Goal: Task Accomplishment & Management: Use online tool/utility

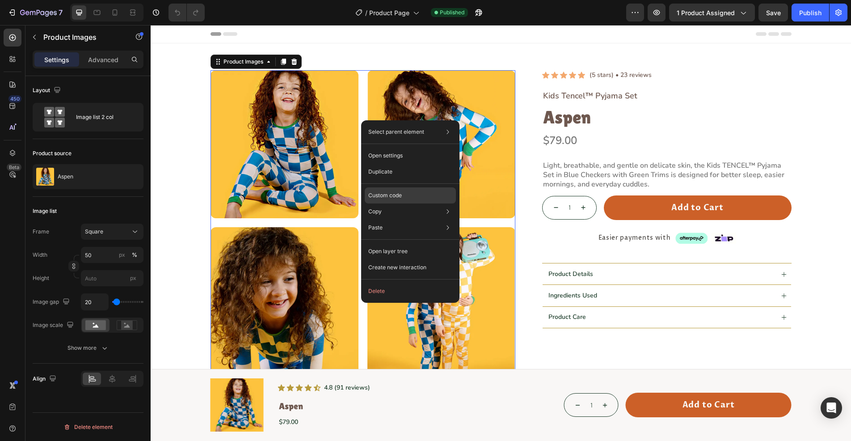
click at [387, 192] on p "Custom code" at bounding box center [385, 195] width 34 height 8
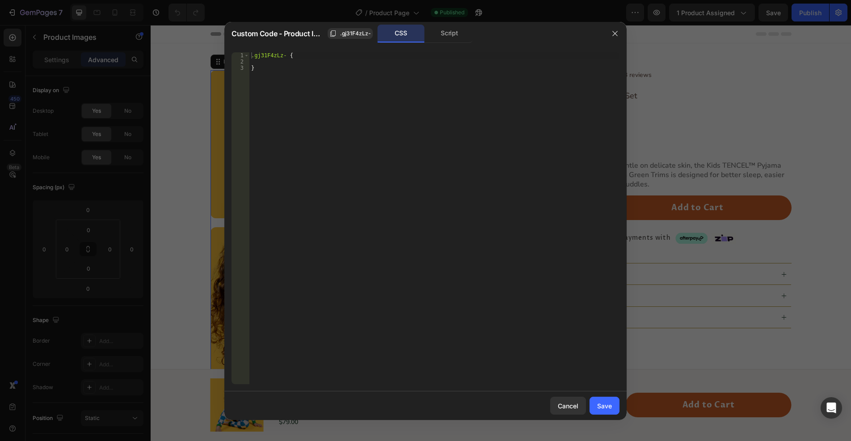
click at [277, 62] on div ".gj31F4zLz- { }" at bounding box center [434, 224] width 370 height 344
click at [284, 75] on div ".gj31F4zLz- { }" at bounding box center [434, 224] width 370 height 344
type textarea "}"
paste textarea "</style>"
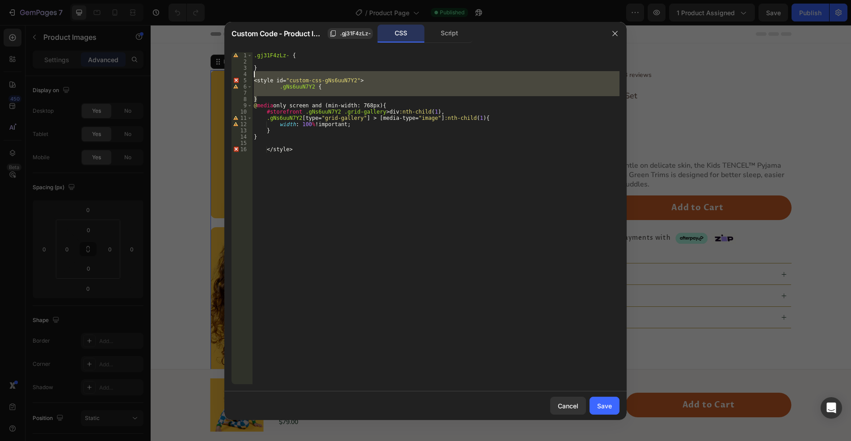
drag, startPoint x: 261, startPoint y: 98, endPoint x: 239, endPoint y: 74, distance: 32.3
click at [239, 74] on div "</style> 1 2 3 4 5 6 7 8 9 10 11 12 13 14 15 16 .gj31F4zLz- { } < style id = " …" at bounding box center [425, 218] width 388 height 332
type textarea "</style>\"
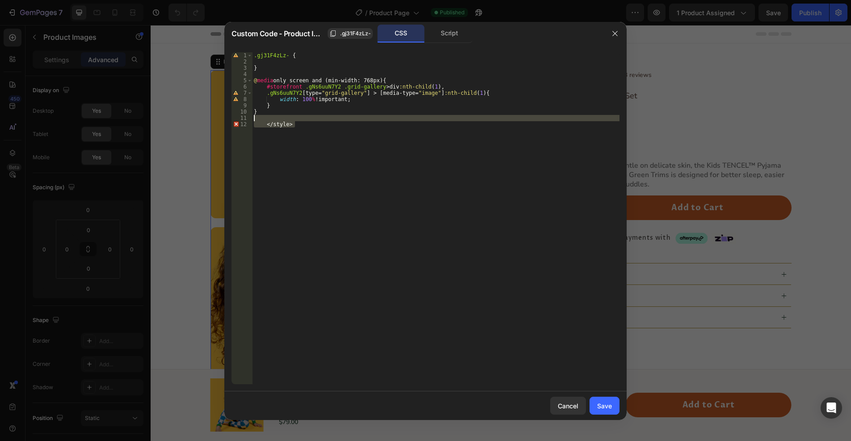
drag, startPoint x: 249, startPoint y: 121, endPoint x: 242, endPoint y: 120, distance: 7.2
click at [242, 120] on div "1 2 3 4 5 6 7 8 9 10 11 12 .gj31F4zLz- { } @ media only screen and (min-width: …" at bounding box center [425, 218] width 388 height 332
type textarea "</style>"
drag, startPoint x: 286, startPoint y: 53, endPoint x: 256, endPoint y: 55, distance: 30.9
click at [256, 55] on div ".gj31F4zLz- { } @ media only screen and (min-width: 768px) { #storefront .gNs6u…" at bounding box center [435, 224] width 367 height 344
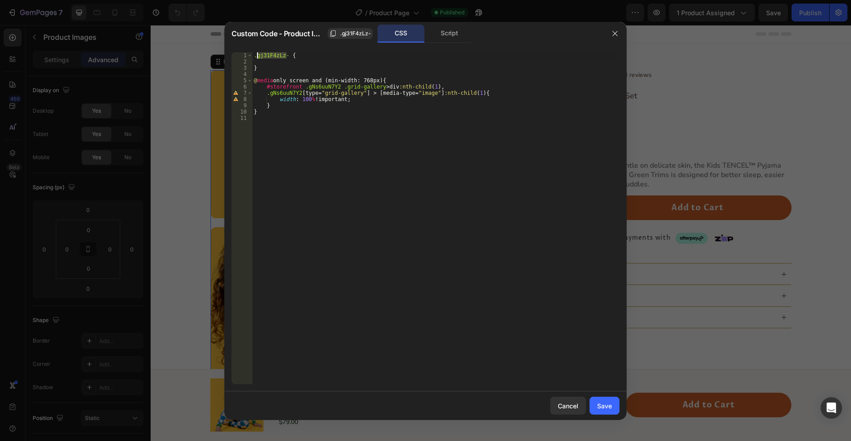
click at [319, 86] on div ".gj31F4zLz- { } @ media only screen and (min-width: 768px) { #storefront .gNs6u…" at bounding box center [435, 224] width 367 height 344
paste textarea "j31F4zLz-"
click at [285, 91] on div ".gj31F4zLz- { } @ media only screen and (min-width: 768px) { #storefront .gj31F…" at bounding box center [435, 224] width 367 height 344
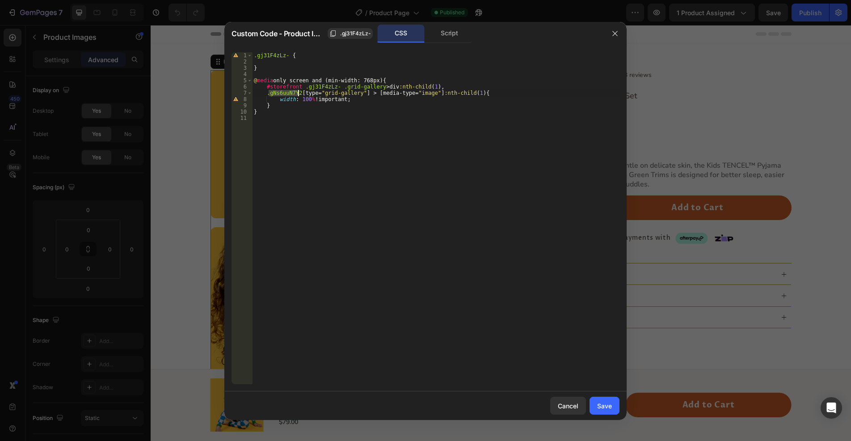
paste textarea "j31F4zLz-"
type textarea ".gj31F4zLz- [type="grid-gallery"] > [media-type="image"]:nth-child(1){"
click at [603, 408] on div "Save" at bounding box center [604, 405] width 15 height 9
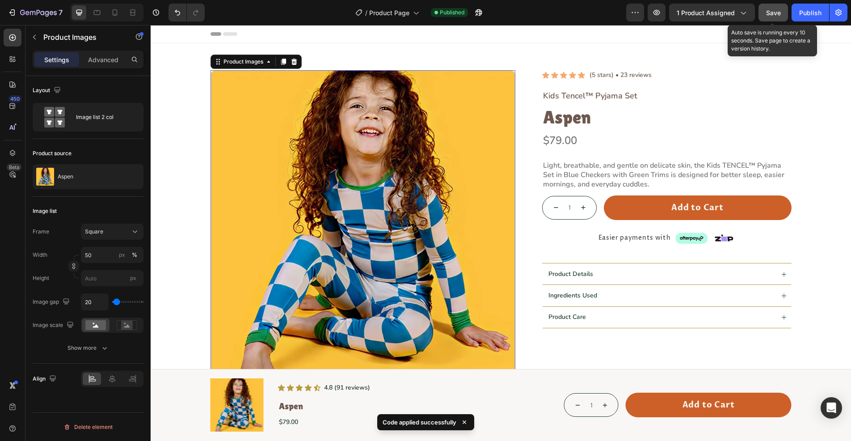
click at [775, 18] on button "Save" at bounding box center [772, 13] width 29 height 18
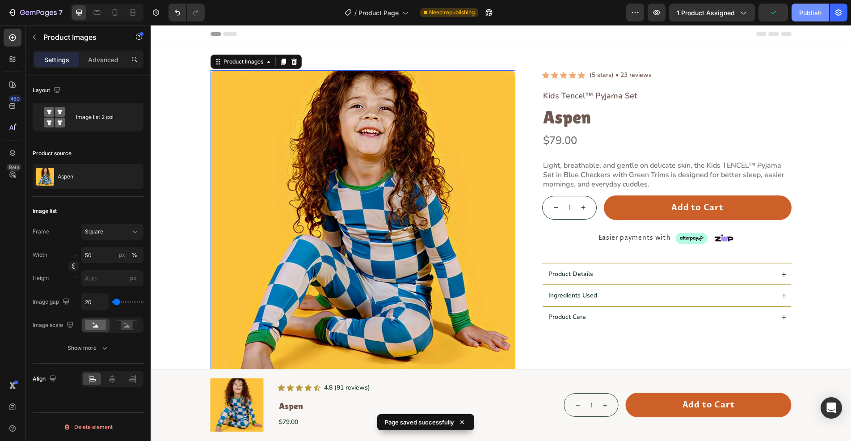
click at [802, 17] on button "Publish" at bounding box center [810, 13] width 38 height 18
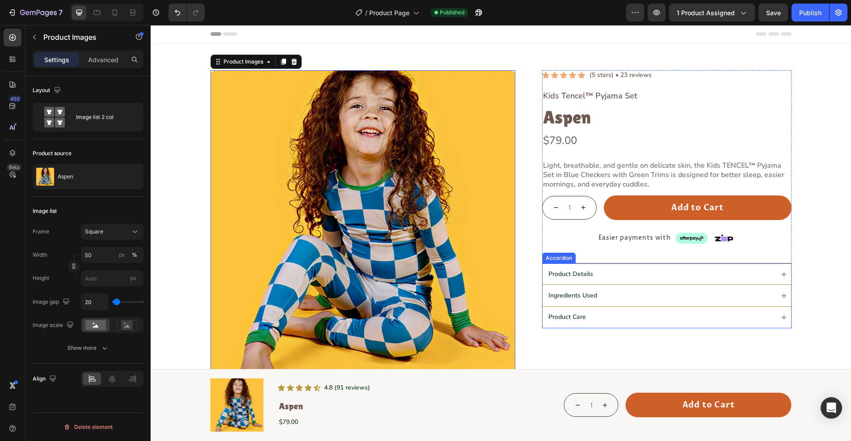
click at [558, 273] on p "Product Details" at bounding box center [570, 274] width 45 height 8
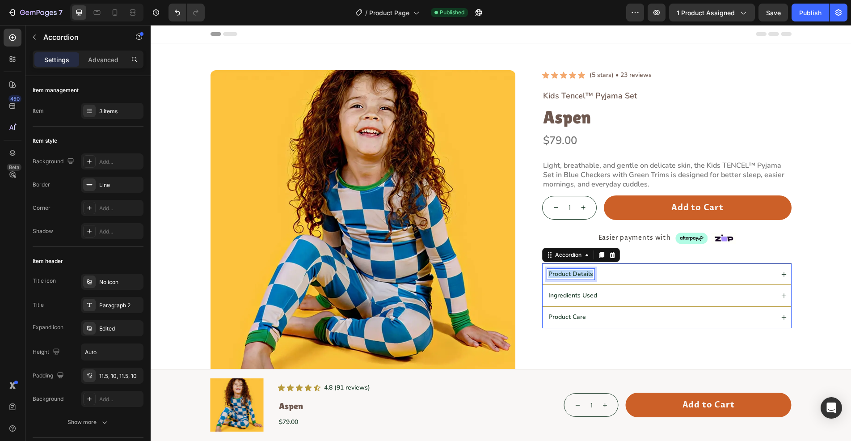
click at [558, 273] on p "Product Details" at bounding box center [570, 274] width 45 height 8
click at [564, 294] on p "Ingredients Used" at bounding box center [572, 295] width 49 height 8
click at [565, 316] on p "Product Care" at bounding box center [567, 317] width 38 height 8
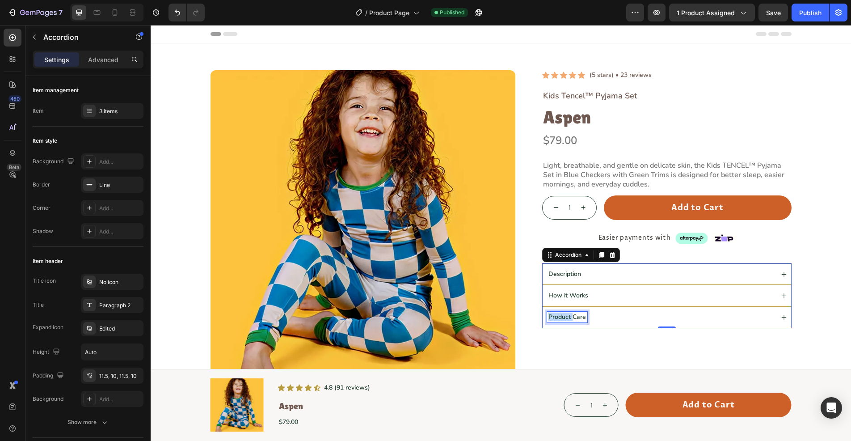
click at [565, 316] on p "Product Care" at bounding box center [567, 317] width 38 height 8
click at [552, 209] on icon "decrement" at bounding box center [555, 207] width 7 height 7
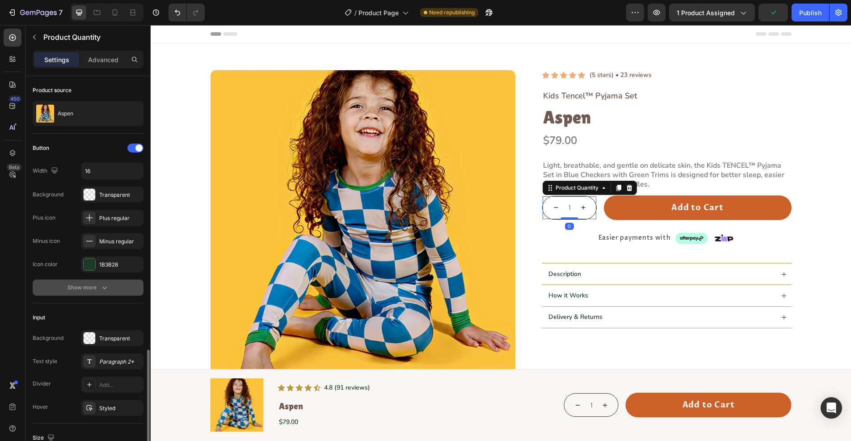
scroll to position [179, 0]
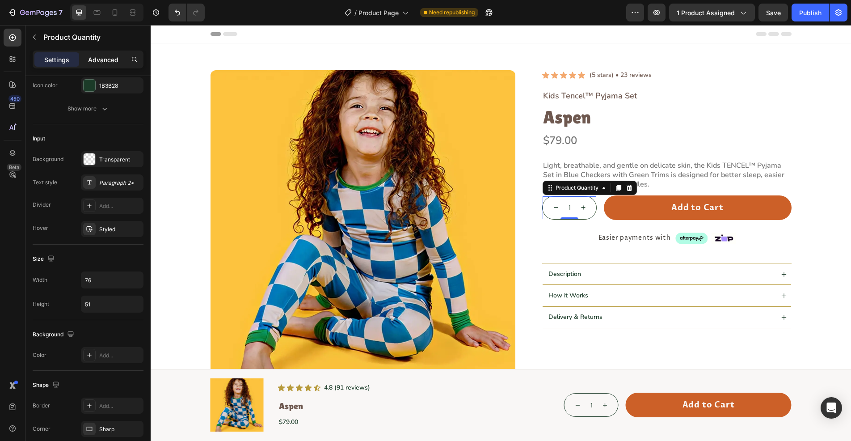
click at [100, 56] on p "Advanced" at bounding box center [103, 59] width 30 height 9
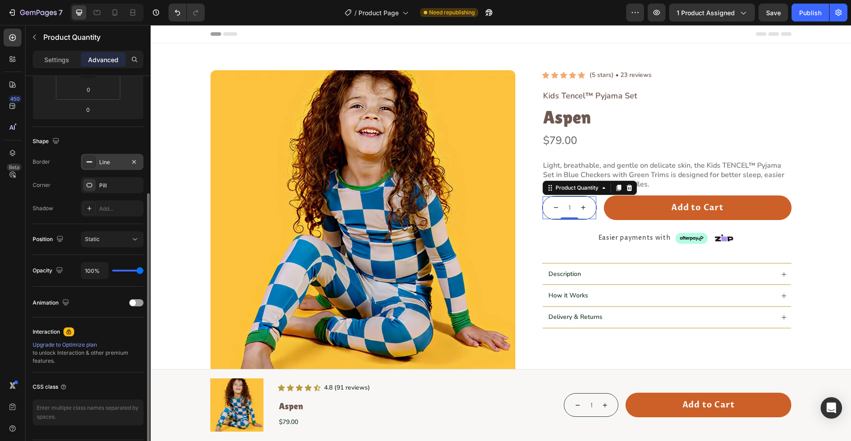
scroll to position [89, 0]
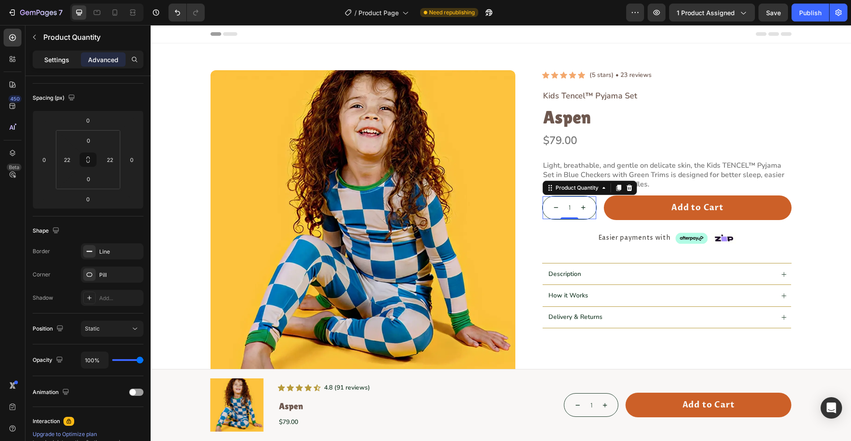
click at [60, 57] on p "Settings" at bounding box center [56, 59] width 25 height 9
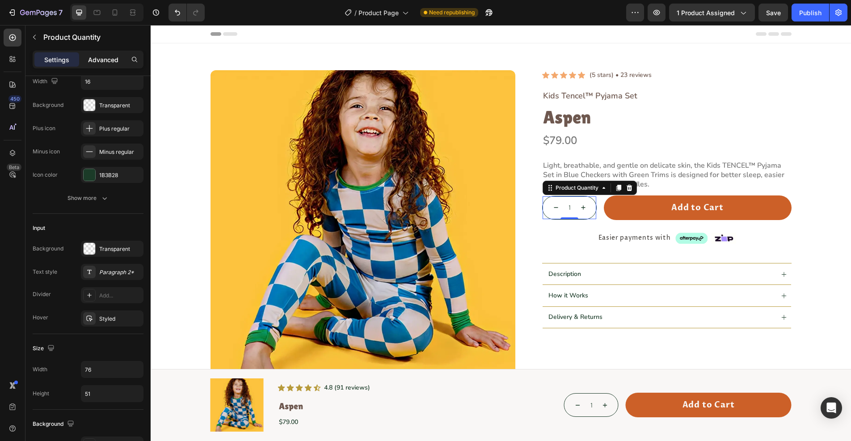
click at [93, 54] on div "Advanced" at bounding box center [103, 59] width 45 height 14
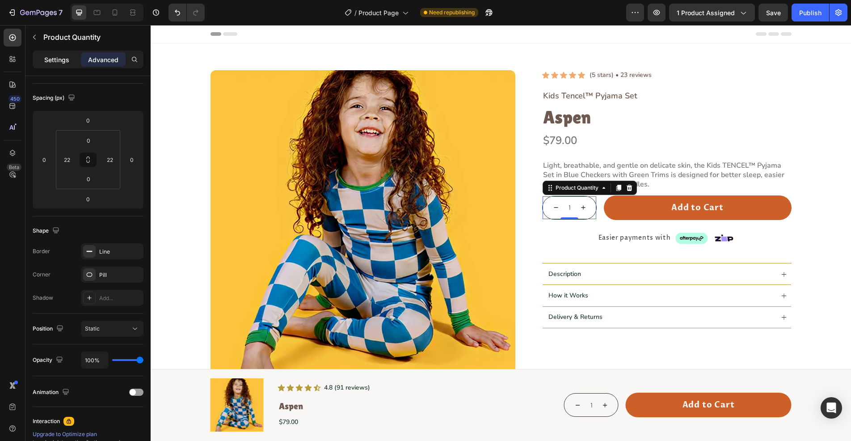
click at [59, 59] on p "Settings" at bounding box center [56, 59] width 25 height 9
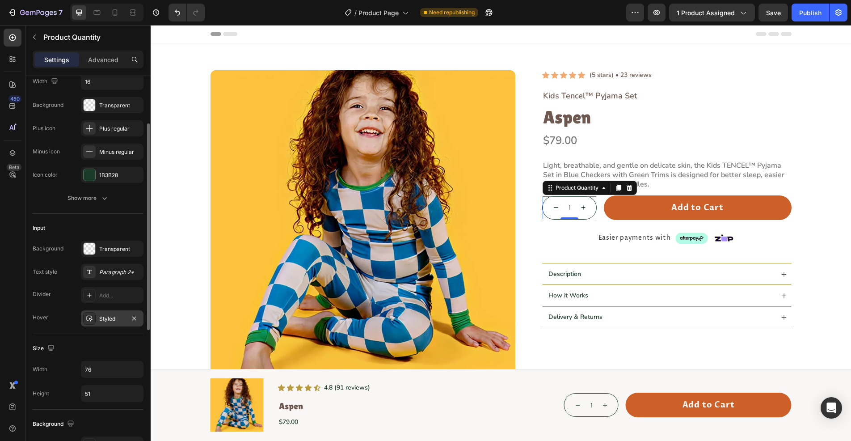
scroll to position [223, 0]
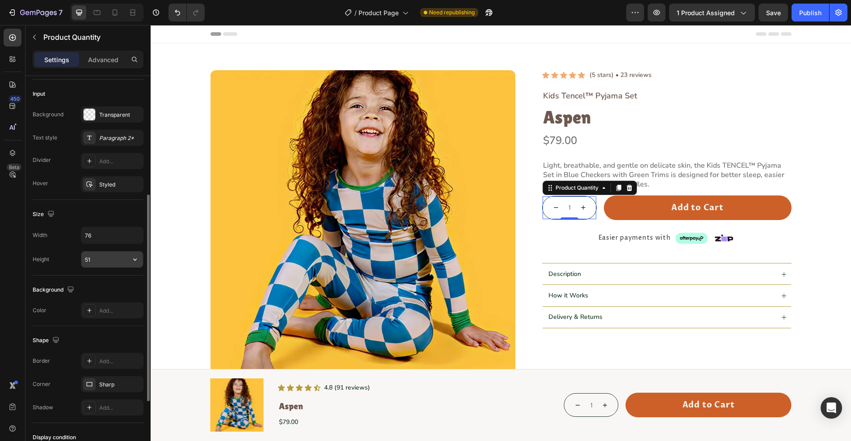
click at [102, 257] on input "51" at bounding box center [112, 259] width 62 height 16
type input "48"
click at [106, 235] on input "76" at bounding box center [112, 235] width 62 height 16
click at [105, 235] on input "76" at bounding box center [112, 235] width 62 height 16
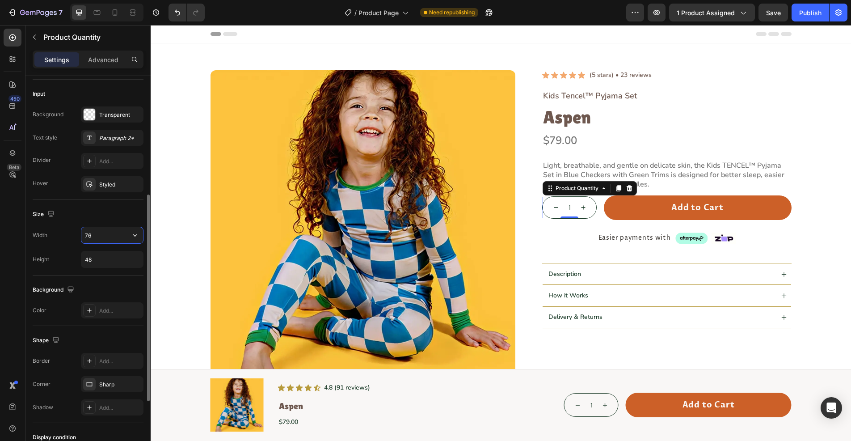
click at [105, 235] on input "76" at bounding box center [112, 235] width 62 height 16
click at [93, 242] on input "76" at bounding box center [112, 235] width 62 height 16
click at [92, 235] on input "76" at bounding box center [112, 235] width 62 height 16
click at [95, 240] on input "76" at bounding box center [112, 235] width 62 height 16
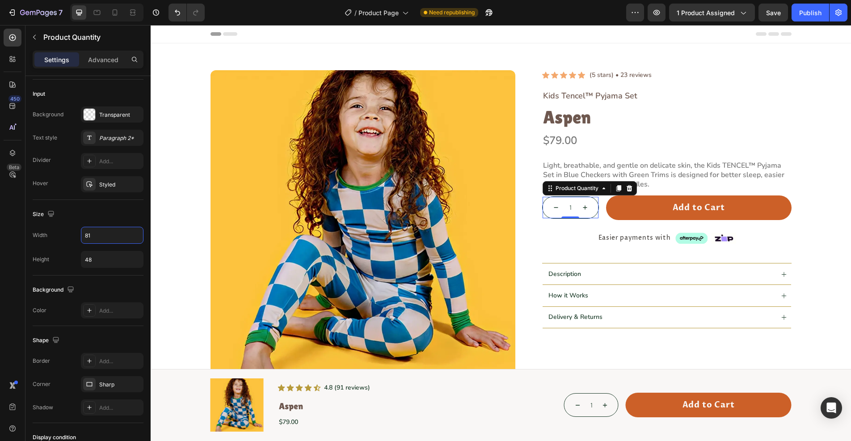
type input "81"
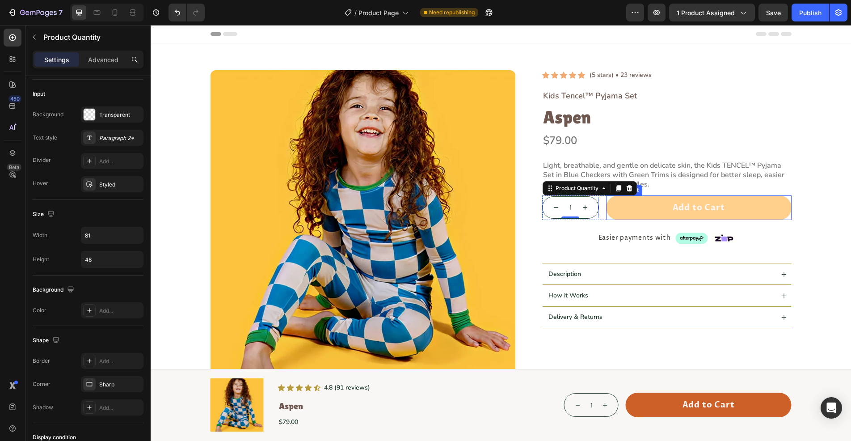
drag, startPoint x: 615, startPoint y: 215, endPoint x: 154, endPoint y: 214, distance: 461.5
click at [615, 215] on button "Add to Cart" at bounding box center [698, 207] width 185 height 25
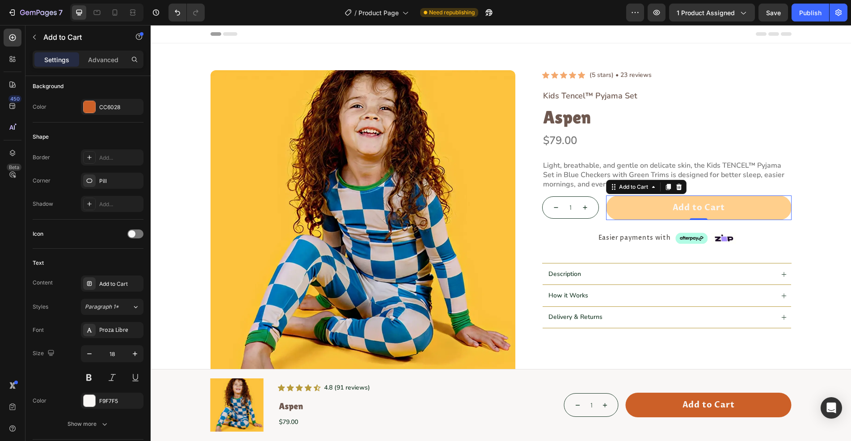
click at [618, 207] on button "Add to Cart" at bounding box center [698, 207] width 185 height 25
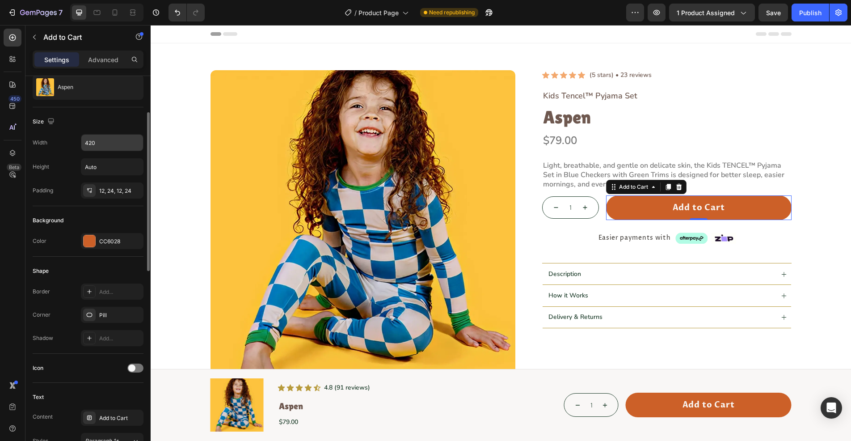
scroll to position [0, 0]
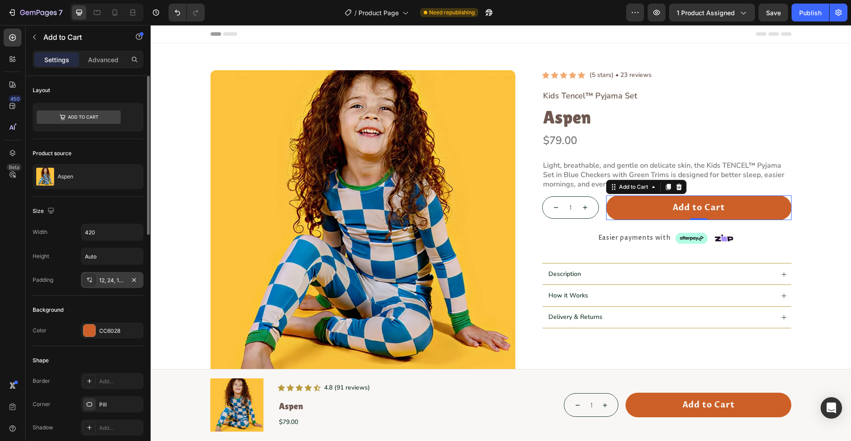
click at [90, 278] on icon at bounding box center [89, 279] width 7 height 7
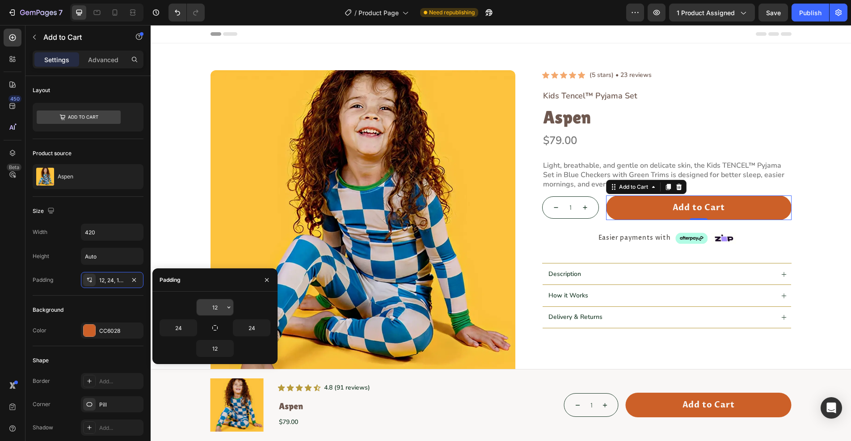
click at [223, 306] on input "12" at bounding box center [215, 307] width 37 height 16
type input "11"
click at [216, 346] on input "12" at bounding box center [215, 348] width 37 height 16
type input "11"
click at [185, 326] on input "24" at bounding box center [178, 327] width 37 height 16
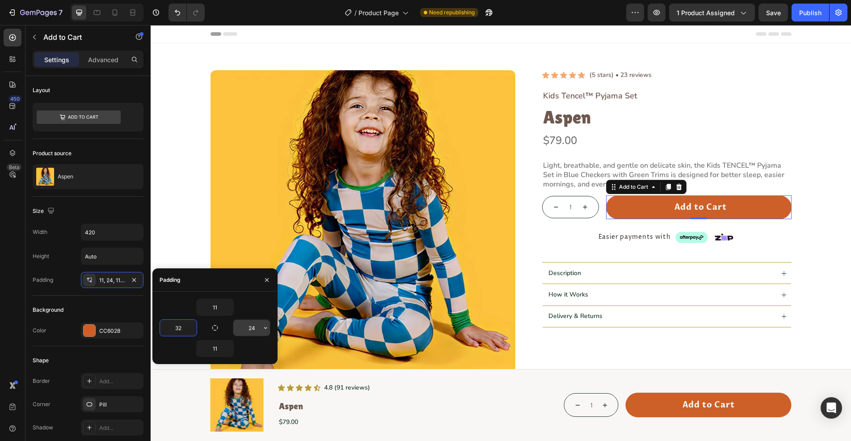
type input "32"
click at [256, 328] on input "24" at bounding box center [251, 327] width 37 height 16
type input "32"
click at [185, 240] on div "Product Images Icon Icon Icon Icon Icon Icon List (5 stars) • 23 reviews Text B…" at bounding box center [501, 379] width 680 height 618
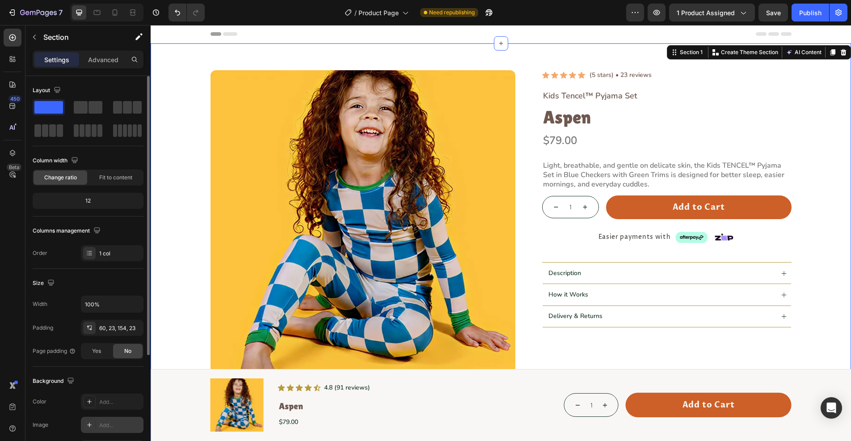
scroll to position [155, 0]
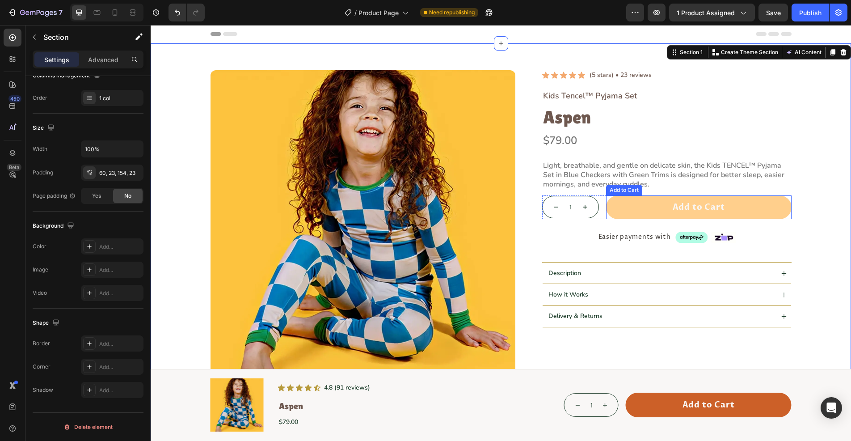
click at [611, 208] on button "Add to Cart" at bounding box center [698, 207] width 185 height 24
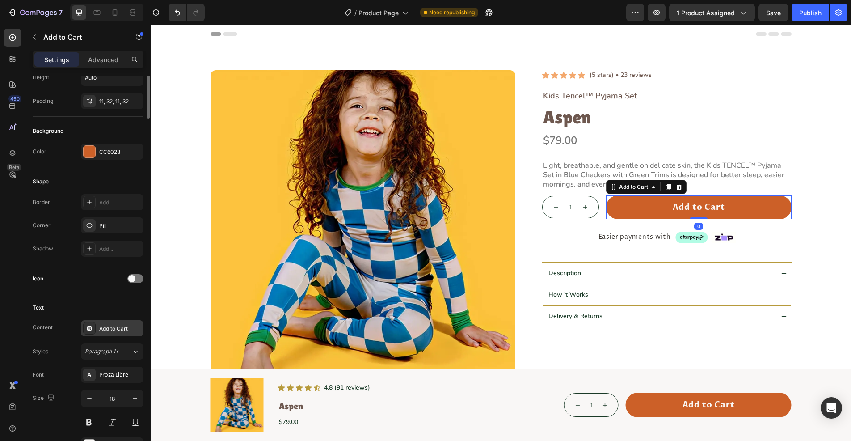
scroll to position [268, 0]
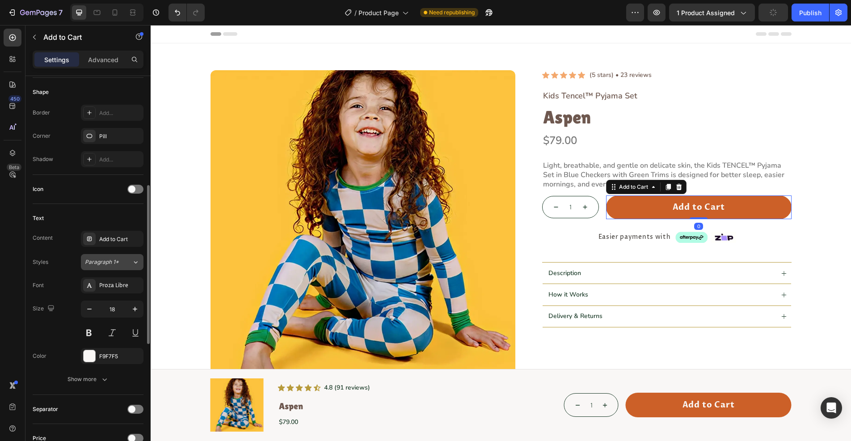
click at [128, 265] on div "Paragraph 1*" at bounding box center [108, 262] width 47 height 8
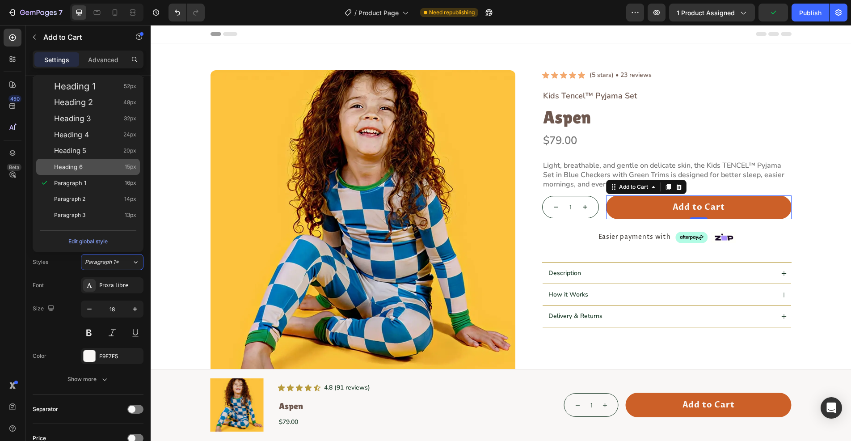
click at [128, 170] on span "15px" at bounding box center [131, 166] width 12 height 9
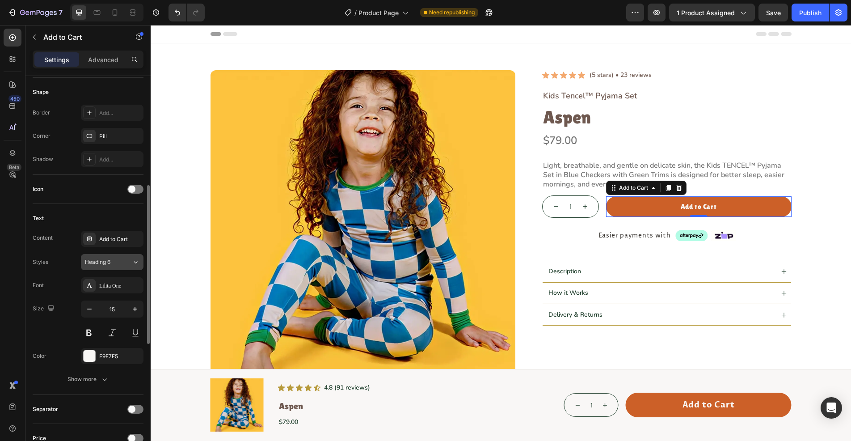
click at [129, 263] on div "Heading 6" at bounding box center [108, 262] width 47 height 8
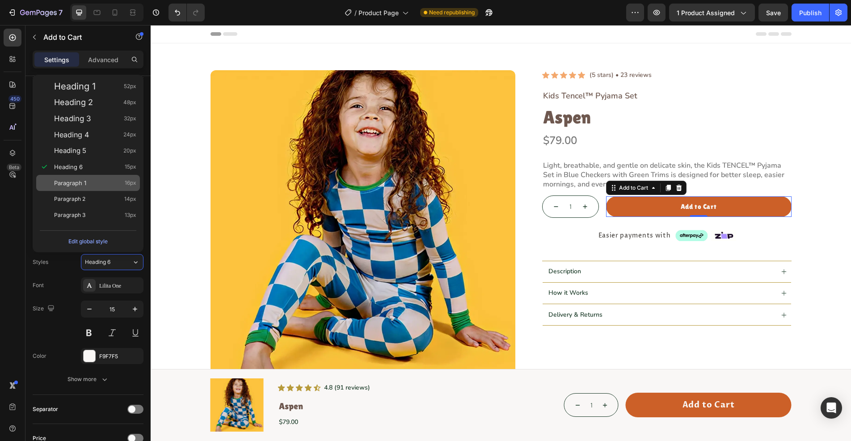
click at [105, 185] on div "Paragraph 1 16px" at bounding box center [95, 182] width 82 height 9
type input "16"
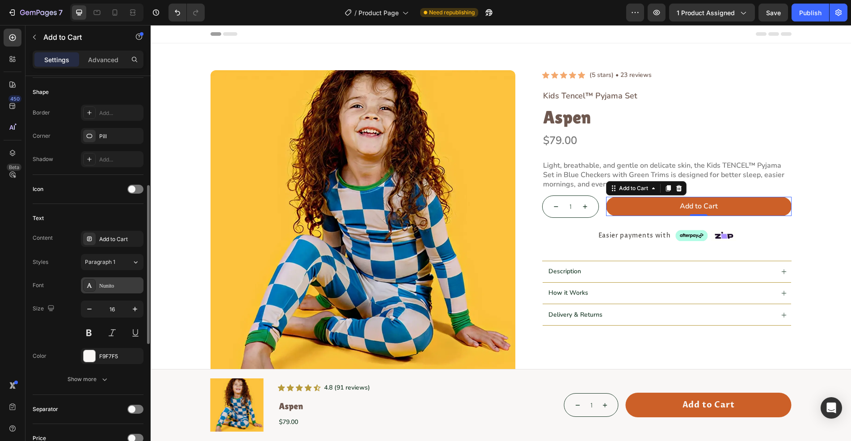
click at [130, 281] on div "Nunito" at bounding box center [120, 285] width 42 height 8
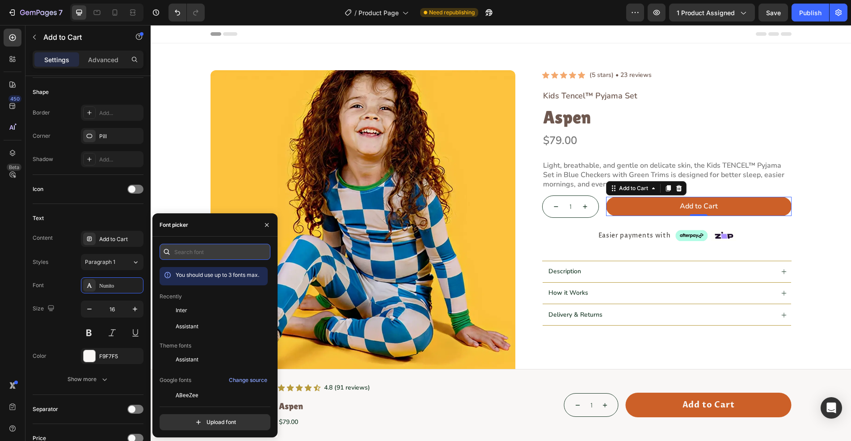
click at [190, 253] on input "text" at bounding box center [214, 251] width 111 height 16
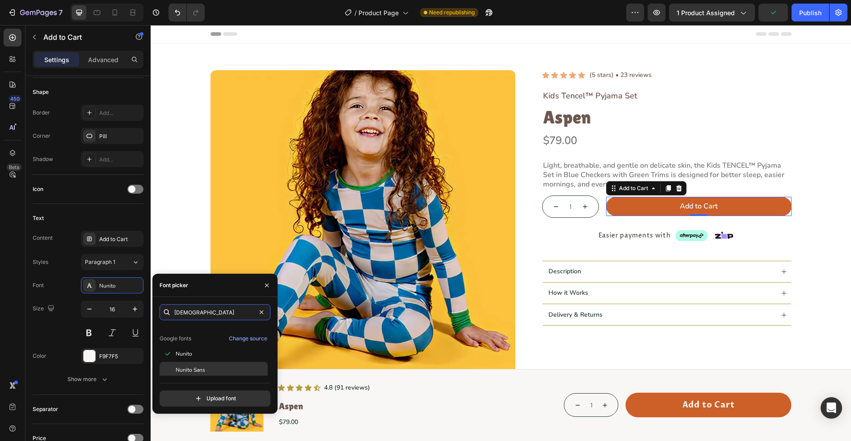
scroll to position [22, 0]
type input "[DEMOGRAPHIC_DATA]"
click at [219, 366] on div "Nunito Sans" at bounding box center [221, 367] width 90 height 8
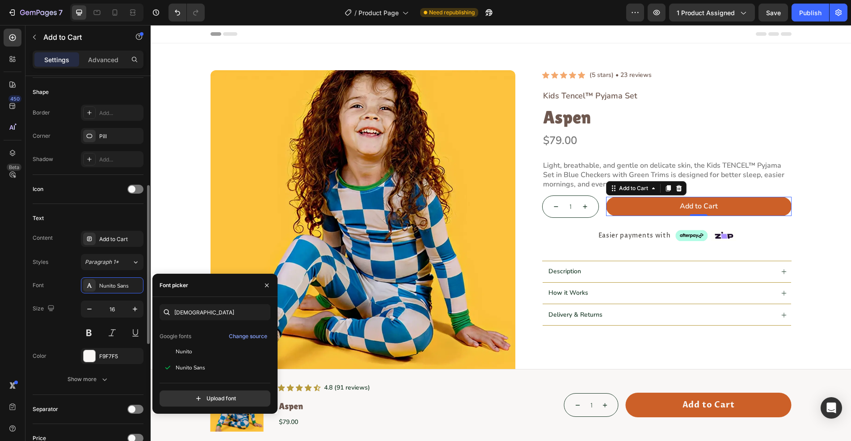
click at [65, 323] on div "Size 16" at bounding box center [88, 320] width 111 height 40
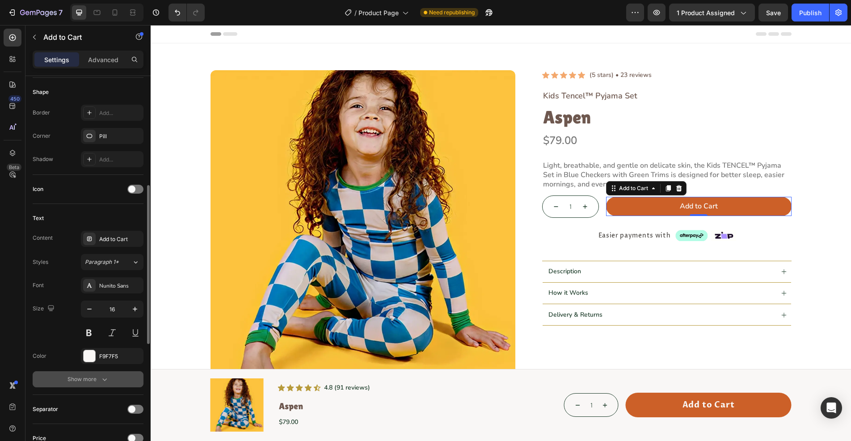
click at [109, 375] on button "Show more" at bounding box center [88, 379] width 111 height 16
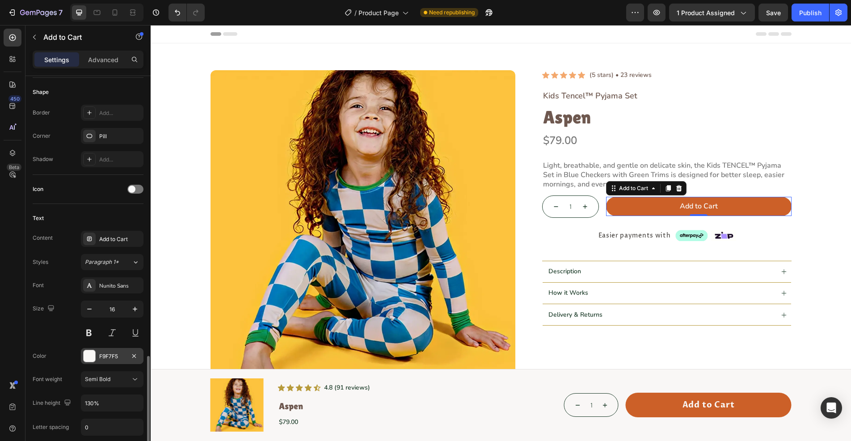
scroll to position [491, 0]
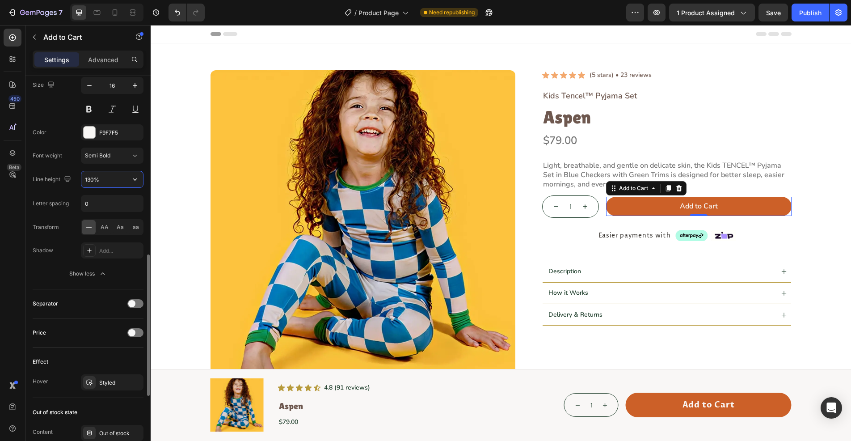
click at [92, 180] on input "130%" at bounding box center [112, 179] width 62 height 16
drag, startPoint x: 109, startPoint y: 178, endPoint x: 75, endPoint y: 178, distance: 34.4
click at [77, 176] on div "Line height 155%" at bounding box center [88, 179] width 111 height 17
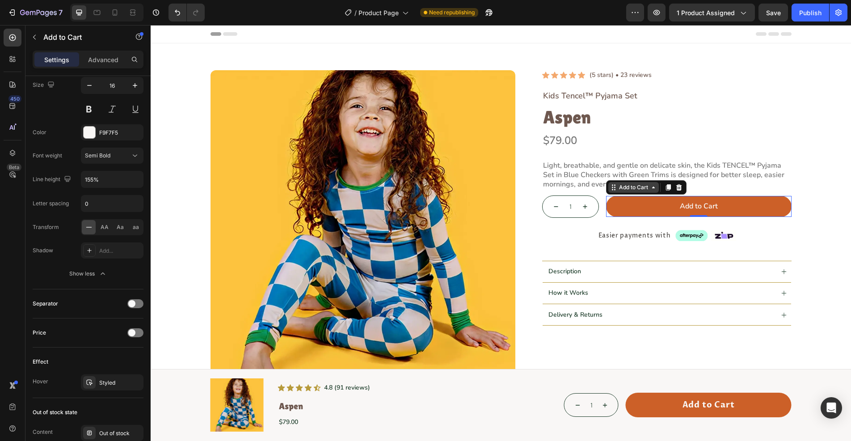
click at [627, 190] on div "Add to Cart" at bounding box center [633, 187] width 33 height 8
click at [102, 14] on div at bounding box center [97, 12] width 14 height 14
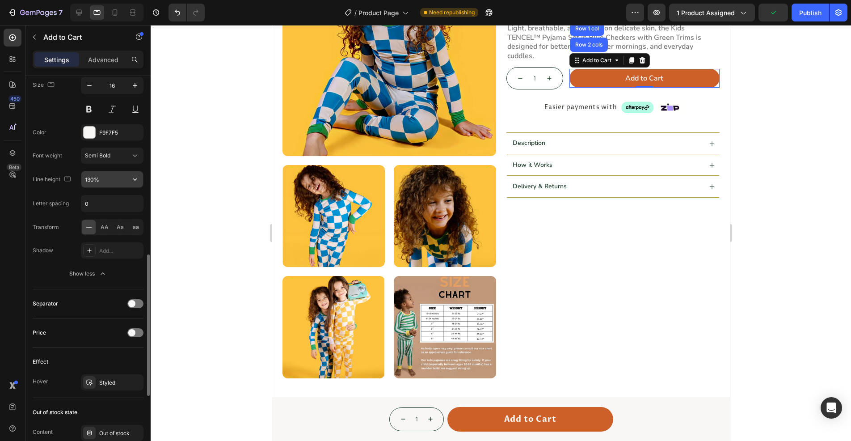
scroll to position [140, 0]
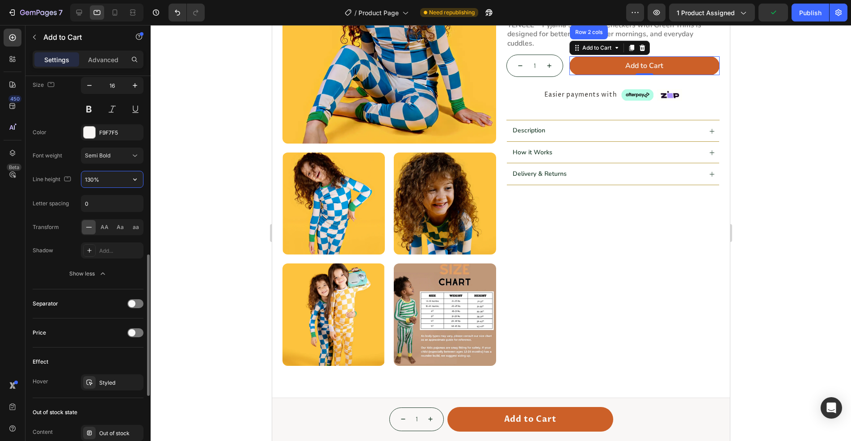
click at [117, 180] on input "130%" at bounding box center [112, 179] width 62 height 16
paste input "55"
click at [113, 13] on icon at bounding box center [115, 12] width 5 height 6
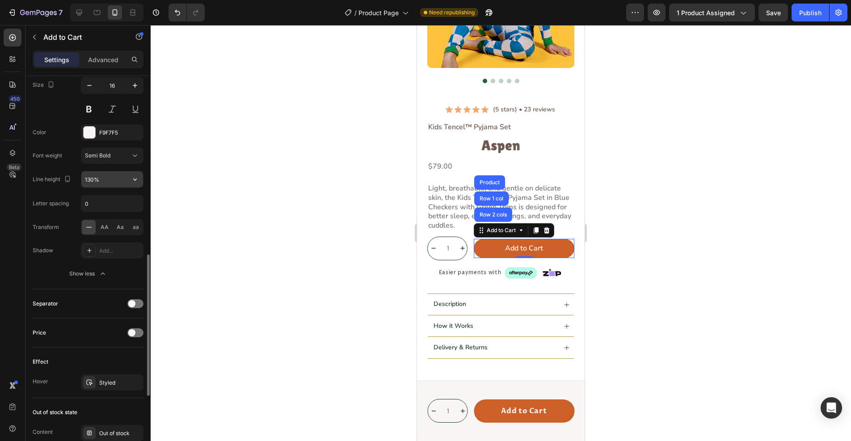
scroll to position [160, 0]
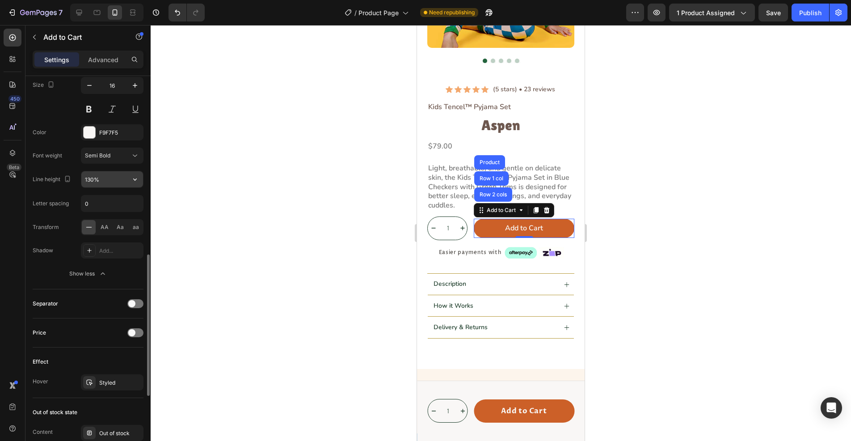
click at [106, 185] on input "130%" at bounding box center [112, 179] width 62 height 16
paste input "55"
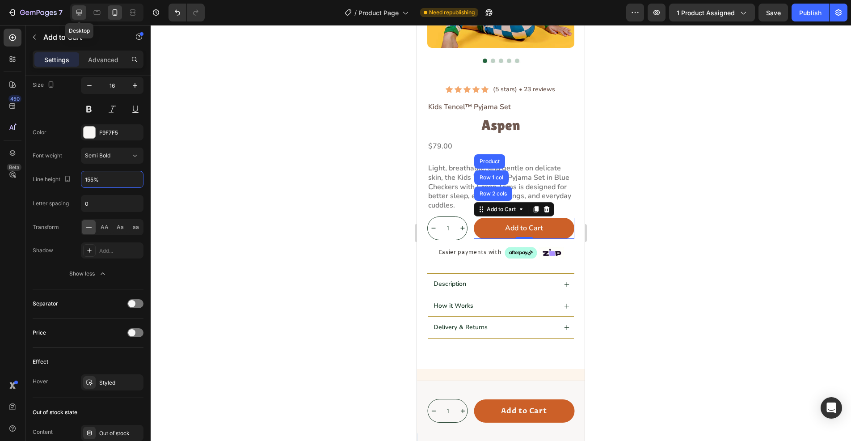
type input "155%"
click at [80, 10] on icon at bounding box center [79, 13] width 6 height 6
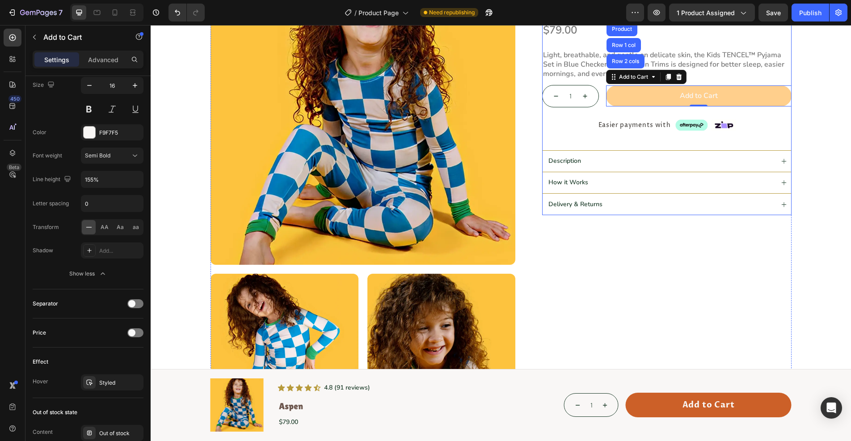
scroll to position [95, 0]
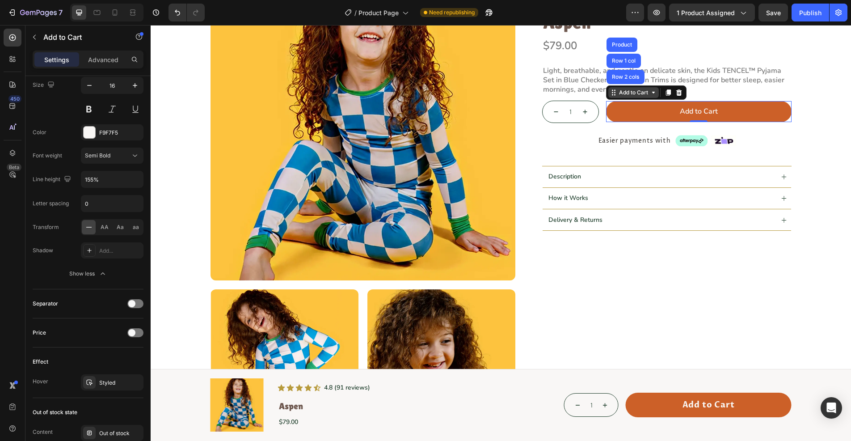
click at [634, 93] on div "Add to Cart" at bounding box center [633, 92] width 33 height 8
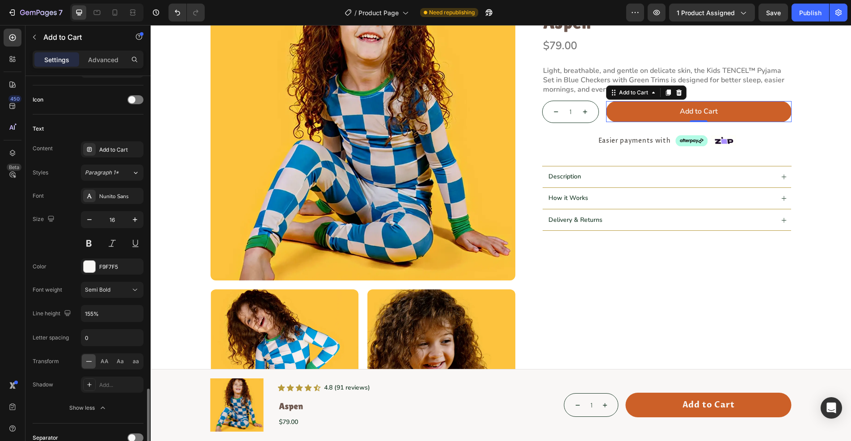
scroll to position [313, 0]
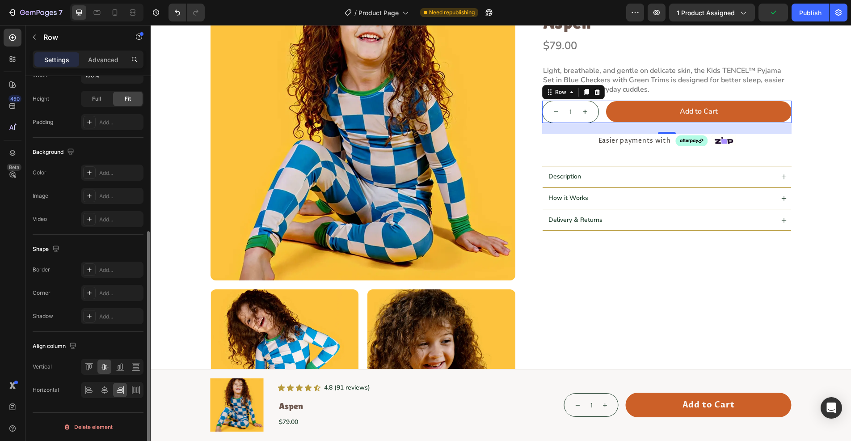
click at [596, 117] on div "1 Product Quantity Add to Cart Add to Cart Row 0" at bounding box center [666, 112] width 249 height 22
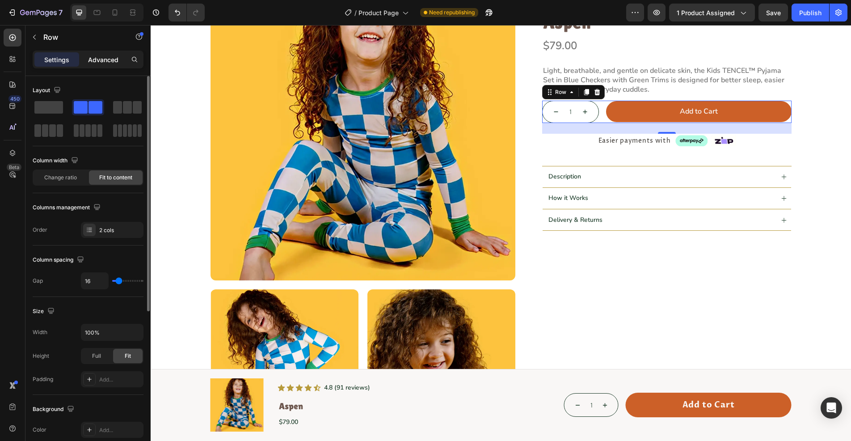
click at [92, 64] on div "Advanced" at bounding box center [103, 59] width 45 height 14
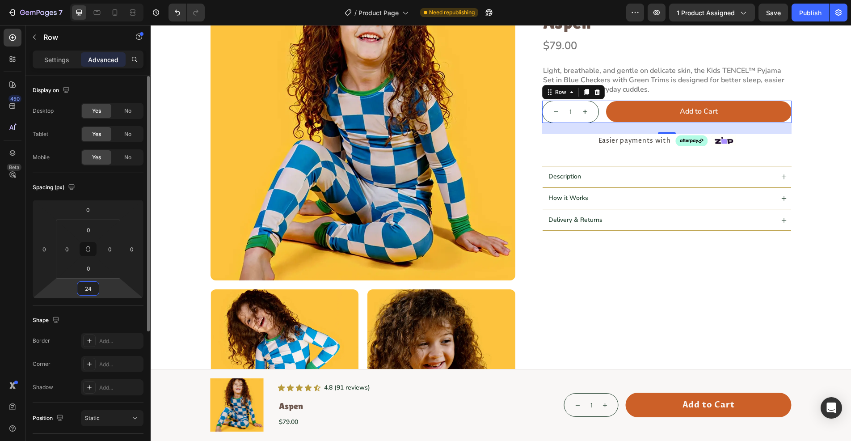
click at [90, 292] on input "24" at bounding box center [88, 287] width 18 height 13
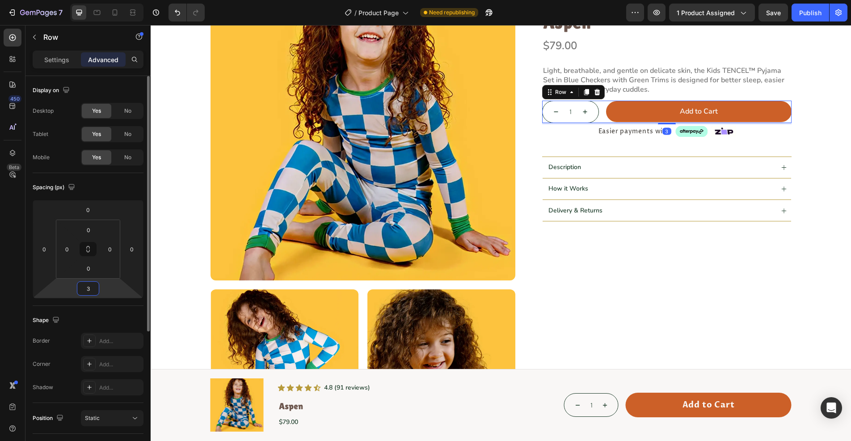
type input "32"
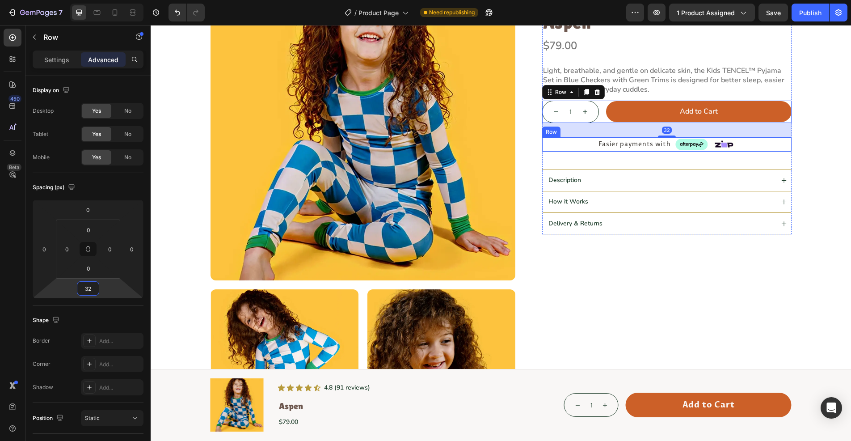
drag, startPoint x: 575, startPoint y: 143, endPoint x: 277, endPoint y: 143, distance: 298.4
click at [576, 143] on div "Easier payments with Text Block Image Image Row" at bounding box center [666, 144] width 249 height 14
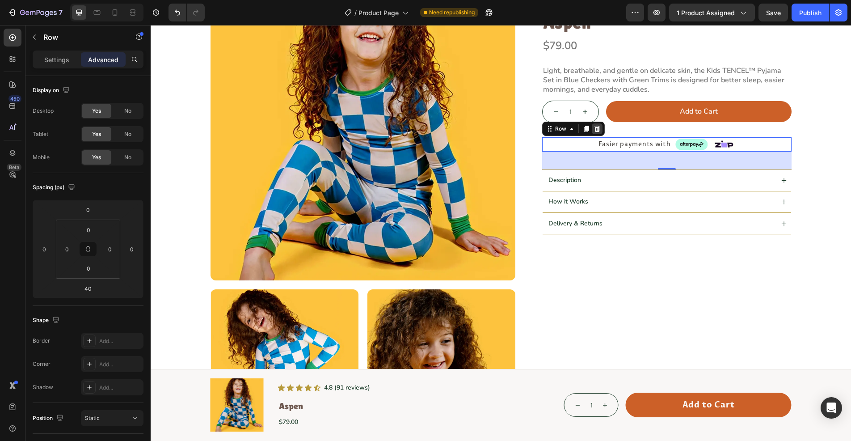
click at [598, 130] on div at bounding box center [597, 128] width 11 height 11
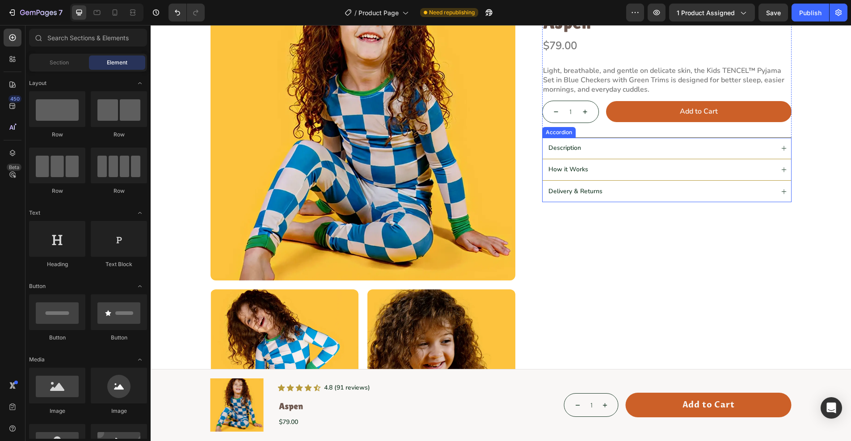
click at [711, 141] on div "Description" at bounding box center [666, 148] width 248 height 21
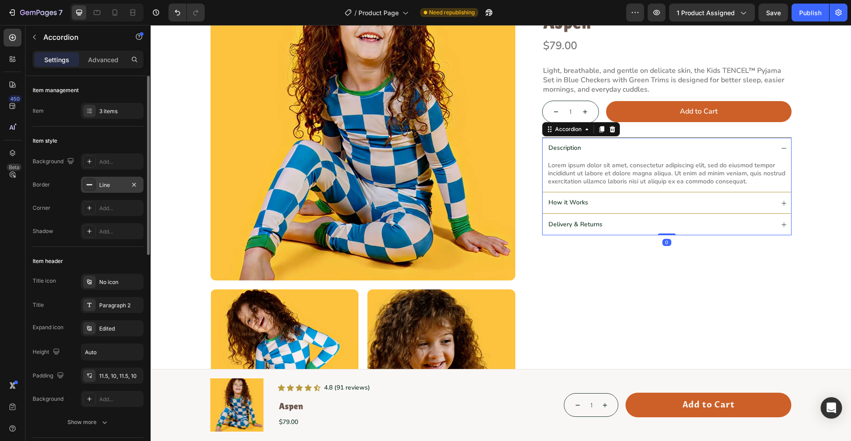
click at [92, 182] on icon at bounding box center [89, 184] width 7 height 7
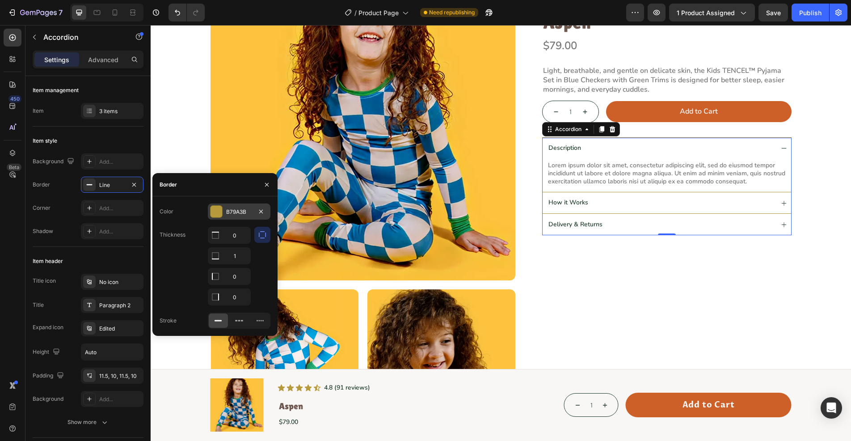
click at [214, 207] on div at bounding box center [216, 212] width 12 height 12
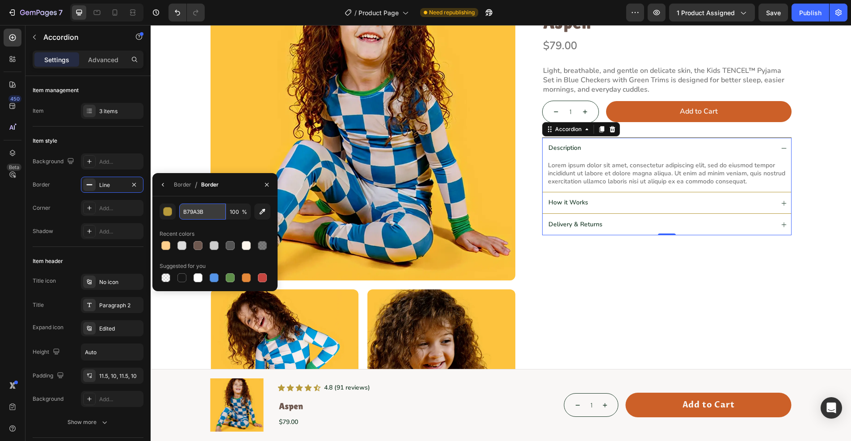
click at [210, 214] on input "B79A3B" at bounding box center [202, 211] width 46 height 16
paste input "#A3C7E6"
type input "#A3C7E6"
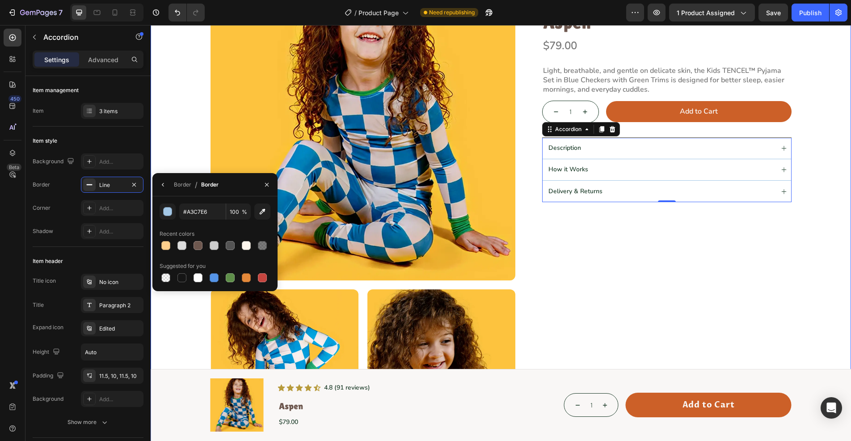
click at [174, 149] on div "Product Images Icon Icon Icon Icon Icon Icon List (5 stars) • 23 reviews Text B…" at bounding box center [501, 284] width 680 height 618
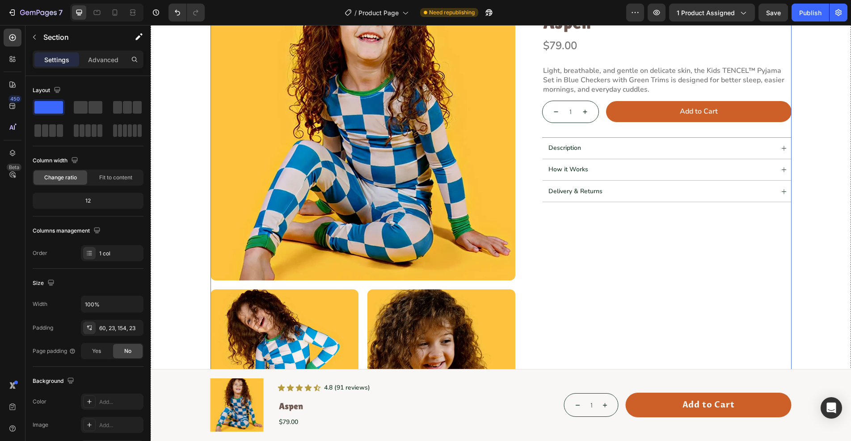
click at [643, 248] on div "Icon Icon Icon Icon Icon Icon List (5 stars) • 23 reviews Text Block Row Kids T…" at bounding box center [666, 284] width 249 height 618
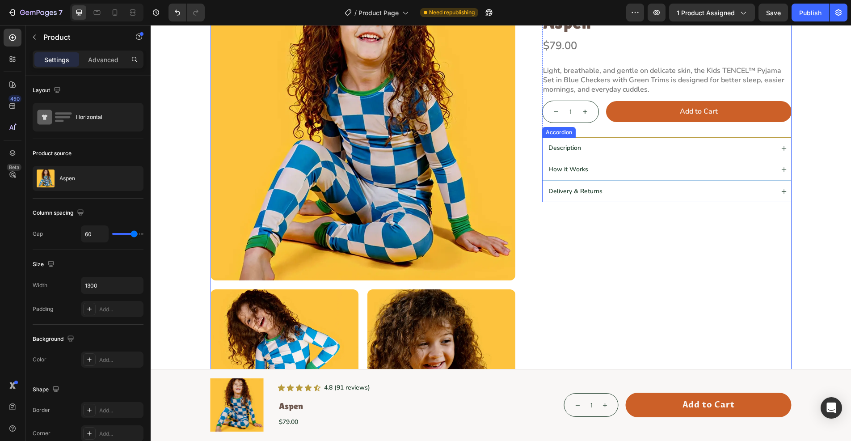
click at [595, 148] on div "Description" at bounding box center [660, 148] width 227 height 11
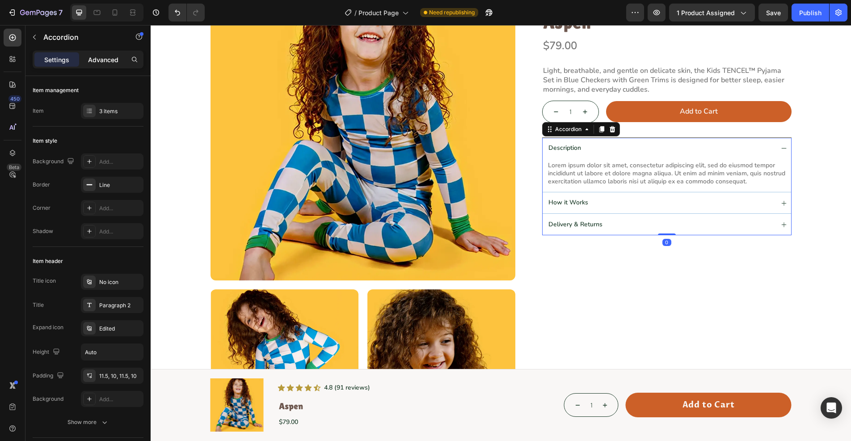
click at [98, 61] on p "Advanced" at bounding box center [103, 59] width 30 height 9
type input "100%"
type input "100"
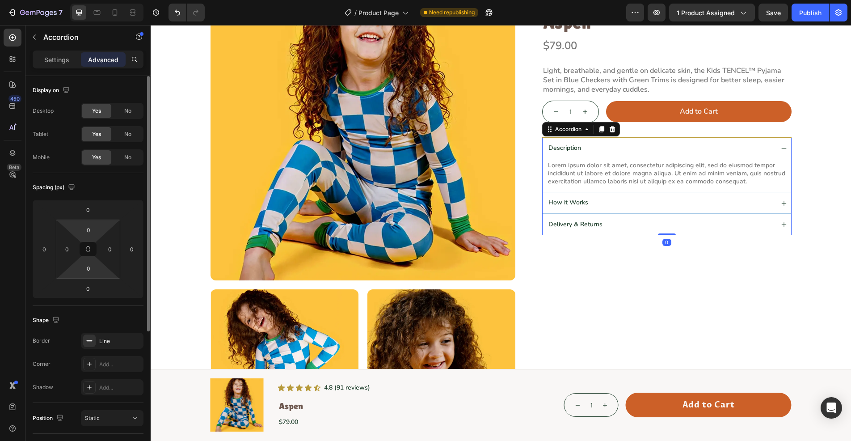
scroll to position [206, 0]
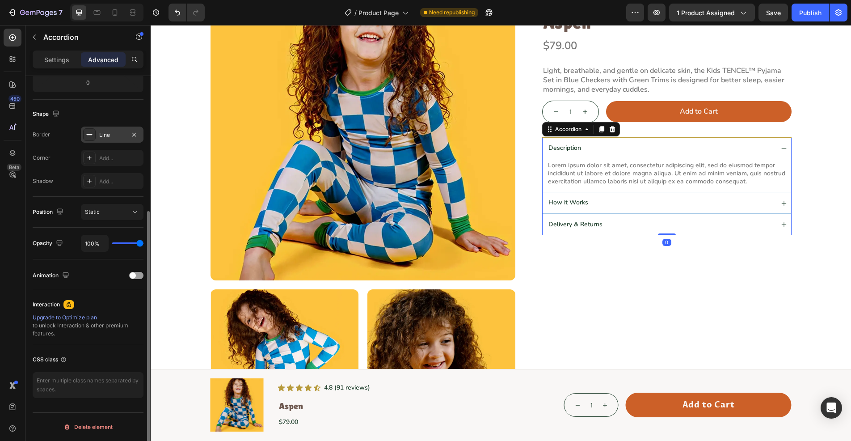
click at [90, 129] on div at bounding box center [89, 134] width 13 height 13
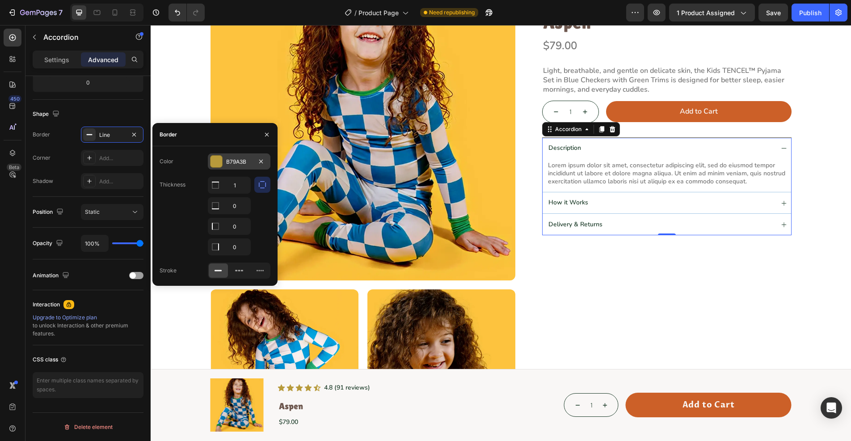
click at [218, 159] on div at bounding box center [216, 161] width 12 height 12
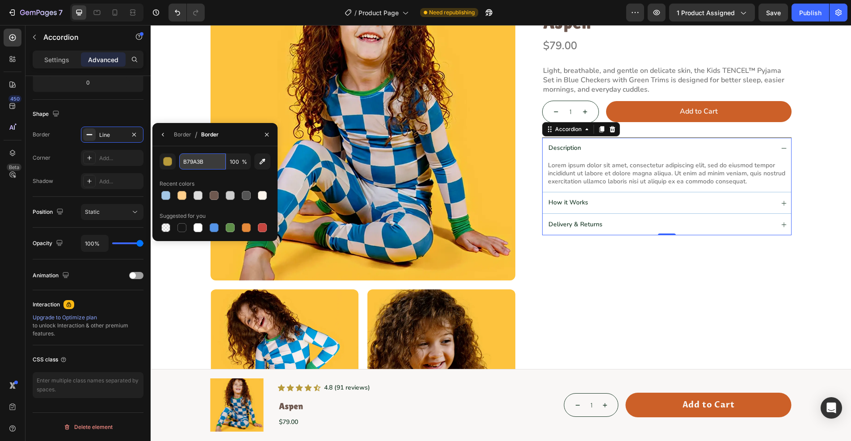
click at [210, 164] on input "B79A3B" at bounding box center [202, 161] width 46 height 16
paste input "#A3C7E6"
type input "#A3C7E6"
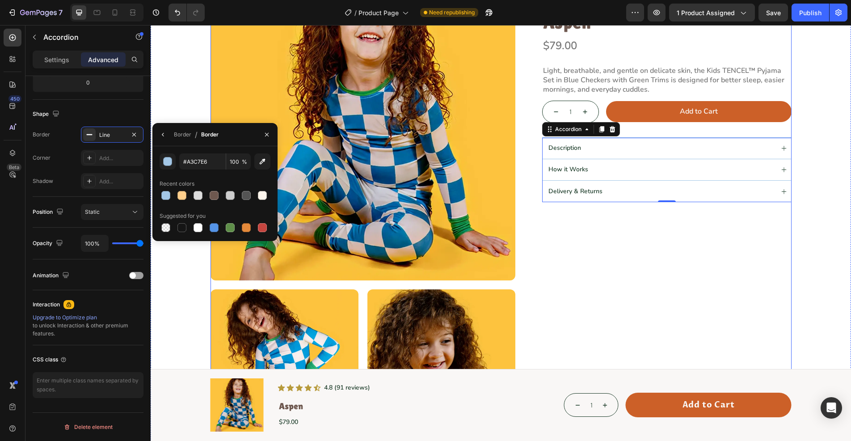
click at [620, 317] on div "Icon Icon Icon Icon Icon Icon List (5 stars) • 23 reviews Text Block Row Kids T…" at bounding box center [666, 284] width 249 height 618
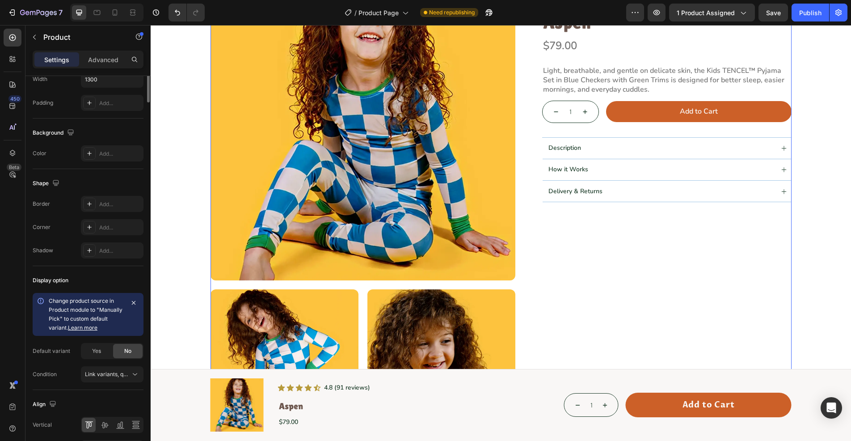
scroll to position [0, 0]
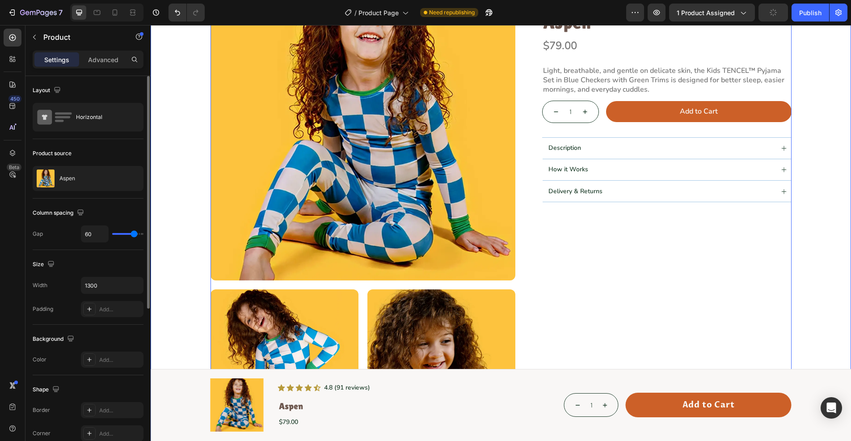
click at [815, 241] on div "Product Images Icon Icon Icon Icon Icon Icon List (5 stars) • 23 reviews Text B…" at bounding box center [501, 284] width 680 height 618
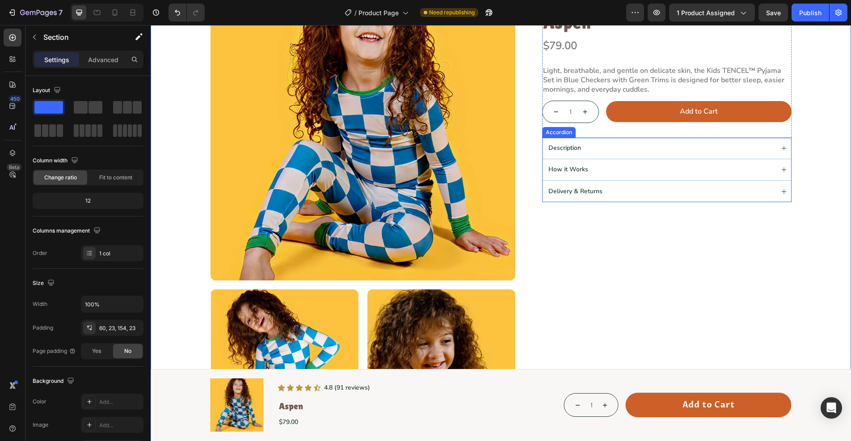
drag, startPoint x: 554, startPoint y: 135, endPoint x: 338, endPoint y: 164, distance: 217.7
click at [554, 135] on div "Accordion" at bounding box center [559, 132] width 34 height 11
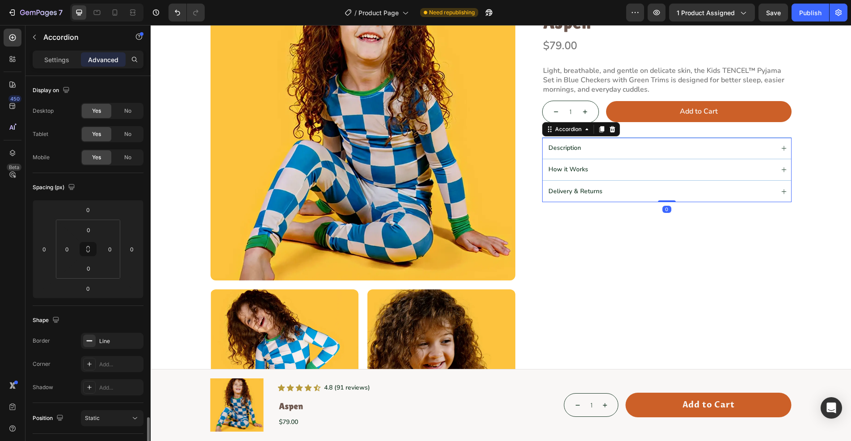
scroll to position [206, 0]
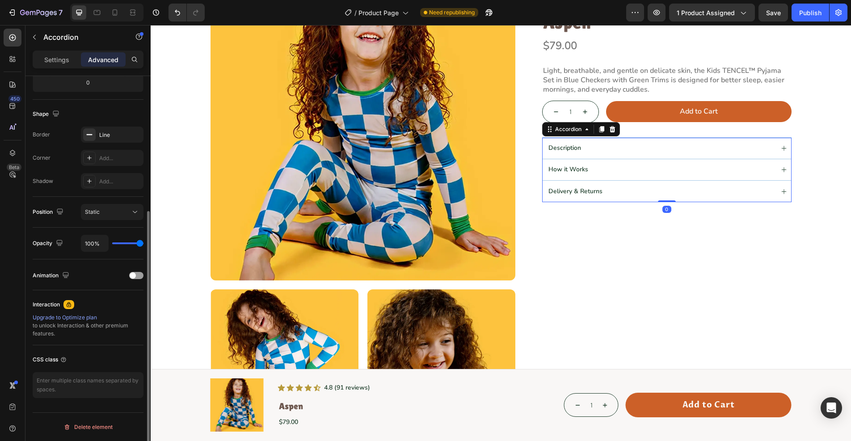
click at [50, 68] on div "Settings Advanced" at bounding box center [87, 62] width 125 height 25
click at [55, 60] on p "Settings" at bounding box center [56, 59] width 25 height 9
type input "0"
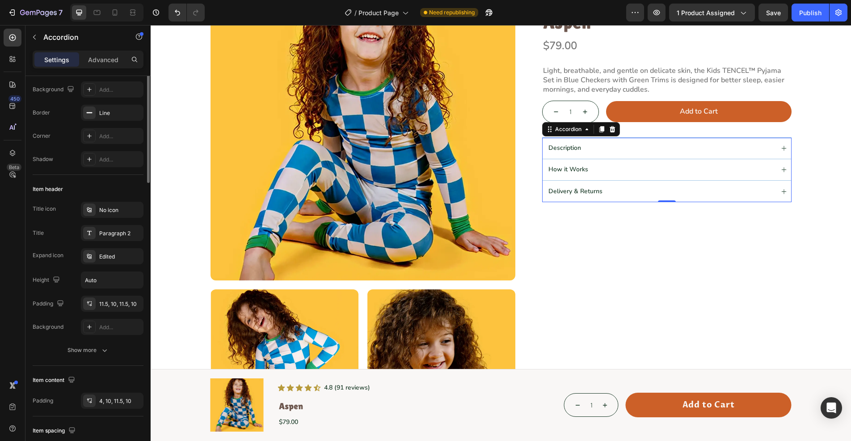
scroll to position [0, 0]
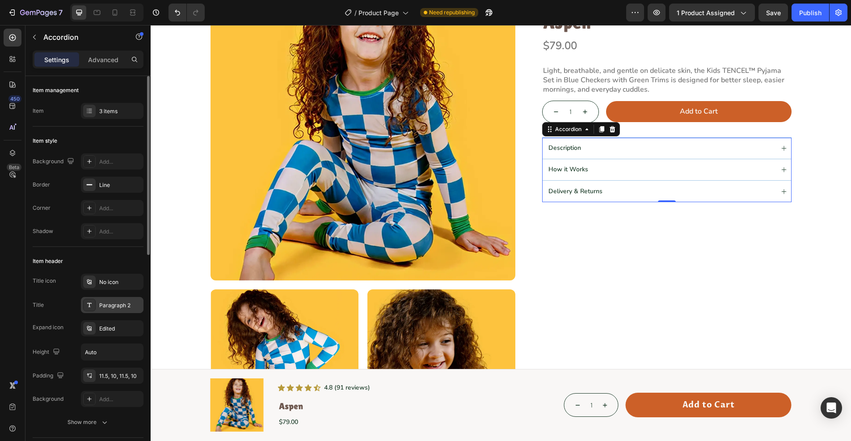
click at [110, 307] on div "Paragraph 2" at bounding box center [120, 305] width 42 height 8
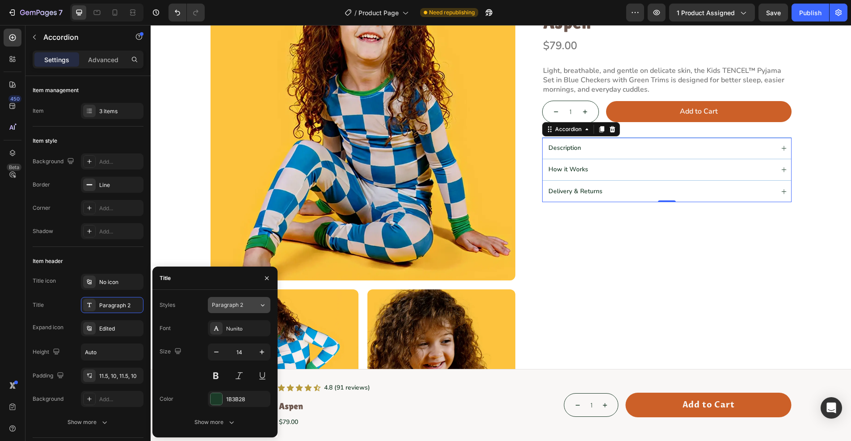
click at [242, 300] on button "Paragraph 2" at bounding box center [239, 305] width 63 height 16
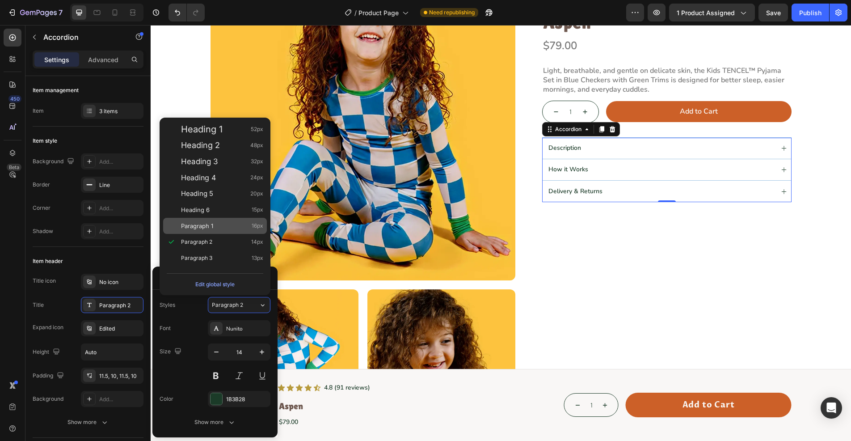
click at [219, 227] on div "Paragraph 1 16px" at bounding box center [222, 225] width 82 height 9
type input "16"
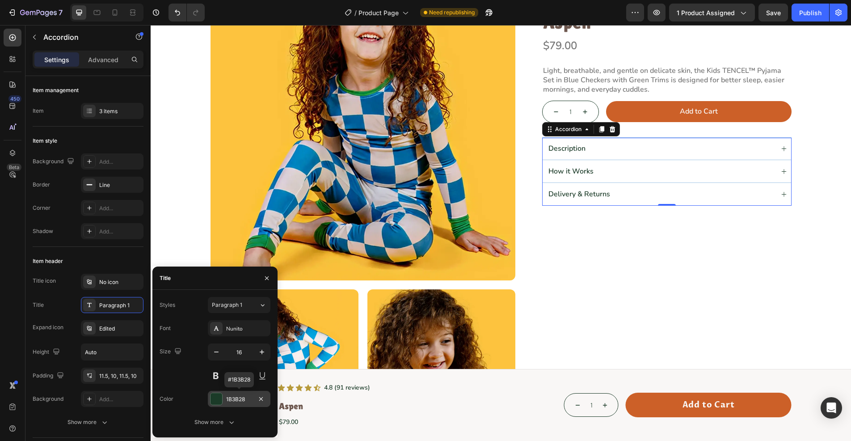
click at [215, 395] on div at bounding box center [216, 399] width 12 height 12
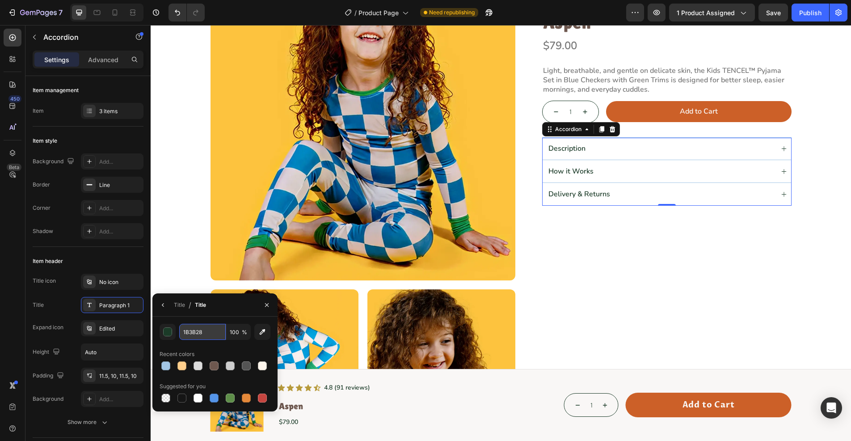
click at [205, 334] on input "1B3B28" at bounding box center [202, 331] width 46 height 16
paste input "#6E584F"
click at [164, 319] on div "#6E584F 100 % Recent colors Suggested for you" at bounding box center [214, 363] width 125 height 95
type input "6E584F"
click at [602, 251] on div "Icon Icon Icon Icon Icon Icon List (5 stars) • 23 reviews Text Block Row Kids T…" at bounding box center [666, 284] width 249 height 618
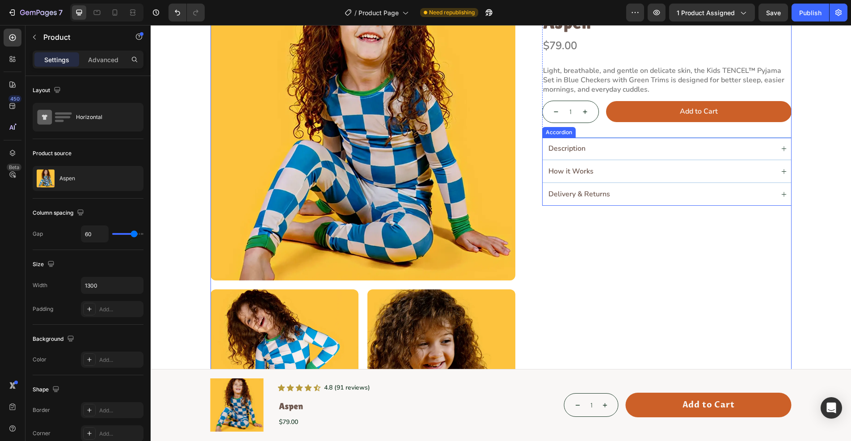
click at [554, 134] on div "Accordion" at bounding box center [559, 132] width 34 height 11
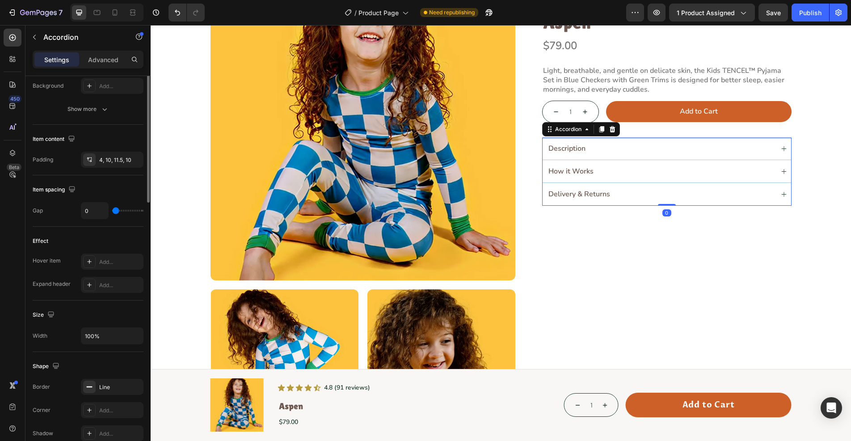
scroll to position [179, 0]
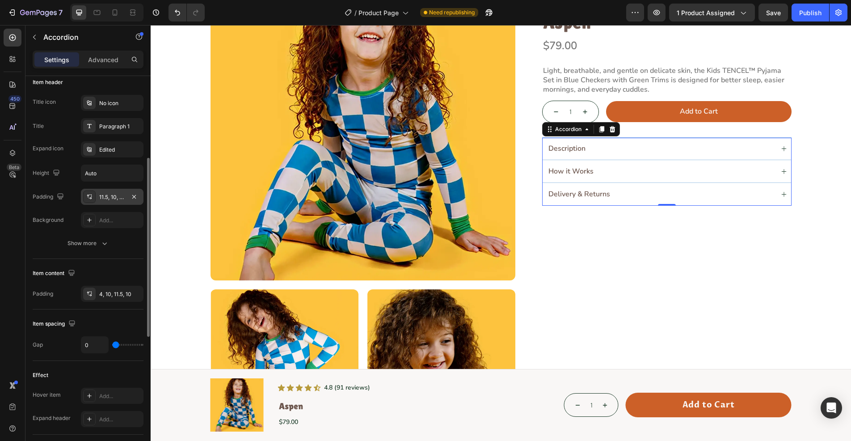
click at [88, 196] on icon at bounding box center [89, 196] width 7 height 7
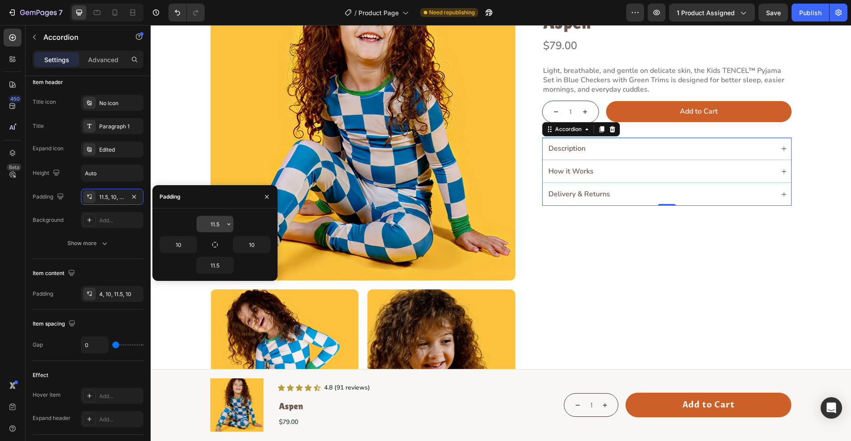
click at [215, 222] on input "11.5" at bounding box center [215, 224] width 37 height 16
click at [212, 222] on input "11.5" at bounding box center [215, 224] width 37 height 16
type input "12.5"
click at [213, 265] on input "11.5" at bounding box center [215, 265] width 37 height 16
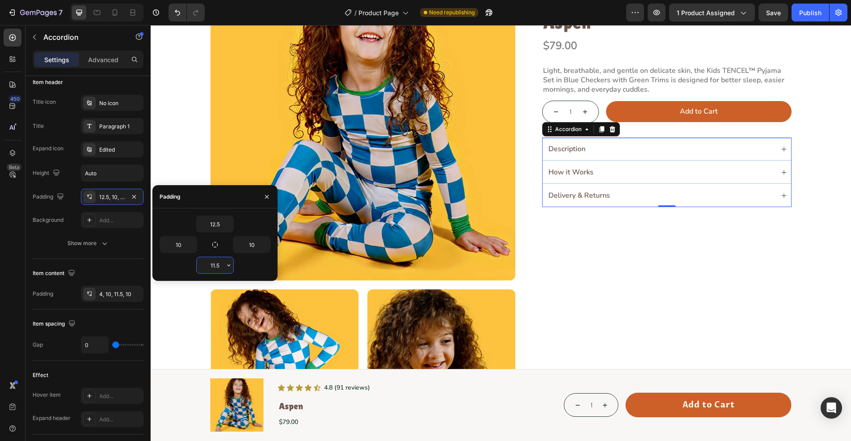
click at [213, 264] on input "11.5" at bounding box center [215, 265] width 37 height 16
click at [214, 264] on input "11.5" at bounding box center [215, 265] width 37 height 16
type input "12.5"
click at [176, 248] on input "10" at bounding box center [178, 244] width 37 height 16
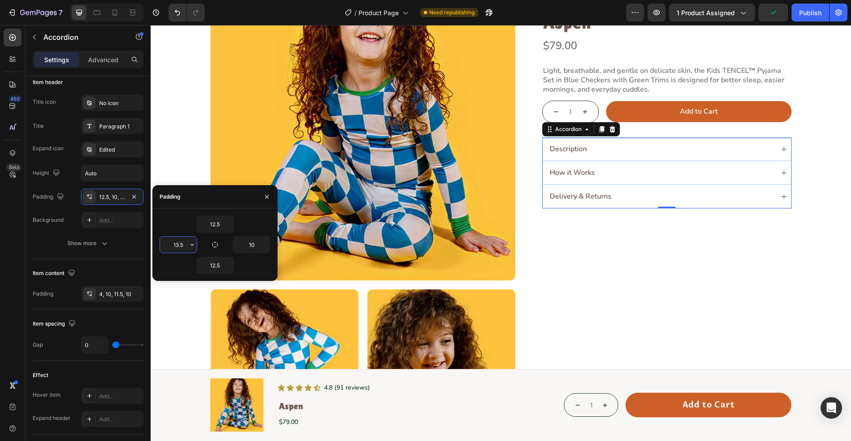
click at [177, 246] on input "13.5" at bounding box center [178, 244] width 37 height 16
click at [183, 240] on input "13.5" at bounding box center [178, 244] width 37 height 16
type input "13"
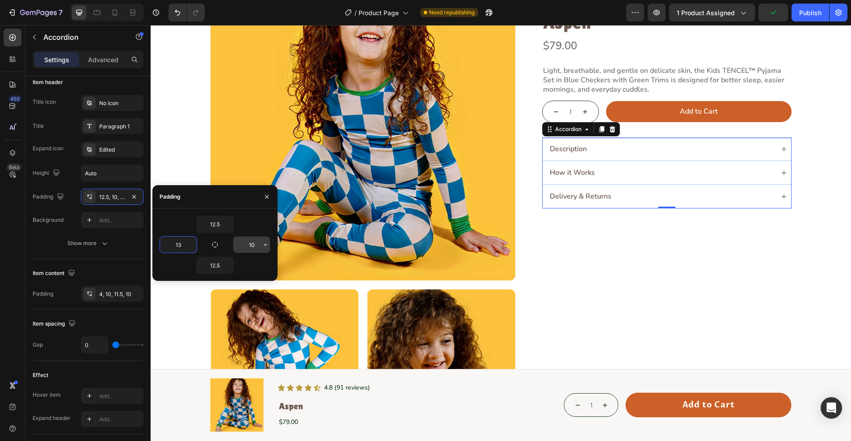
click at [253, 248] on input "10" at bounding box center [251, 244] width 37 height 16
type input "13"
click at [606, 246] on div "Icon Icon Icon Icon Icon Icon List (5 stars) • 23 reviews Text Block Row Kids T…" at bounding box center [666, 284] width 249 height 618
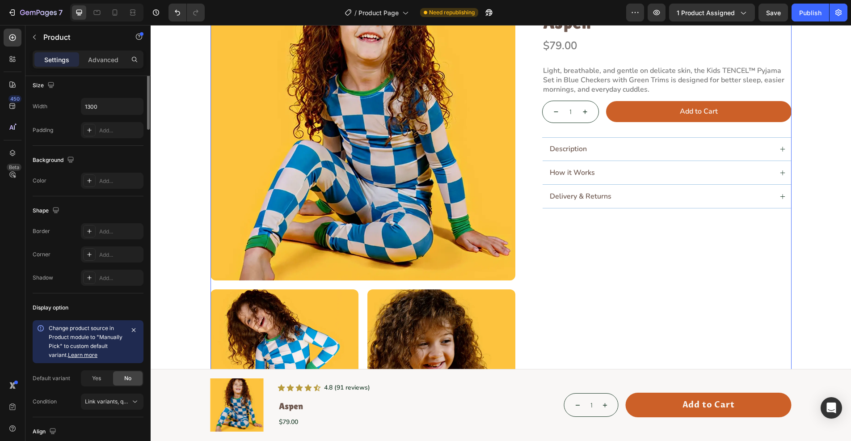
scroll to position [0, 0]
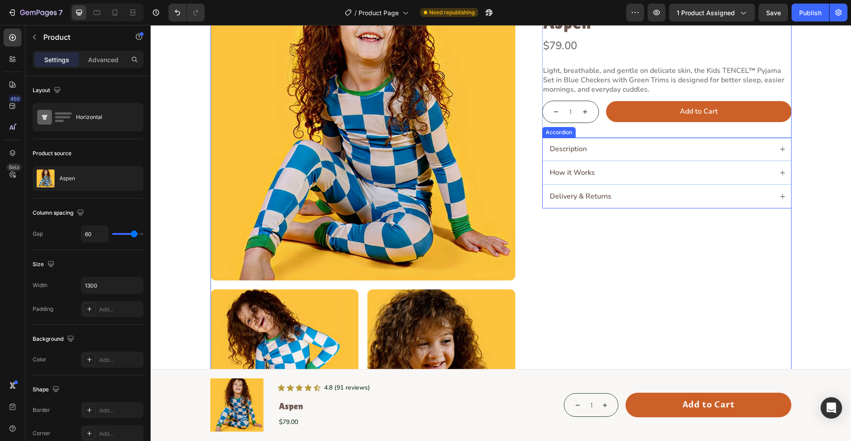
click at [781, 150] on icon at bounding box center [782, 148] width 5 height 5
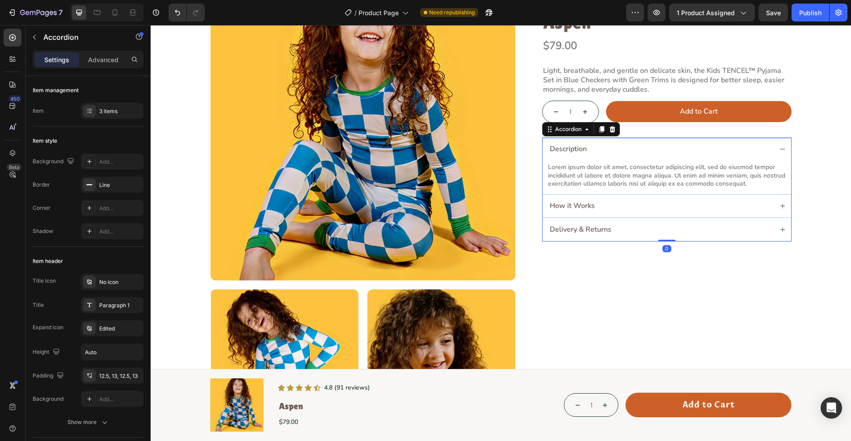
click at [782, 149] on div "Description" at bounding box center [666, 149] width 248 height 23
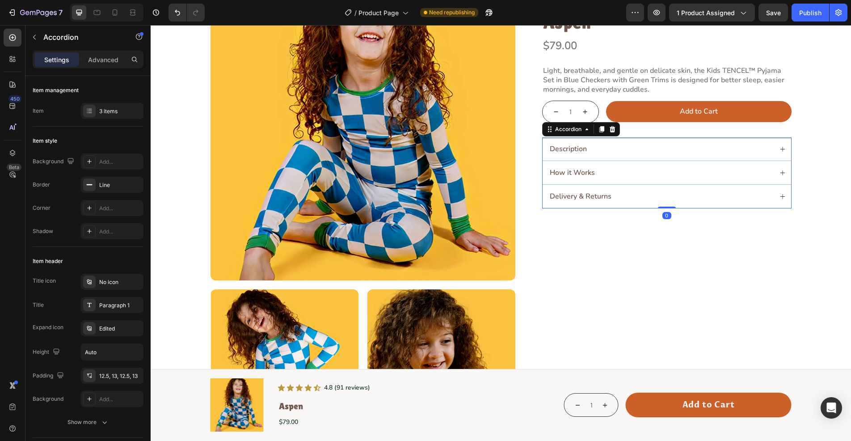
click at [782, 149] on div "Description" at bounding box center [666, 149] width 248 height 23
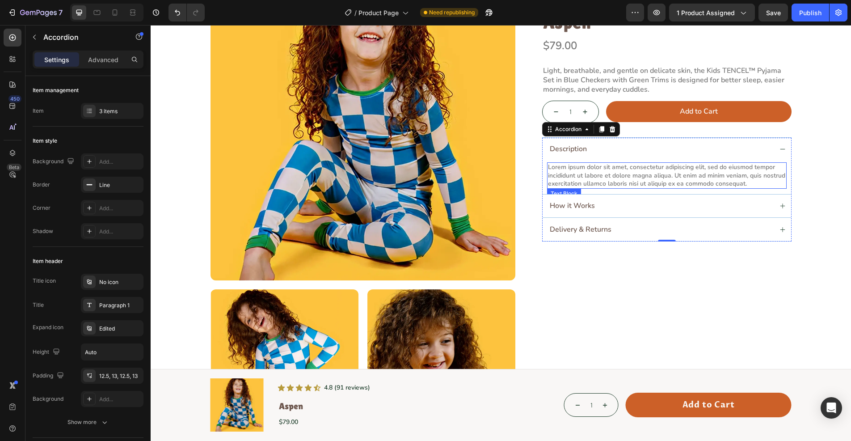
click at [592, 184] on p "Lorem ipsum dolor sit amet, consectetur adipiscing elit, sed do eiusmod tempor …" at bounding box center [667, 175] width 238 height 25
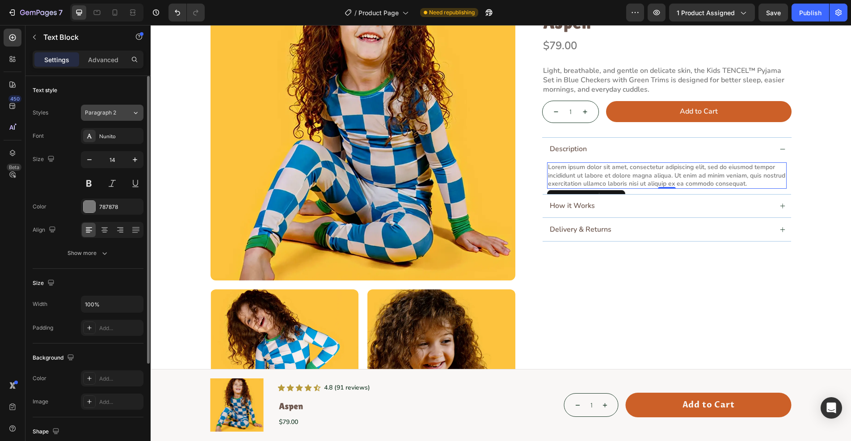
drag, startPoint x: 115, startPoint y: 117, endPoint x: 118, endPoint y: 111, distance: 7.2
click at [116, 114] on button "Paragraph 2" at bounding box center [112, 113] width 63 height 16
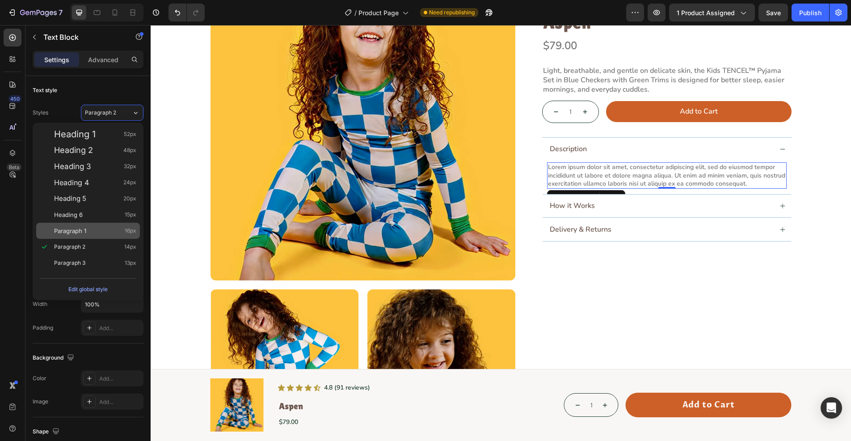
click at [100, 236] on div "Paragraph 1 16px" at bounding box center [88, 230] width 104 height 16
type input "16"
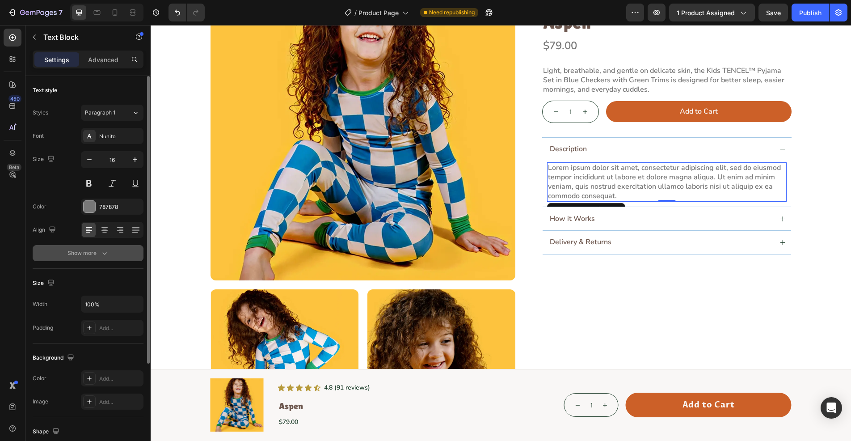
click at [108, 254] on icon "button" at bounding box center [104, 252] width 9 height 9
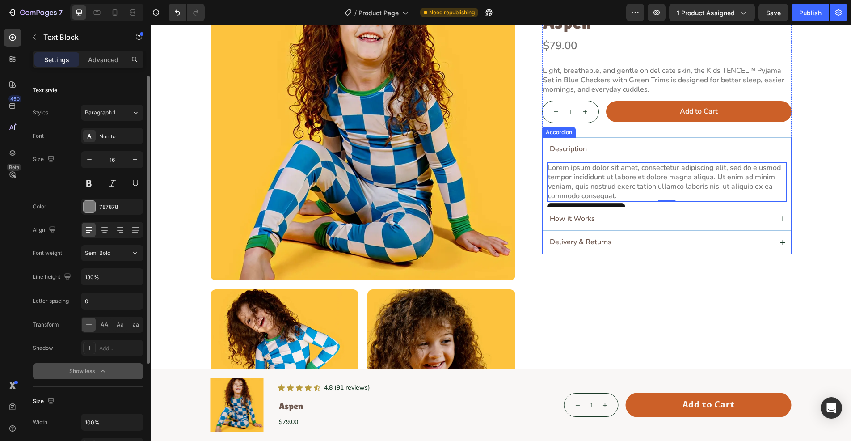
click at [783, 217] on div "How it Works" at bounding box center [666, 218] width 248 height 23
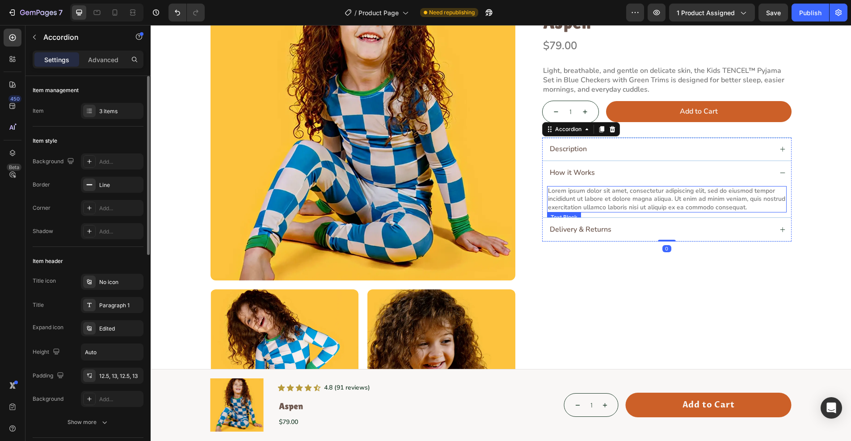
click at [619, 206] on p "Lorem ipsum dolor sit amet, consectetur adipiscing elit, sed do eiusmod tempor …" at bounding box center [667, 199] width 238 height 25
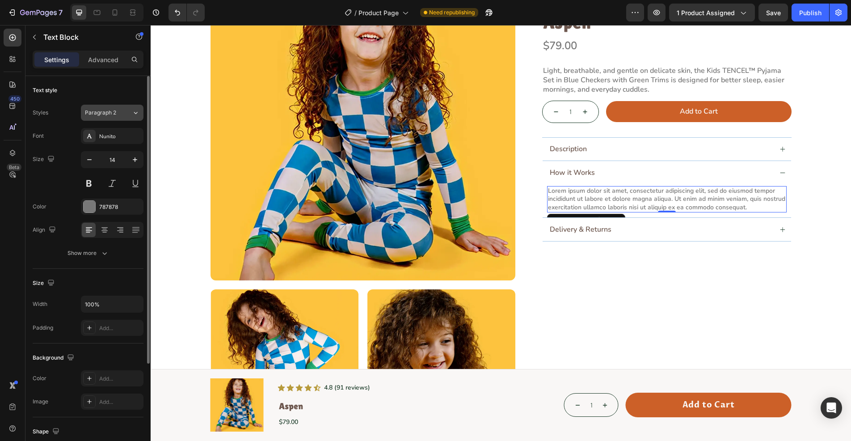
click at [118, 114] on div "Paragraph 2" at bounding box center [103, 113] width 36 height 8
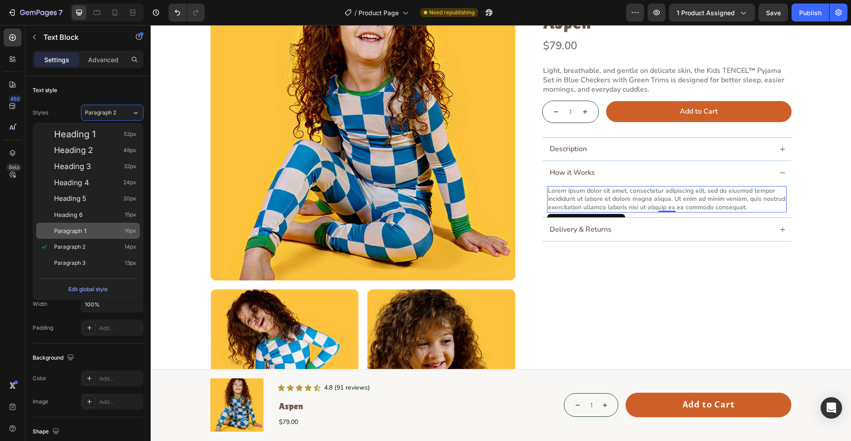
click at [87, 233] on div "Paragraph 1 16px" at bounding box center [95, 230] width 82 height 9
type input "16"
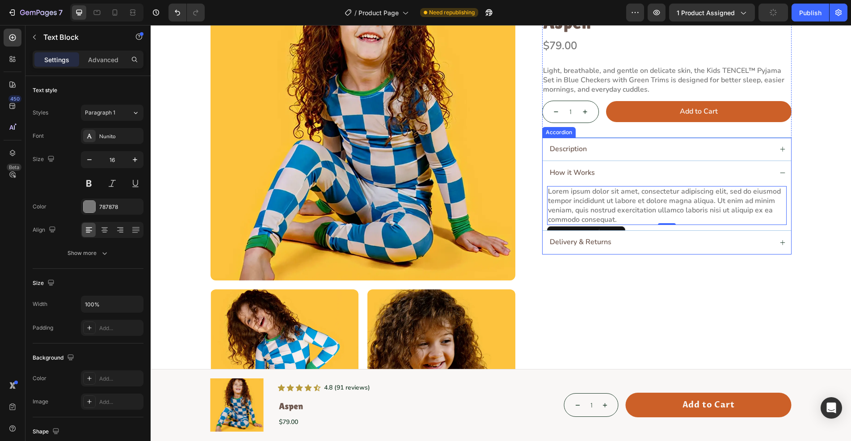
click at [773, 244] on div "Delivery & Returns" at bounding box center [666, 242] width 248 height 23
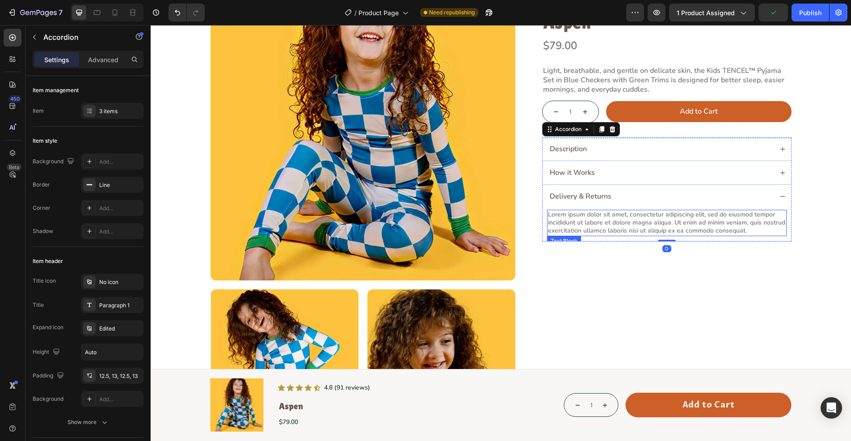
click at [614, 222] on p "Lorem ipsum dolor sit amet, consectetur adipiscing elit, sed do eiusmod tempor …" at bounding box center [667, 222] width 238 height 25
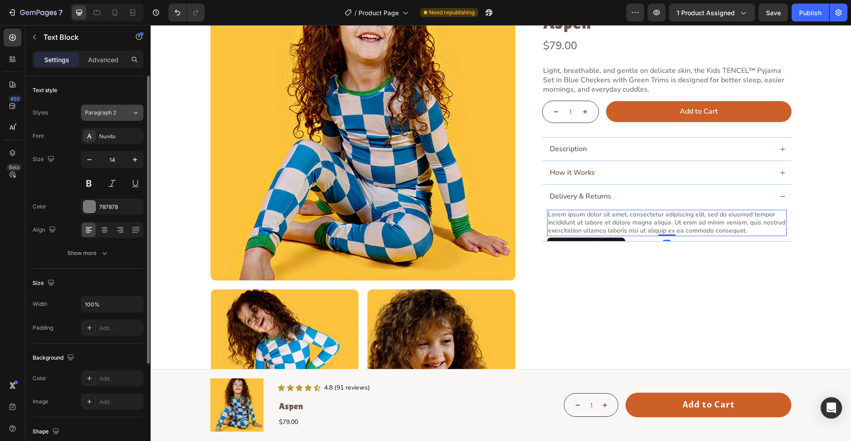
click at [111, 115] on span "Paragraph 2" at bounding box center [100, 113] width 31 height 8
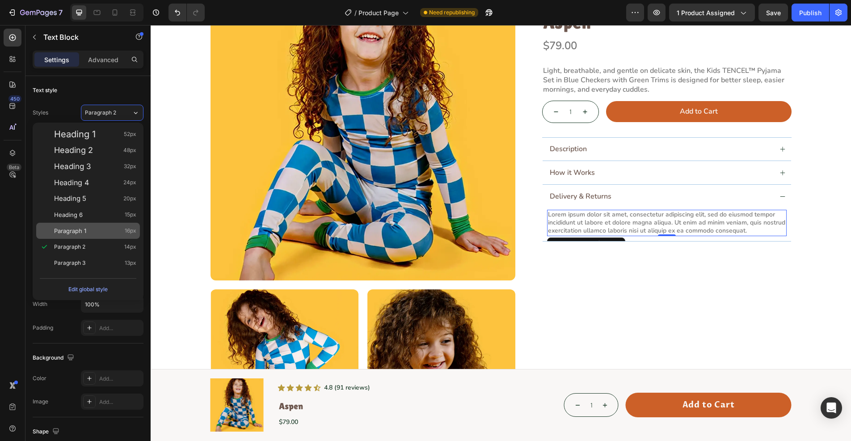
click at [90, 224] on div "Paragraph 1 16px" at bounding box center [88, 230] width 104 height 16
type input "16"
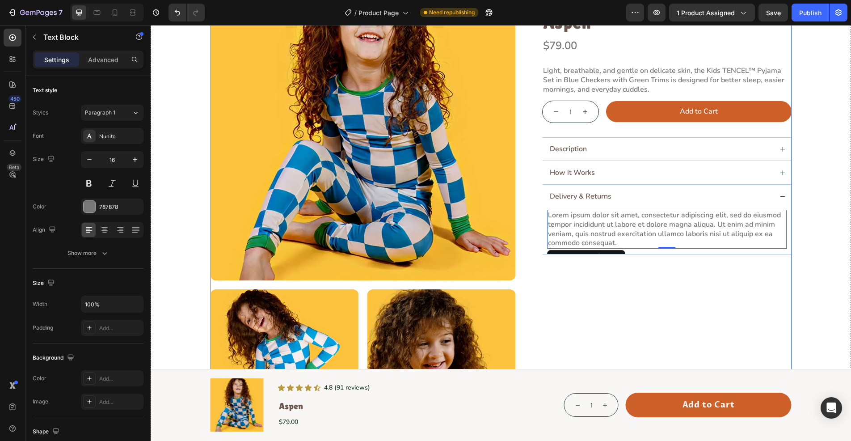
click at [640, 321] on div "Icon Icon Icon Icon Icon Icon List (5 stars) • 23 reviews Text Block Row Kids T…" at bounding box center [666, 284] width 249 height 618
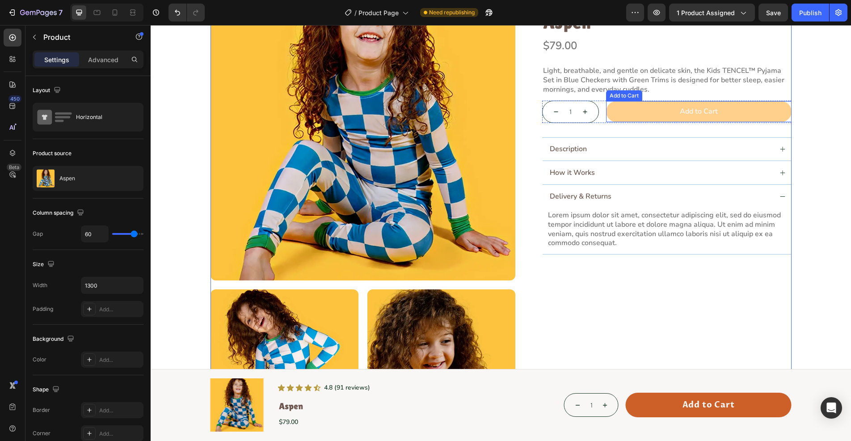
drag, startPoint x: 627, startPoint y: 113, endPoint x: 155, endPoint y: 252, distance: 492.0
click at [627, 113] on button "Add to Cart" at bounding box center [698, 111] width 185 height 21
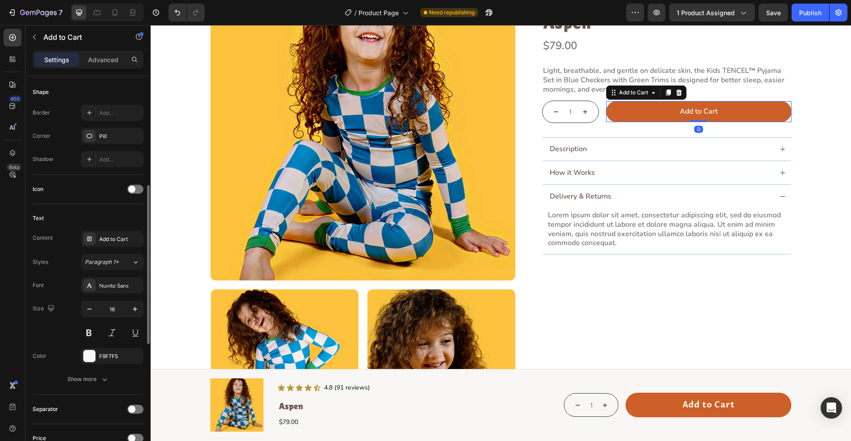
scroll to position [567, 0]
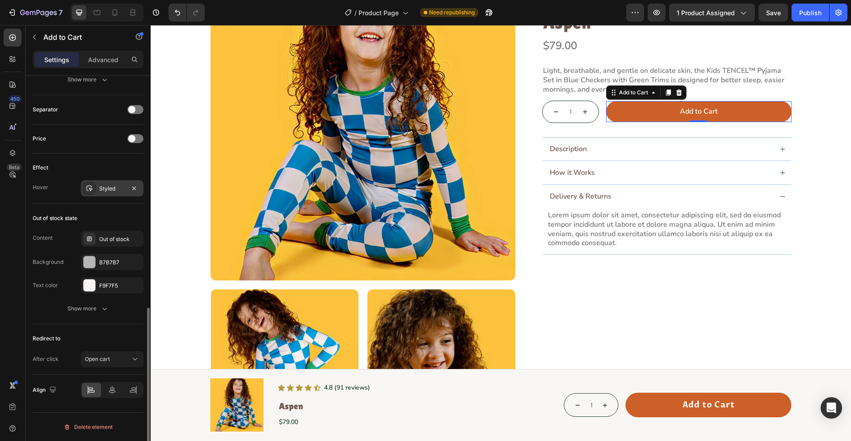
click at [85, 187] on div at bounding box center [89, 188] width 13 height 13
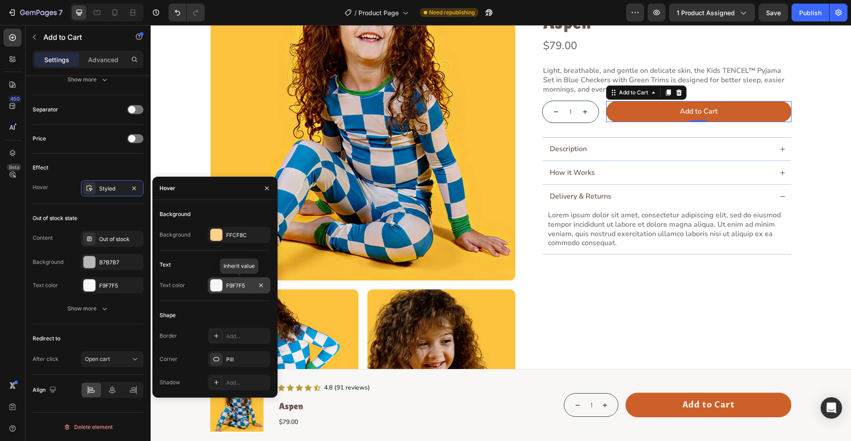
click at [214, 285] on div at bounding box center [216, 285] width 12 height 12
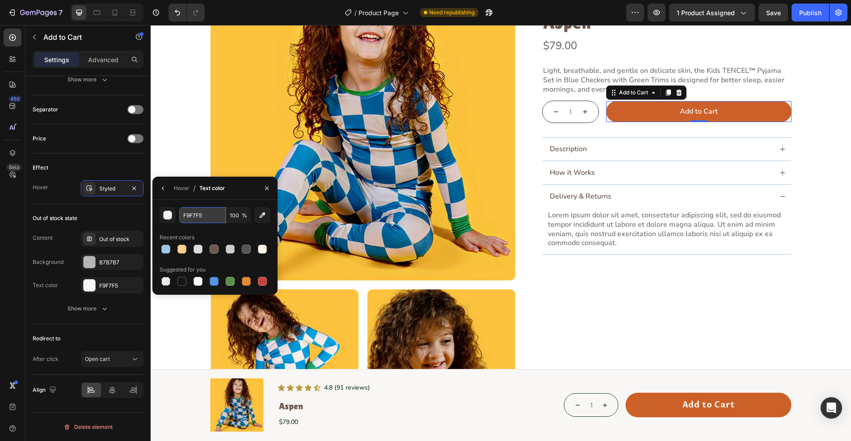
click at [213, 210] on input "F9F7F5" at bounding box center [202, 215] width 46 height 16
paste input "6E584F"
click at [163, 190] on icon "button" at bounding box center [162, 188] width 7 height 7
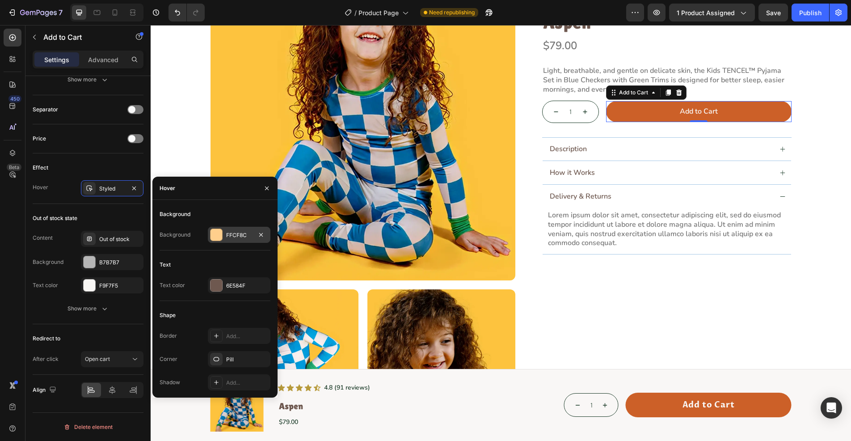
click at [215, 232] on div at bounding box center [216, 235] width 12 height 12
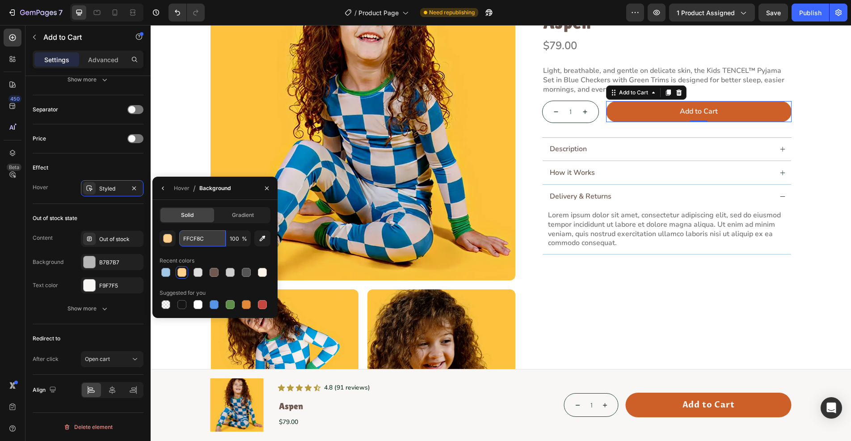
click at [210, 238] on input "FFCF8C" at bounding box center [202, 238] width 46 height 16
click at [165, 188] on icon "button" at bounding box center [162, 188] width 7 height 7
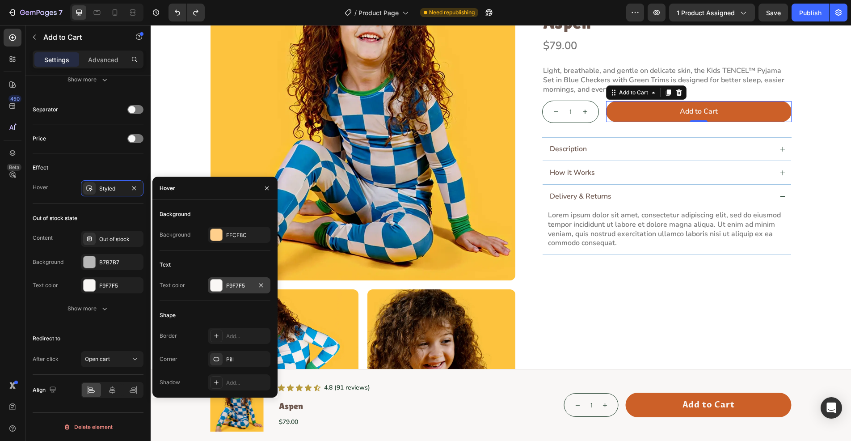
click at [216, 285] on div at bounding box center [216, 285] width 12 height 12
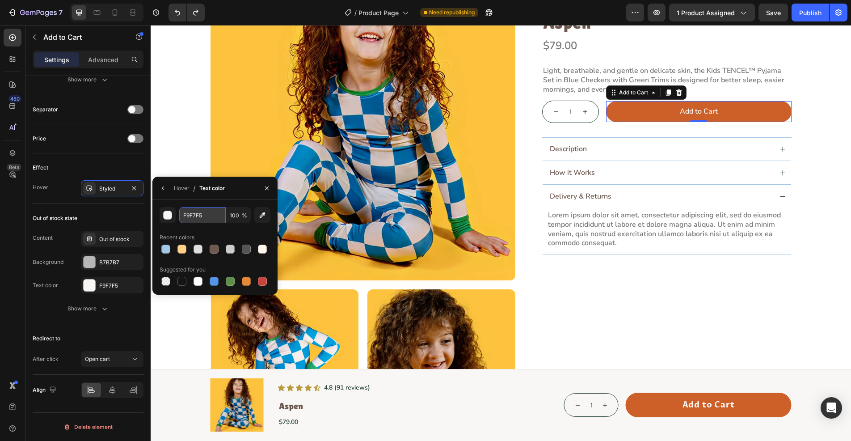
click at [0, 0] on input "F9F7F5" at bounding box center [0, 0] width 0 height 0
paste input "6E584F"
type input "6E584F"
click at [164, 199] on div "Hover / Text color" at bounding box center [214, 187] width 125 height 23
click at [164, 187] on icon "button" at bounding box center [162, 188] width 7 height 7
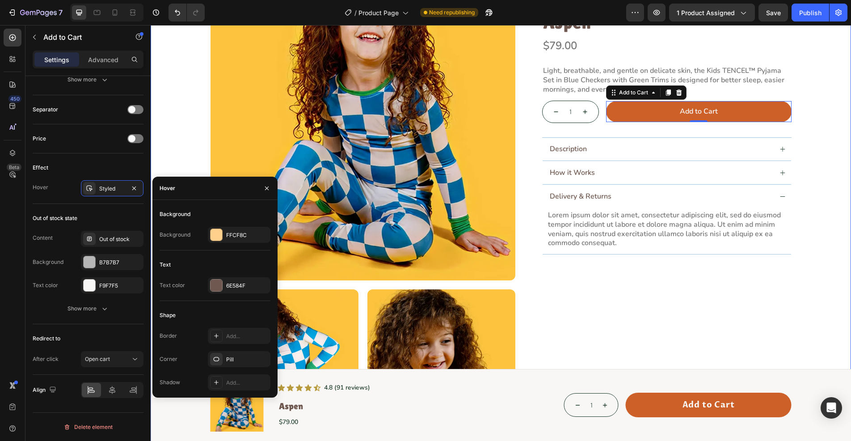
click at [821, 190] on div "Product Images Icon Icon Icon Icon Icon Icon List (5 stars) • 23 reviews Text B…" at bounding box center [501, 284] width 680 height 618
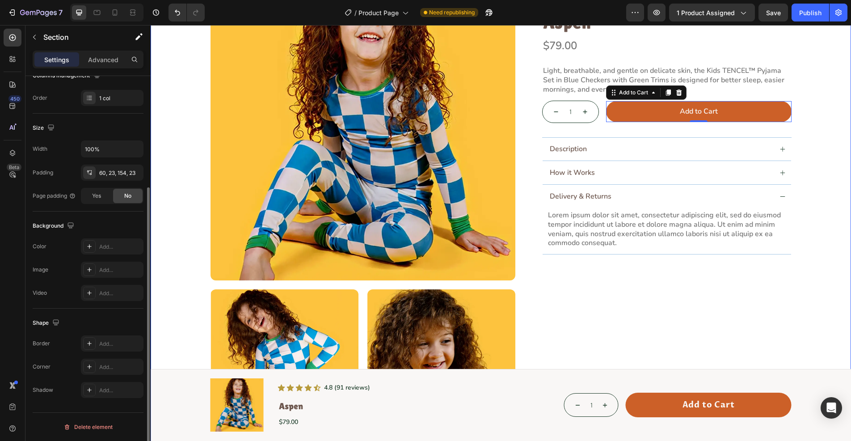
scroll to position [0, 0]
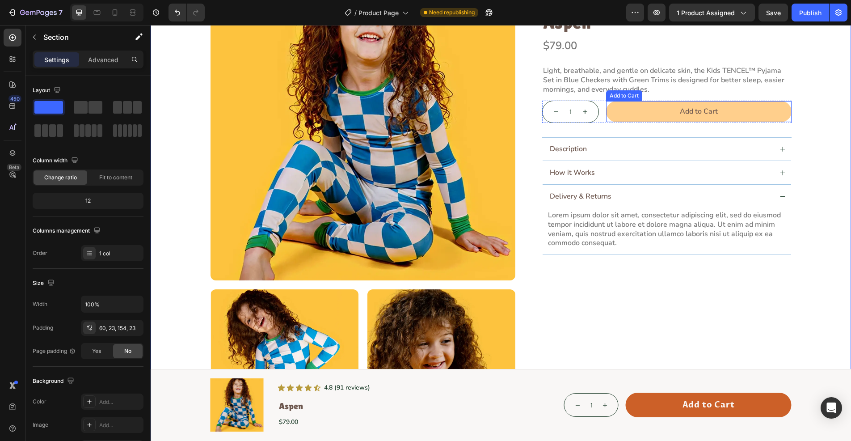
click at [621, 115] on button "Add to Cart" at bounding box center [698, 111] width 185 height 21
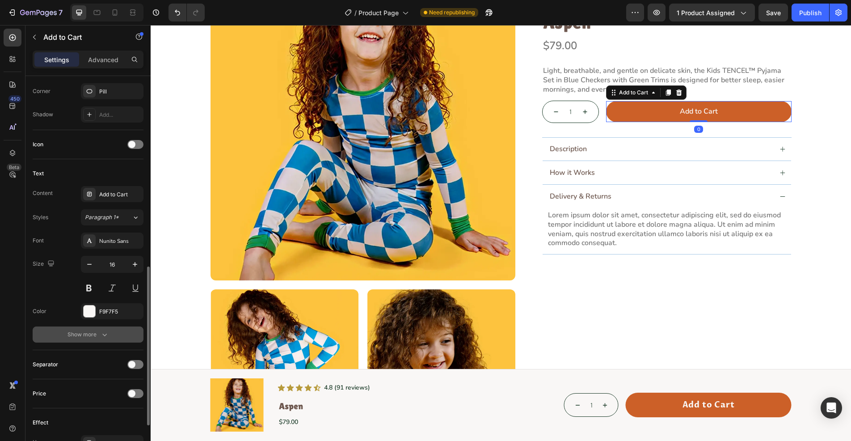
scroll to position [357, 0]
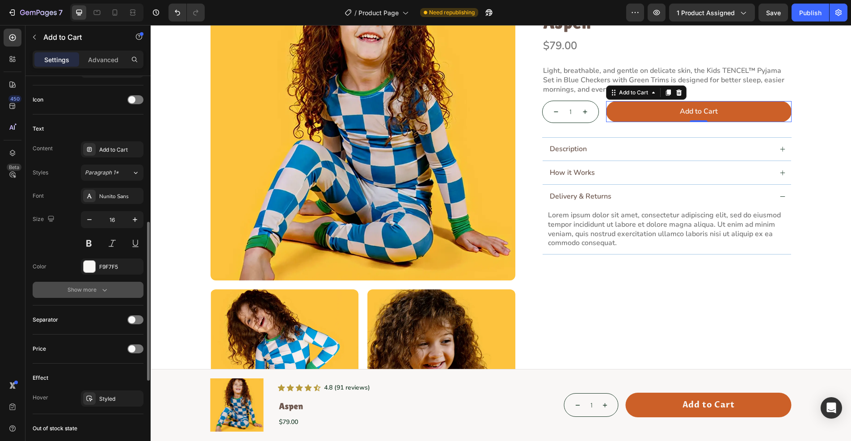
click at [105, 287] on icon "button" at bounding box center [104, 289] width 9 height 9
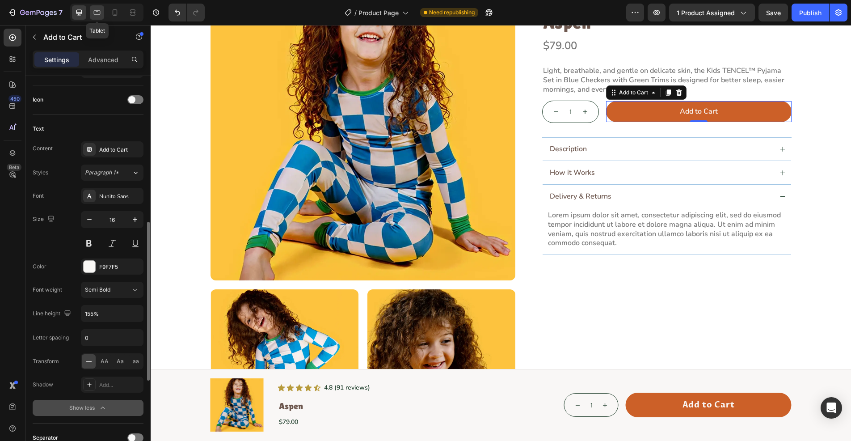
click at [100, 8] on icon at bounding box center [96, 12] width 9 height 9
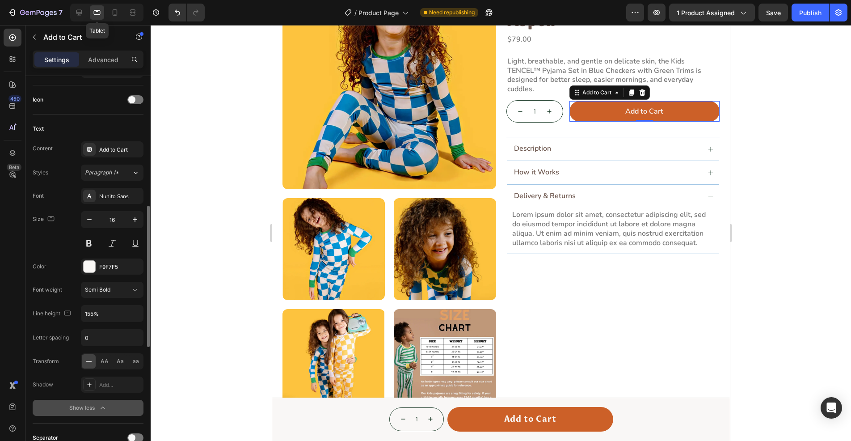
scroll to position [139, 0]
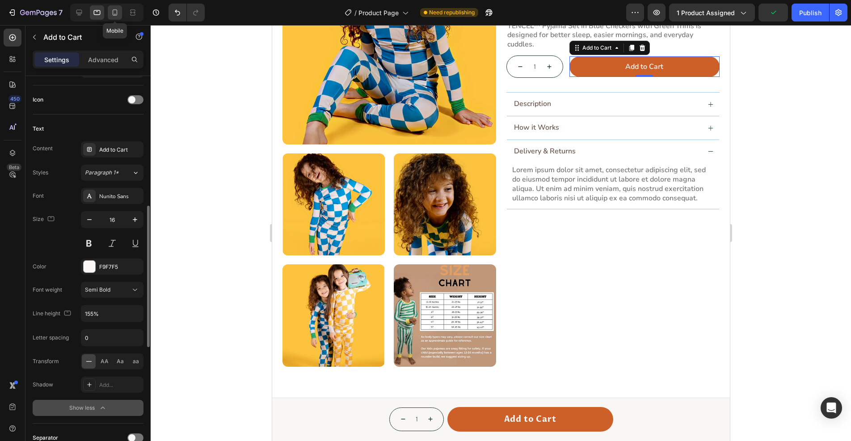
click at [116, 13] on icon at bounding box center [114, 12] width 9 height 9
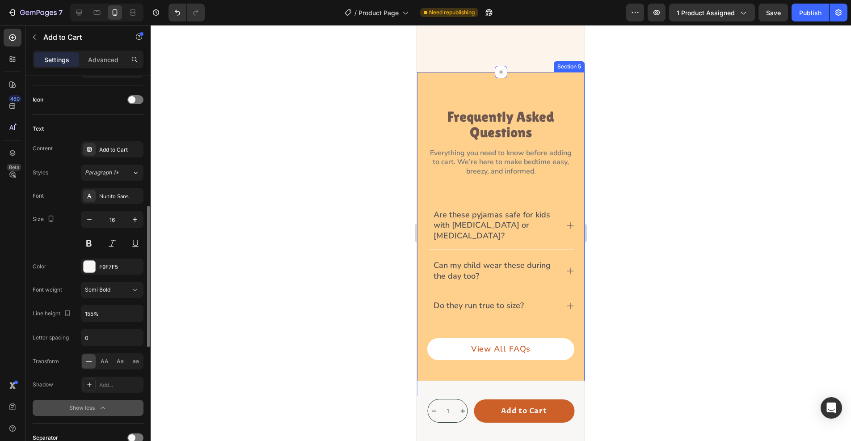
scroll to position [1321, 0]
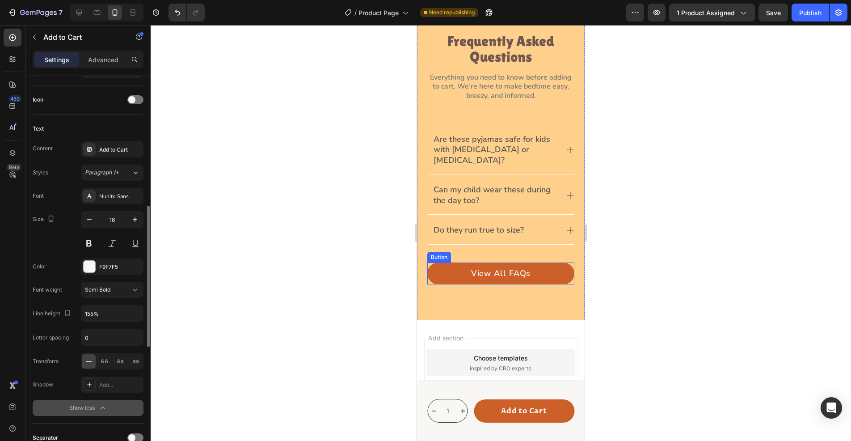
click at [432, 262] on link "View All FAQs" at bounding box center [500, 273] width 147 height 22
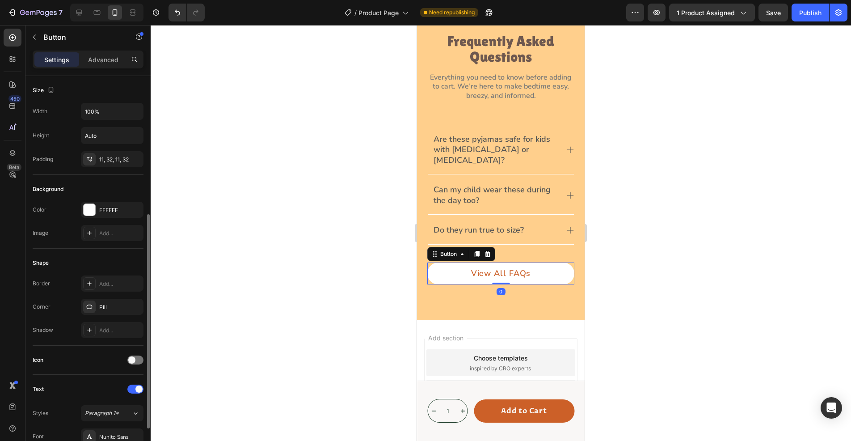
scroll to position [134, 0]
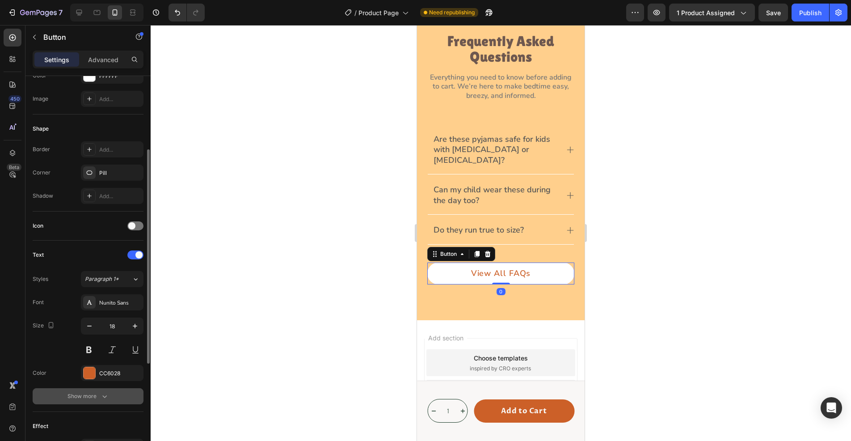
click at [105, 392] on icon "button" at bounding box center [104, 395] width 9 height 9
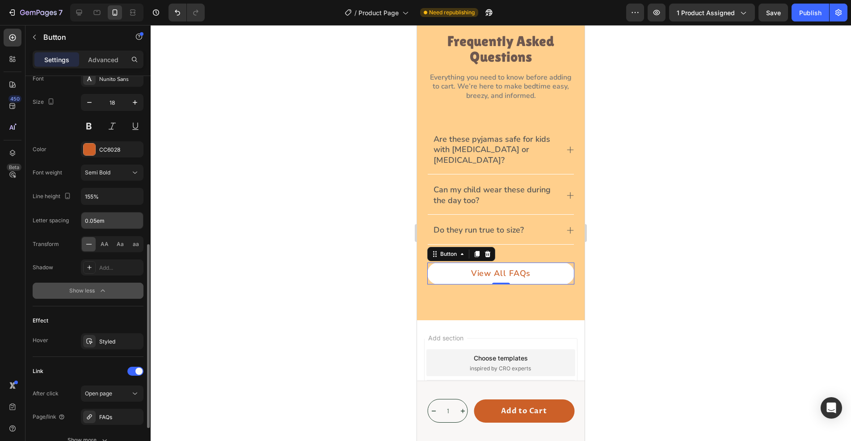
click at [119, 219] on input "0.05em" at bounding box center [112, 220] width 62 height 16
click at [79, 13] on icon at bounding box center [79, 13] width 6 height 6
type input "Auto"
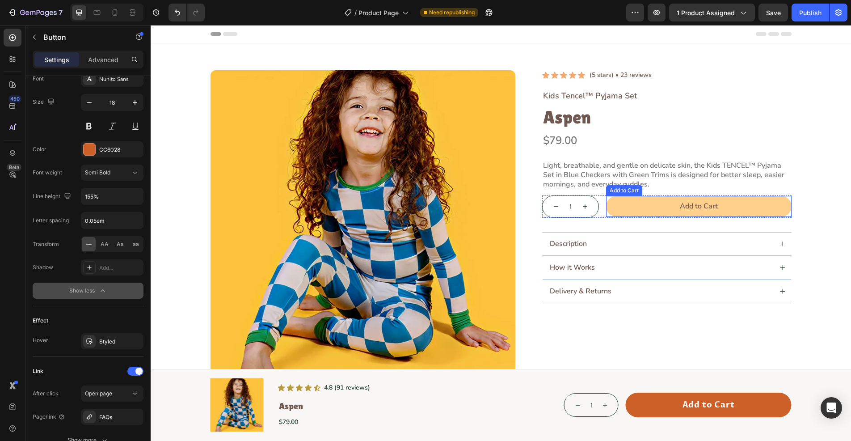
click at [647, 199] on button "Add to Cart" at bounding box center [698, 206] width 185 height 21
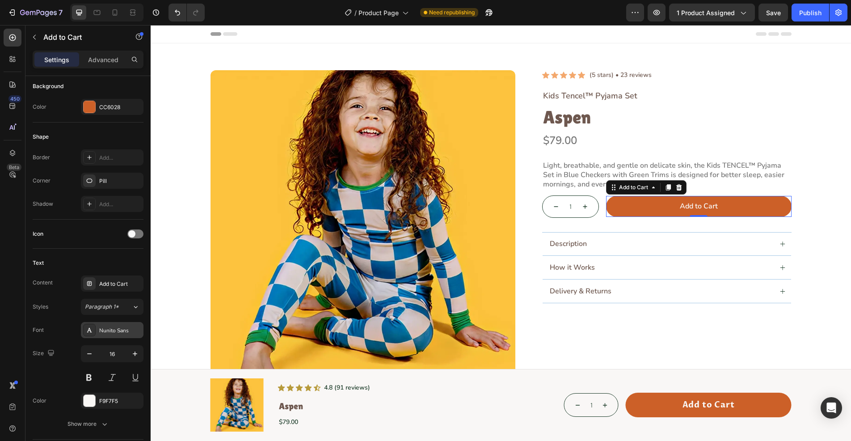
scroll to position [313, 0]
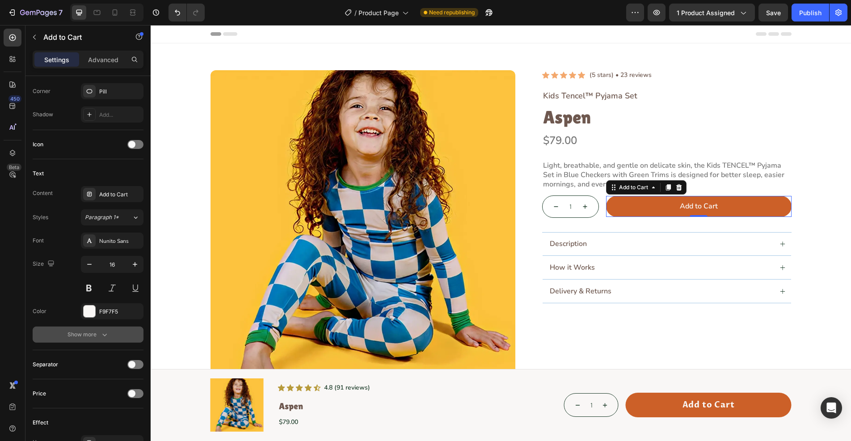
click at [109, 336] on button "Show more" at bounding box center [88, 334] width 111 height 16
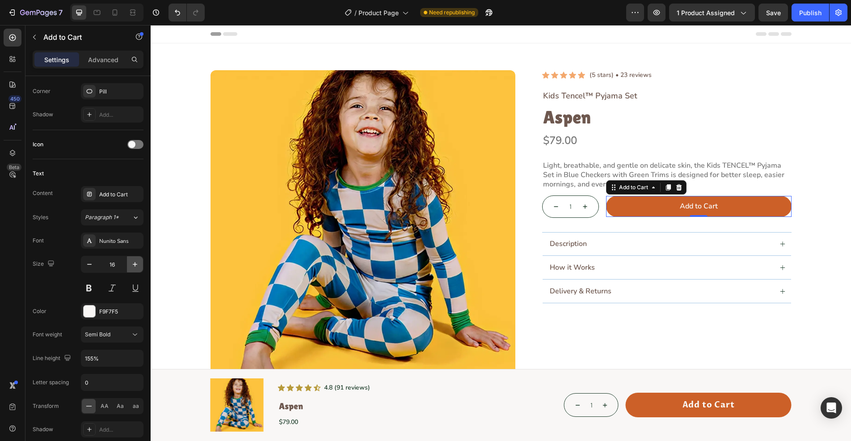
click at [136, 262] on icon "button" at bounding box center [134, 264] width 9 height 9
click at [99, 14] on icon at bounding box center [96, 12] width 9 height 9
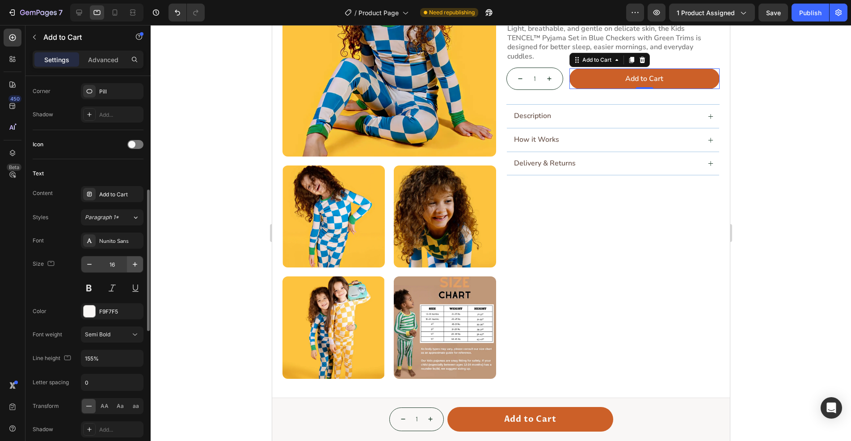
scroll to position [139, 0]
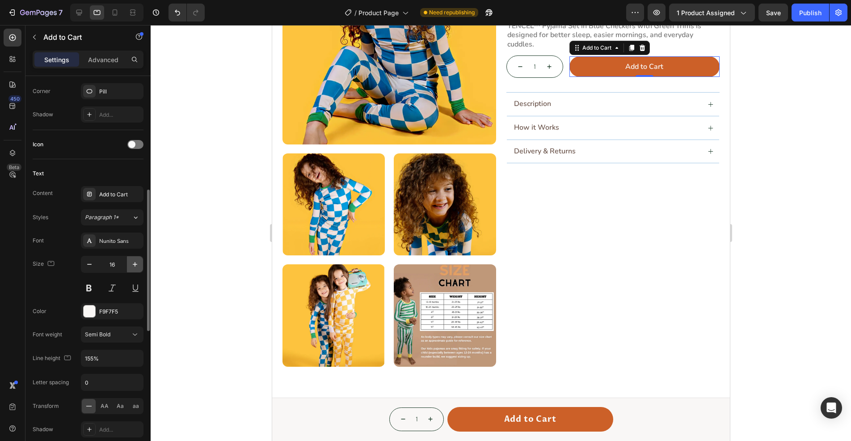
click at [133, 263] on icon "button" at bounding box center [134, 264] width 9 height 9
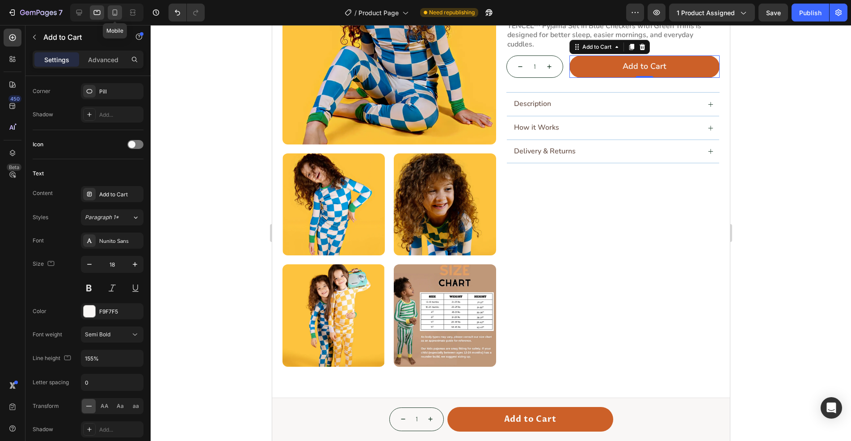
click at [118, 10] on icon at bounding box center [114, 12] width 9 height 9
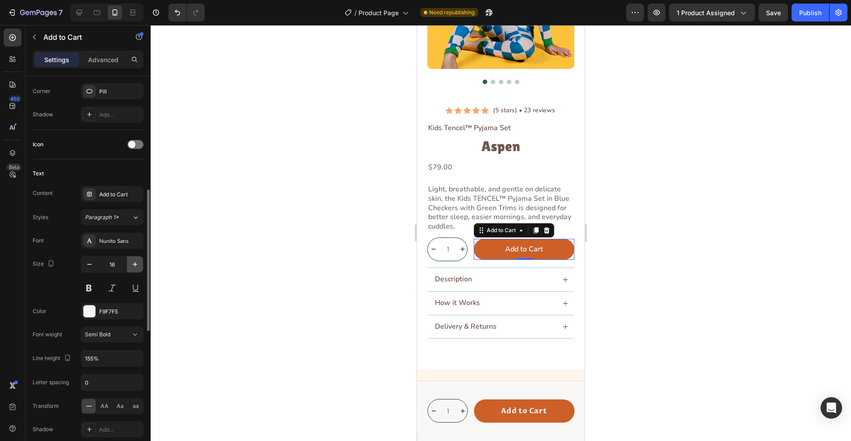
scroll to position [159, 0]
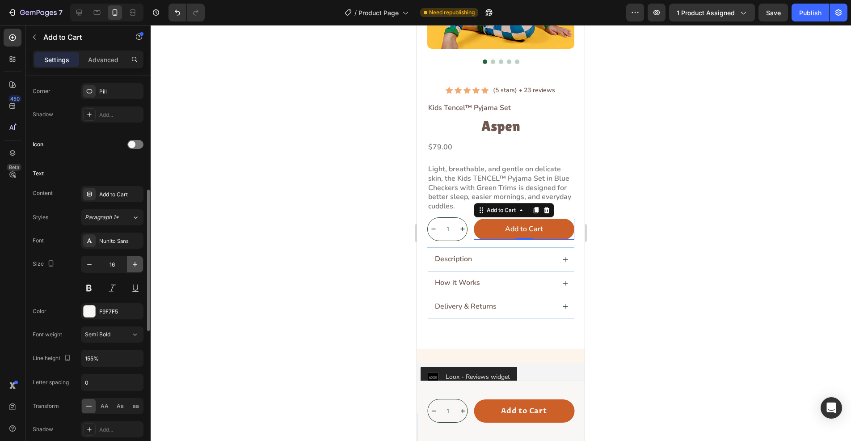
click at [132, 260] on icon "button" at bounding box center [134, 264] width 9 height 9
click at [136, 263] on icon "button" at bounding box center [134, 264] width 9 height 9
type input "18"
click at [77, 11] on icon at bounding box center [79, 13] width 6 height 6
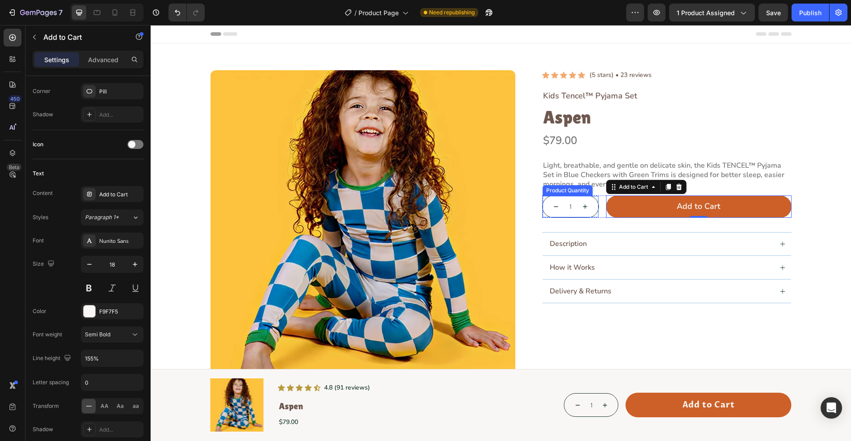
drag, startPoint x: 591, startPoint y: 213, endPoint x: 259, endPoint y: 197, distance: 332.3
click at [591, 213] on div "1 Product Quantity" at bounding box center [570, 206] width 57 height 22
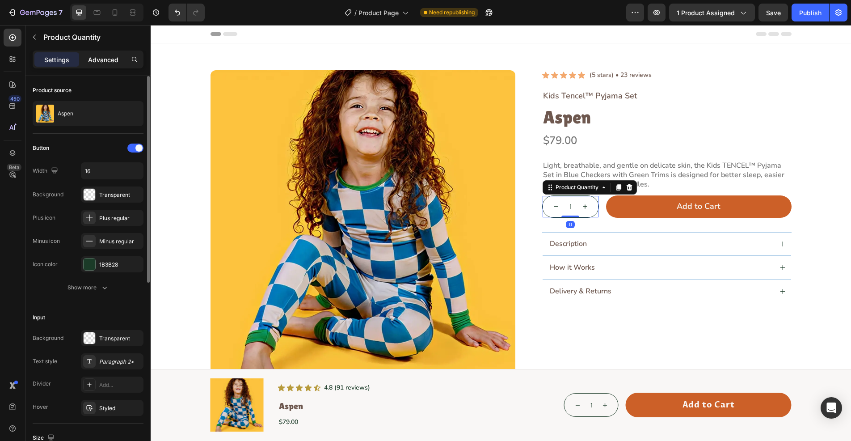
click at [103, 56] on p "Advanced" at bounding box center [103, 59] width 30 height 9
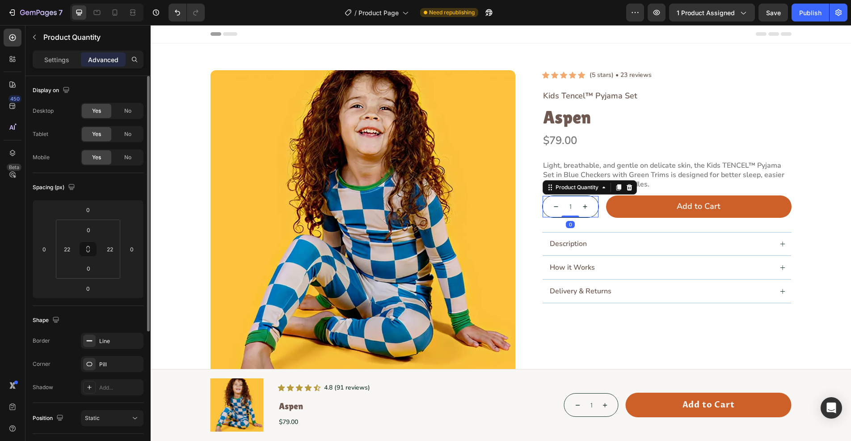
scroll to position [206, 0]
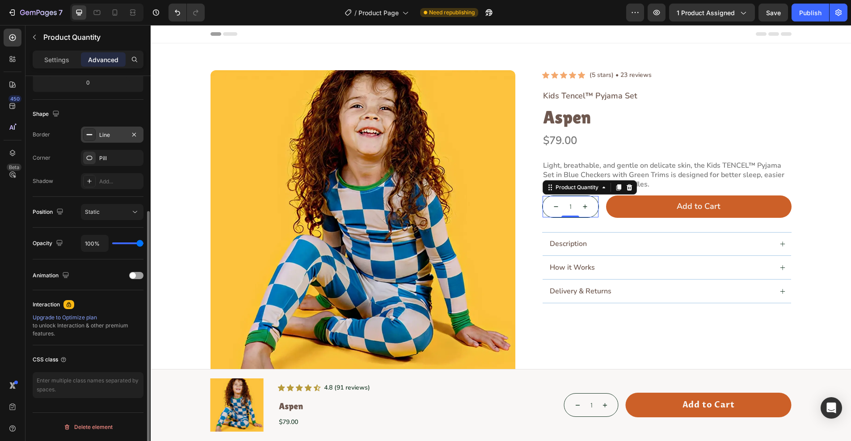
click at [89, 134] on rect at bounding box center [90, 134] width 6 height 1
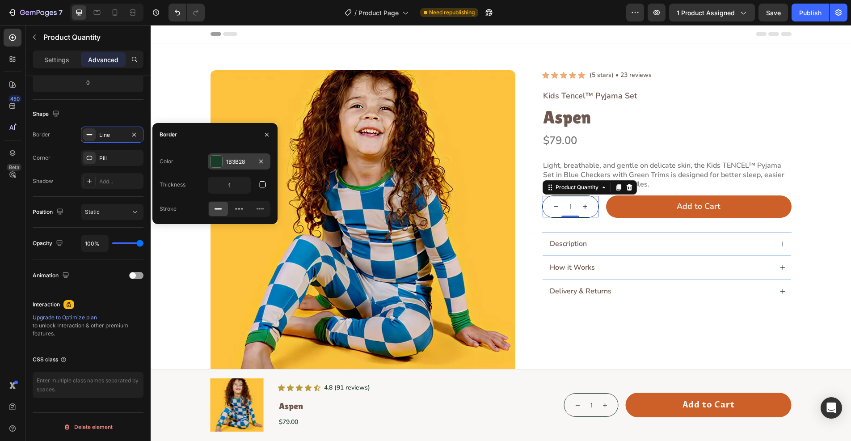
click at [215, 156] on div at bounding box center [216, 161] width 12 height 12
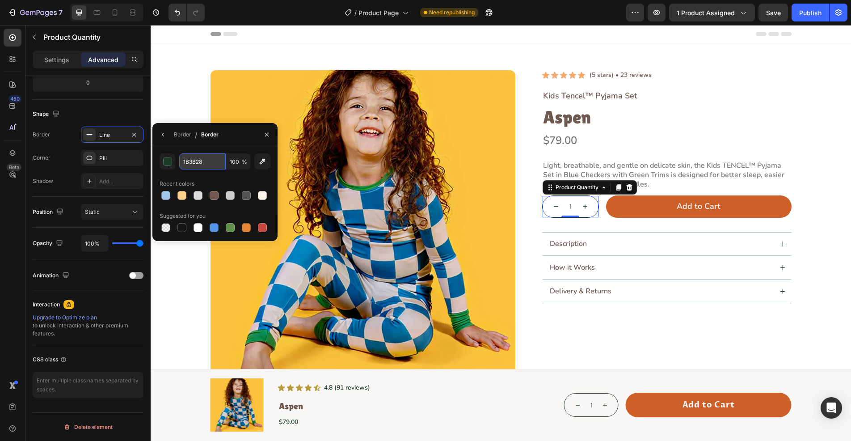
click at [207, 163] on input "1B3B28" at bounding box center [202, 161] width 46 height 16
paste input "#78787"
type input "#787878"
click at [164, 133] on icon "button" at bounding box center [162, 134] width 7 height 7
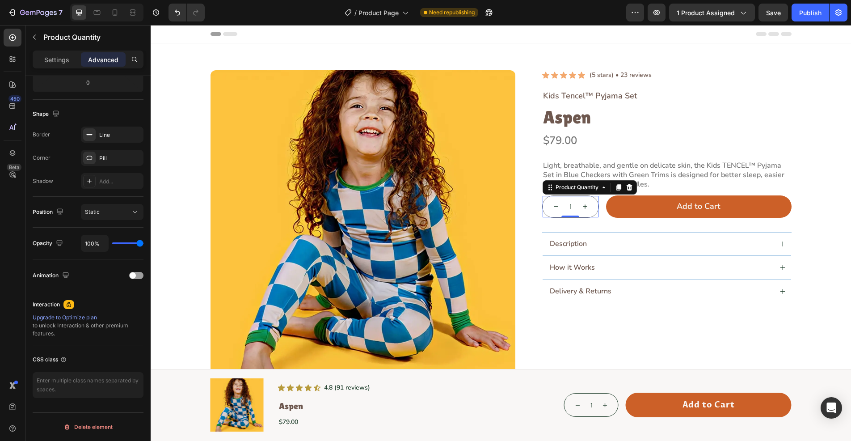
click at [565, 206] on input "1" at bounding box center [570, 206] width 22 height 21
click at [621, 224] on div "Icon Icon Icon Icon Icon Icon List (5 stars) • 23 reviews Text Block Row Kids T…" at bounding box center [666, 186] width 249 height 233
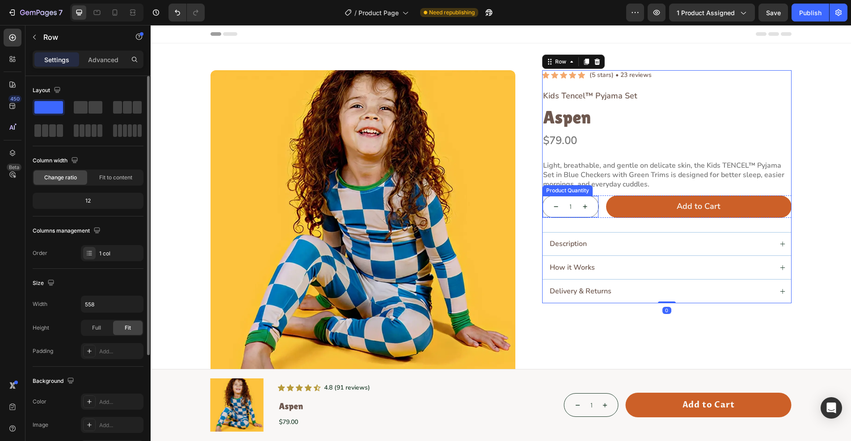
click at [569, 210] on input "1" at bounding box center [570, 206] width 22 height 21
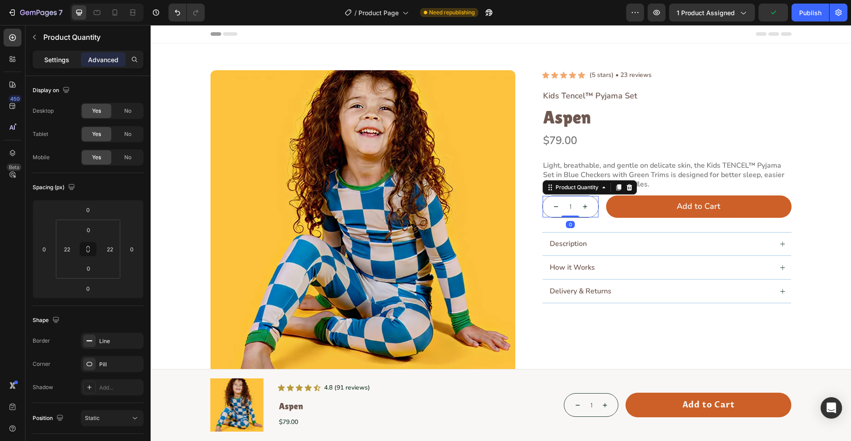
click at [50, 55] on p "Settings" at bounding box center [56, 59] width 25 height 9
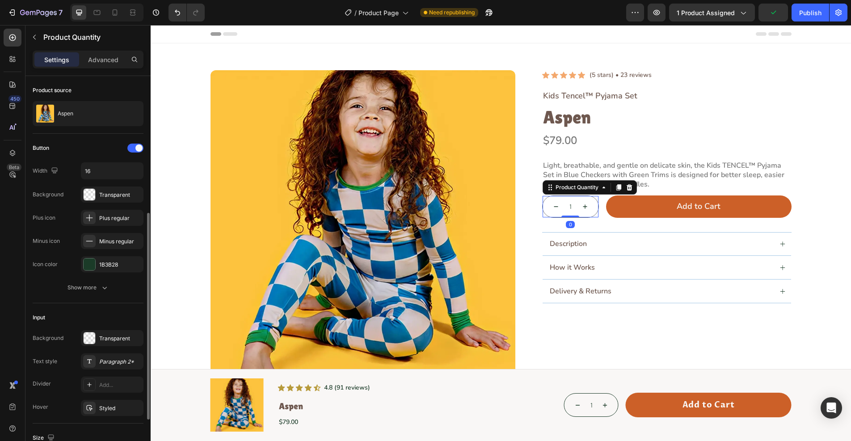
scroll to position [89, 0]
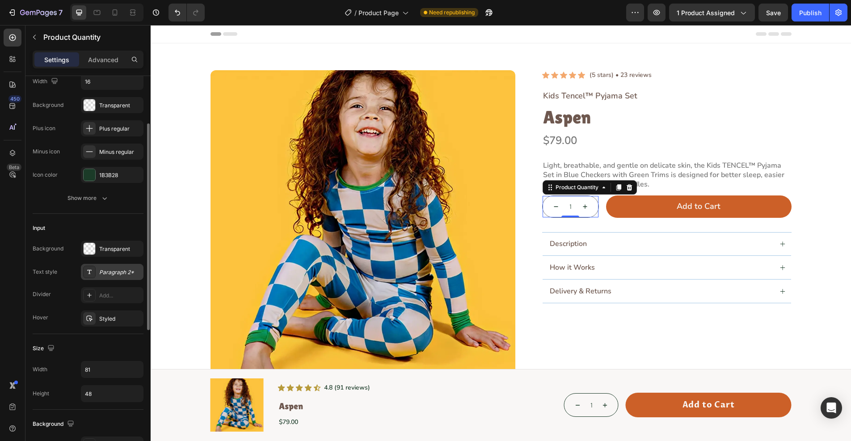
click at [101, 268] on div "Paragraph 2*" at bounding box center [120, 272] width 42 height 8
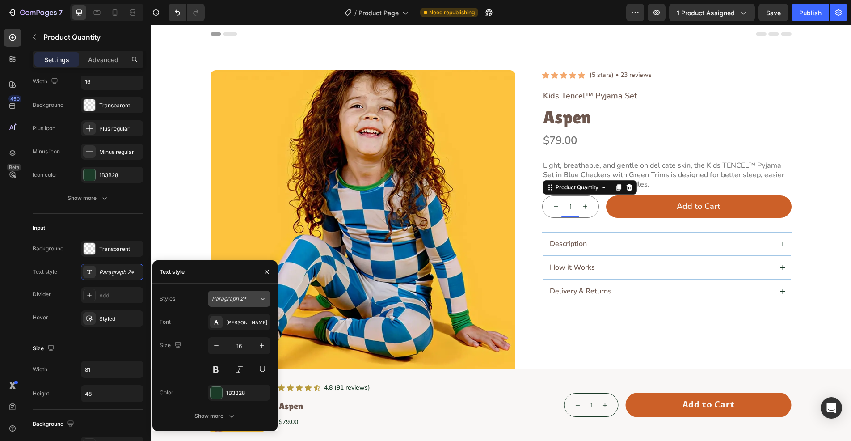
click at [227, 304] on button "Paragraph 2*" at bounding box center [239, 298] width 63 height 16
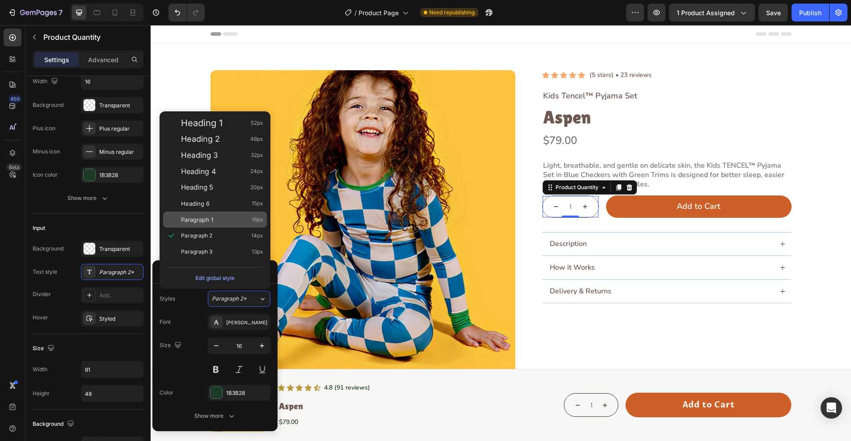
click at [219, 218] on div "Paragraph 1 16px" at bounding box center [222, 219] width 82 height 9
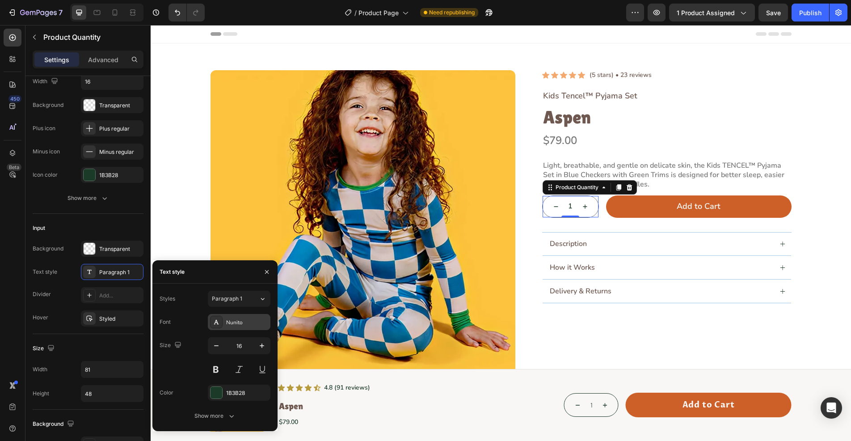
click at [218, 323] on icon at bounding box center [216, 321] width 5 height 4
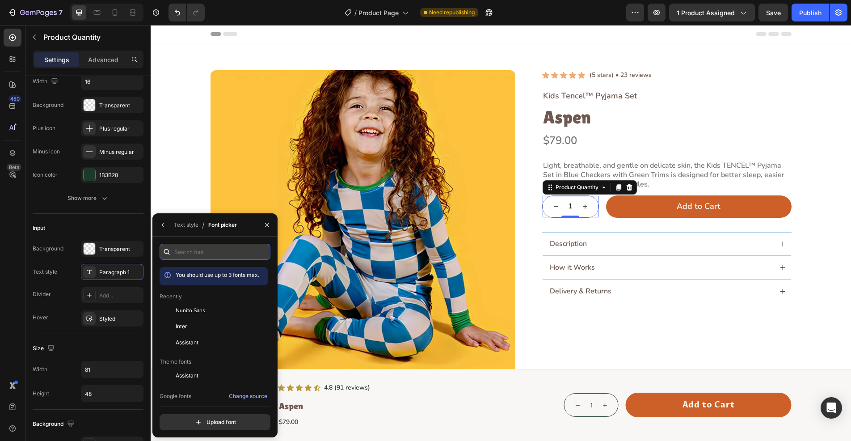
click at [201, 255] on input "text" at bounding box center [214, 251] width 111 height 16
paste input "#4a4e4c"
type input "#4a4e4c"
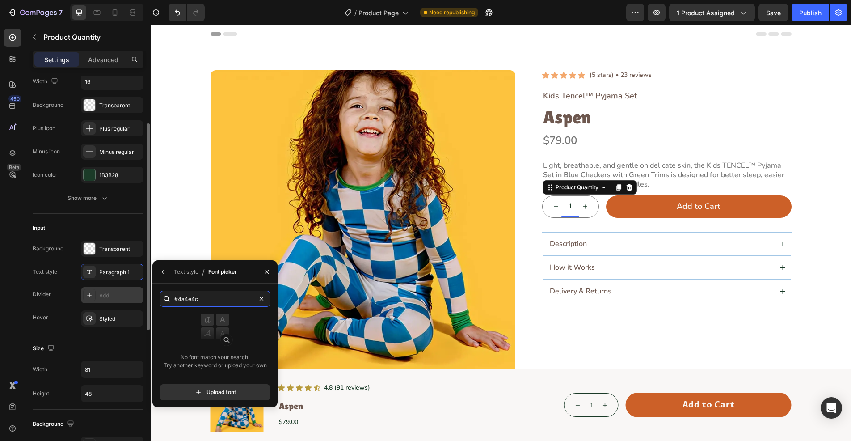
drag, startPoint x: 172, startPoint y: 302, endPoint x: 131, endPoint y: 302, distance: 41.1
click at [132, 302] on div "450 Beta Sections(18) Elements(84) Section Element Hero Section Product Detail …" at bounding box center [75, 232] width 151 height 415
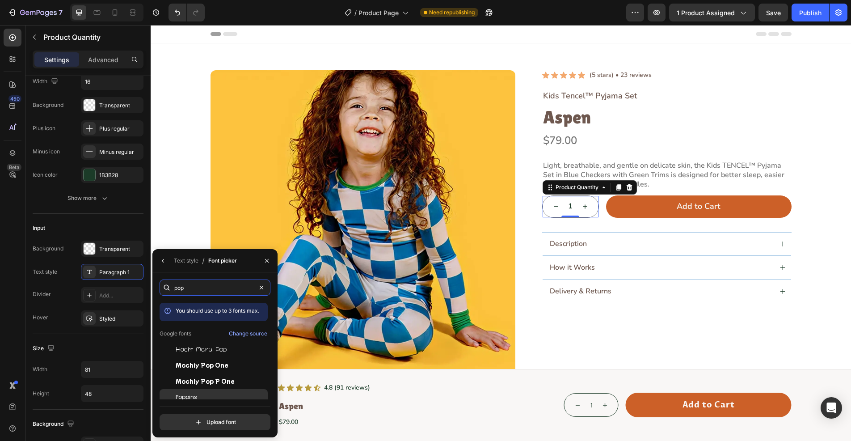
type input "pop"
click at [201, 396] on div "Poppins" at bounding box center [221, 397] width 90 height 8
click at [162, 258] on icon "button" at bounding box center [162, 260] width 7 height 7
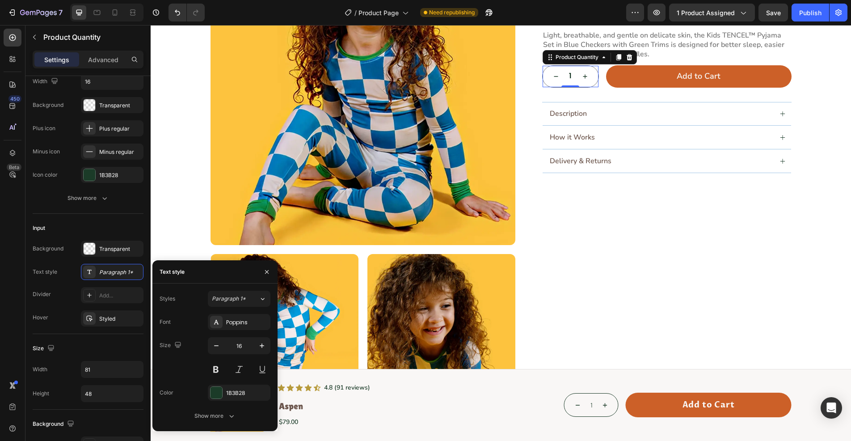
scroll to position [134, 0]
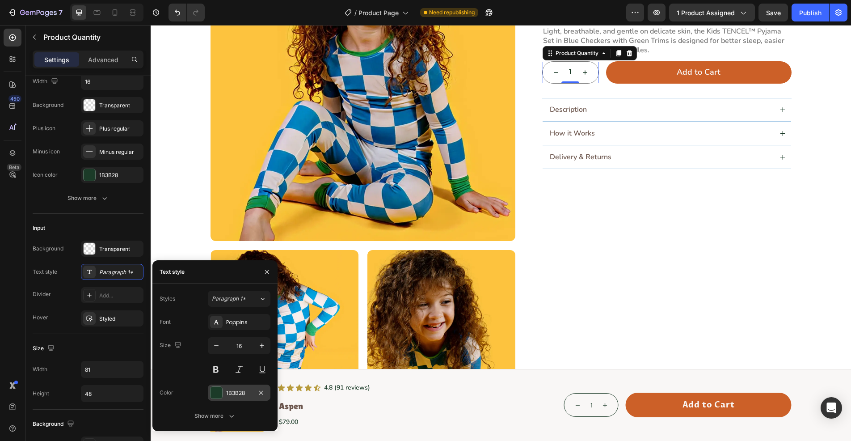
click at [213, 393] on div at bounding box center [216, 392] width 12 height 12
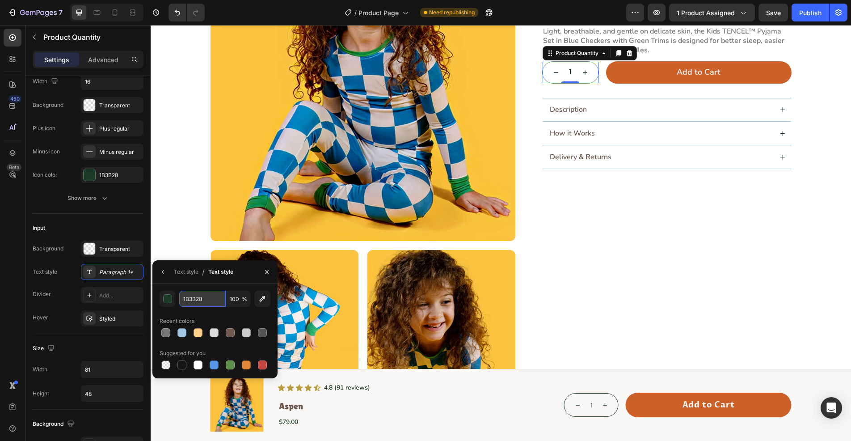
click at [211, 300] on input "1B3B28" at bounding box center [202, 298] width 46 height 16
paste input "#4A4E4C"
click at [206, 317] on div "Recent colors" at bounding box center [214, 321] width 111 height 14
type input "4A4E4C"
click at [163, 270] on icon "button" at bounding box center [162, 271] width 7 height 7
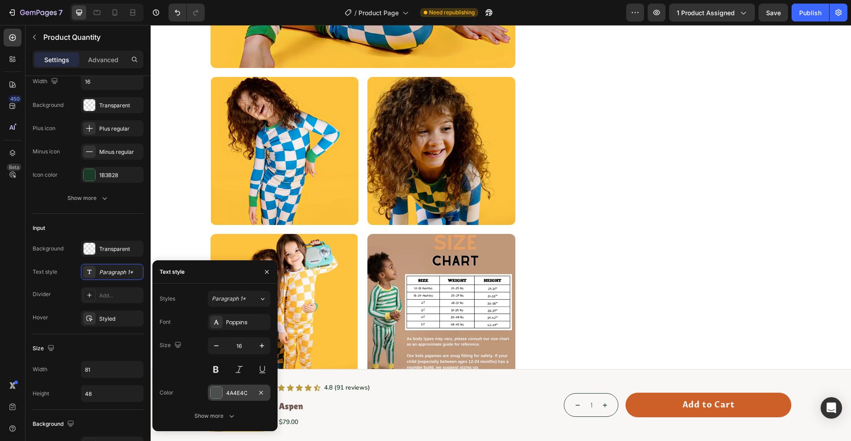
scroll to position [313, 0]
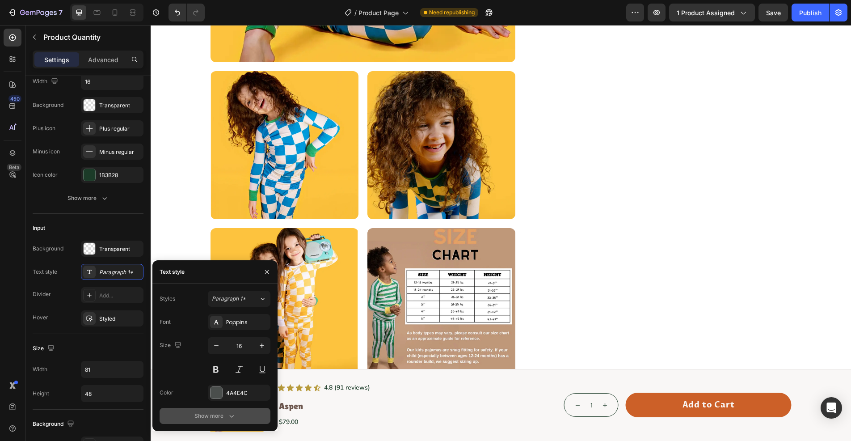
click at [238, 409] on button "Show more" at bounding box center [214, 415] width 111 height 16
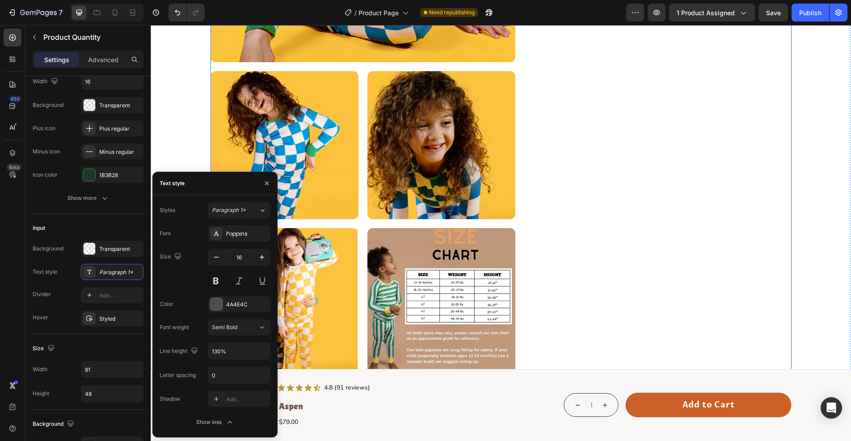
click at [646, 212] on div "Icon Icon Icon Icon Icon Icon List (5 stars) • 23 reviews Text Block Row Kids T…" at bounding box center [666, 66] width 249 height 618
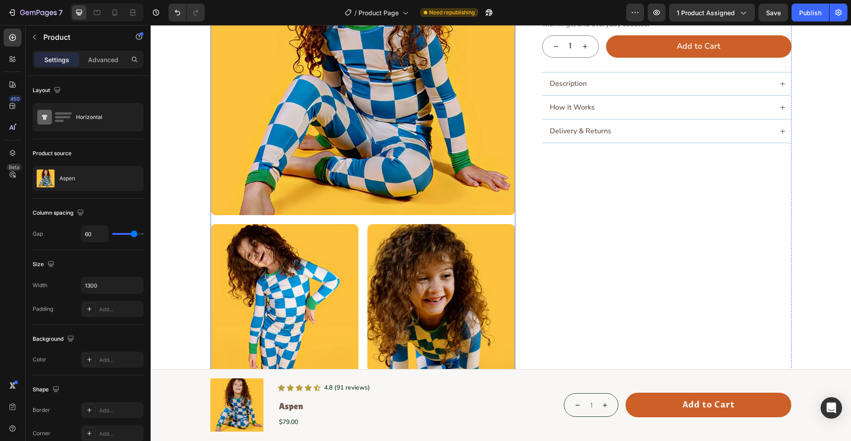
scroll to position [0, 0]
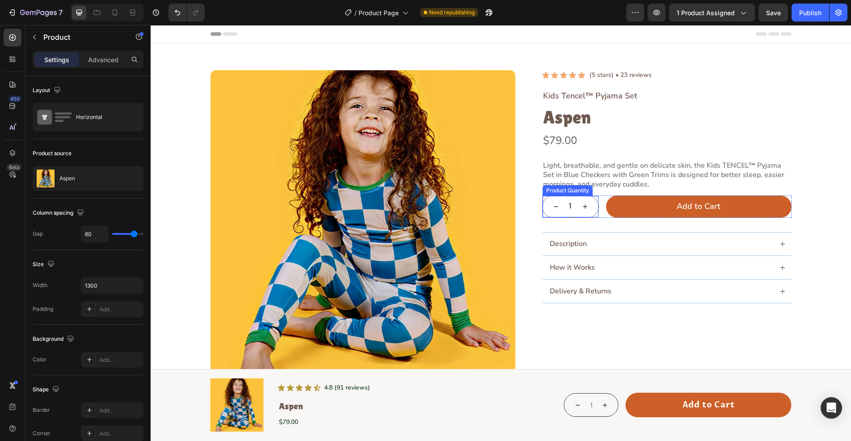
click at [583, 209] on icon "increment" at bounding box center [584, 206] width 7 height 7
type input "2"
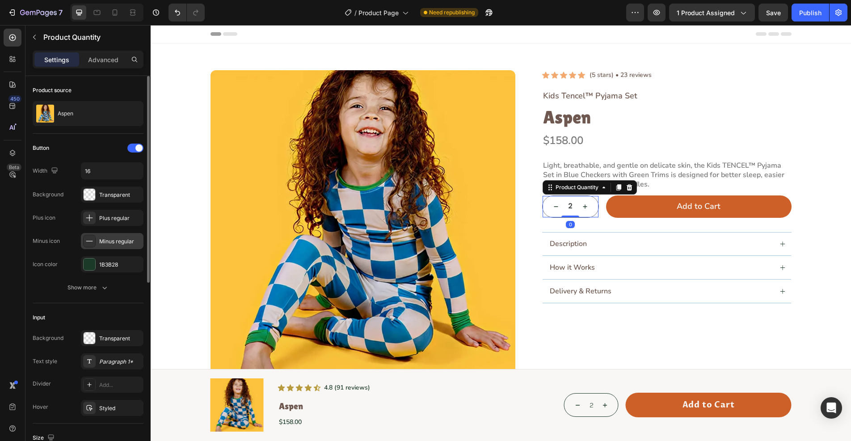
scroll to position [89, 0]
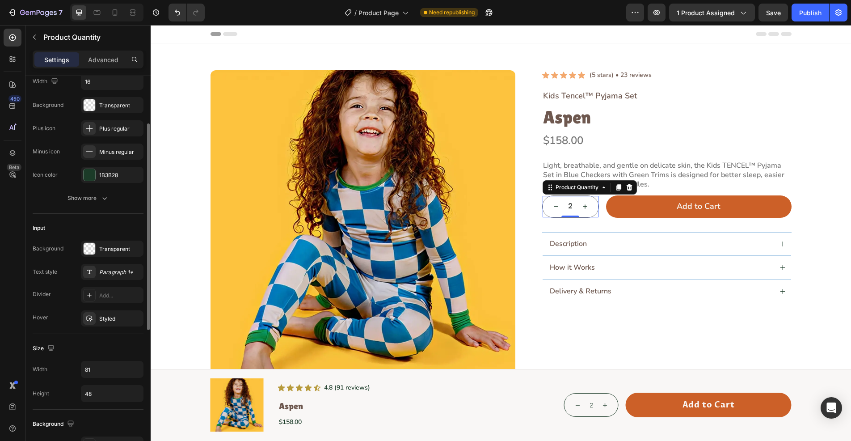
click at [80, 174] on div "Icon color 1B3B28" at bounding box center [88, 175] width 111 height 16
click at [92, 176] on div at bounding box center [90, 175] width 12 height 12
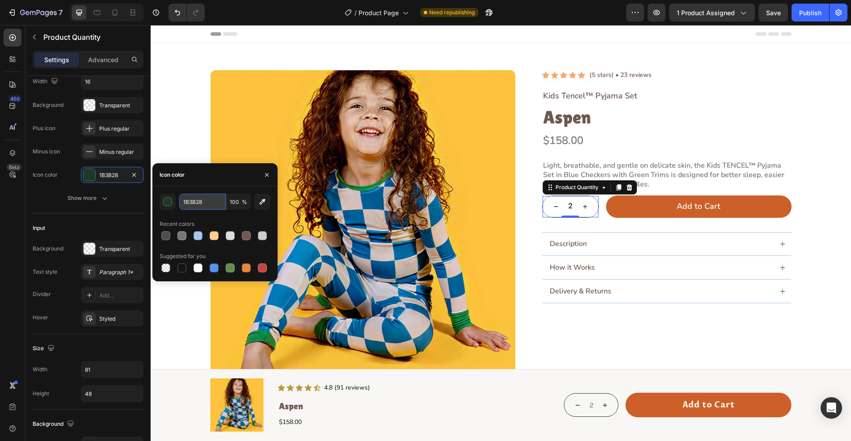
click at [215, 201] on input "1B3B28" at bounding box center [202, 201] width 46 height 16
paste input "#4A4E4C"
type input "#4A4E4C"
click at [178, 156] on div "Product Images Icon Icon Icon Icon Icon Icon List (5 stars) • 23 reviews Text B…" at bounding box center [501, 379] width 680 height 618
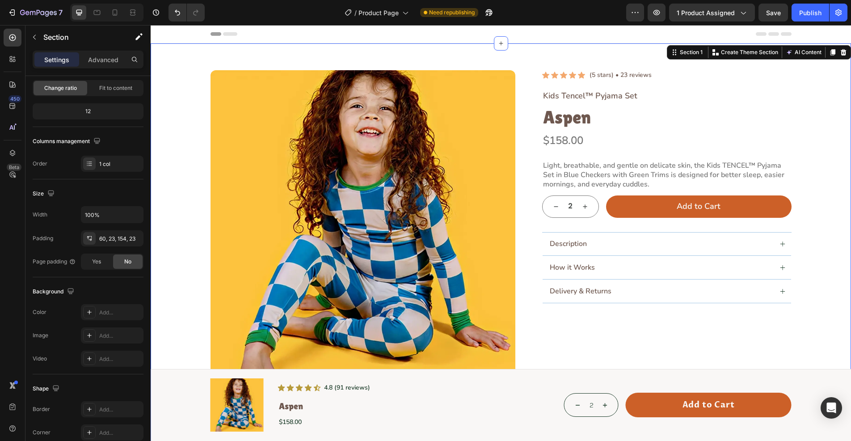
scroll to position [0, 0]
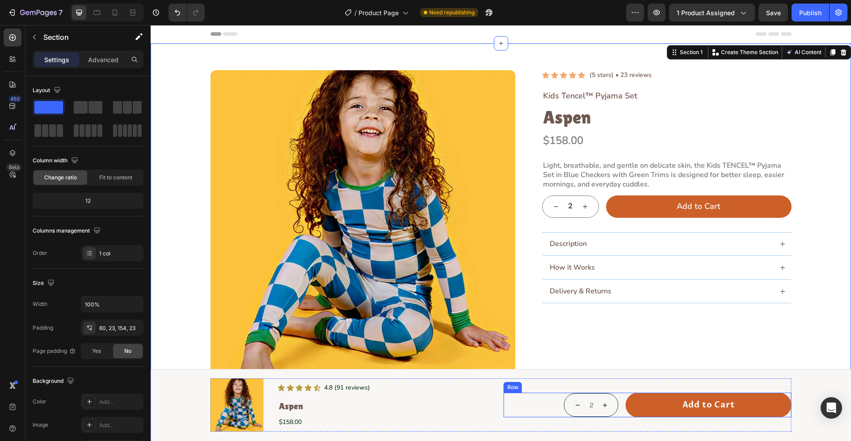
click at [486, 400] on div "Product Images Icon Icon Icon Icon Icon Icon List 4.8 (91 reviews) Text Block R…" at bounding box center [354, 404] width 288 height 53
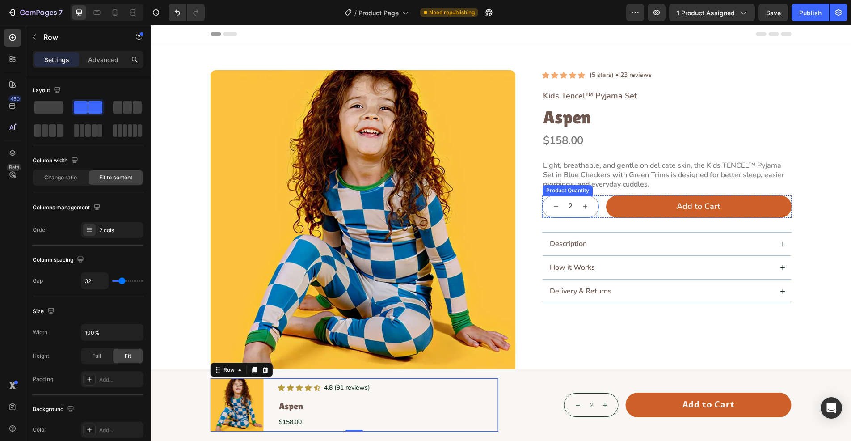
click at [567, 208] on input "2" at bounding box center [570, 206] width 22 height 21
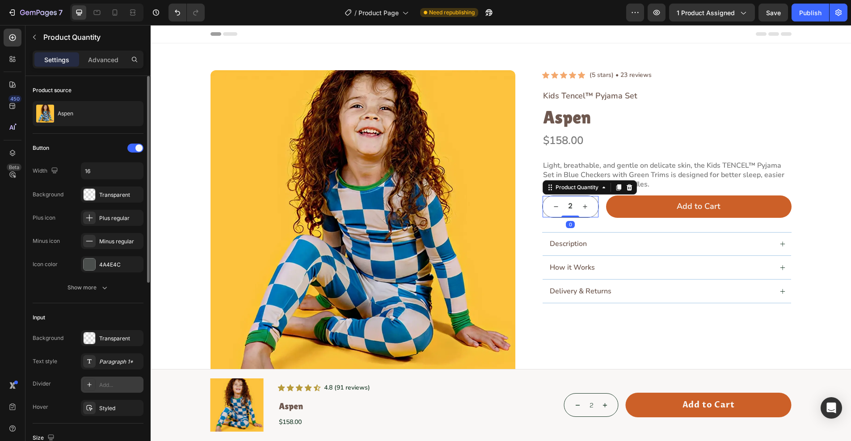
scroll to position [89, 0]
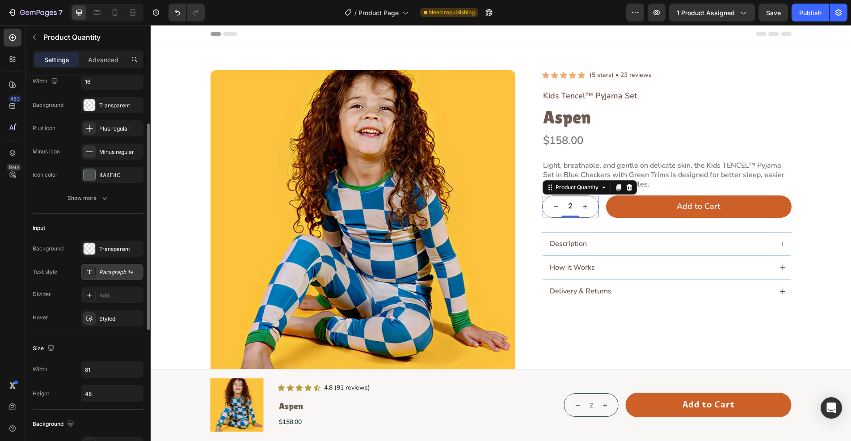
click at [104, 276] on div "Paragraph 1*" at bounding box center [112, 272] width 63 height 16
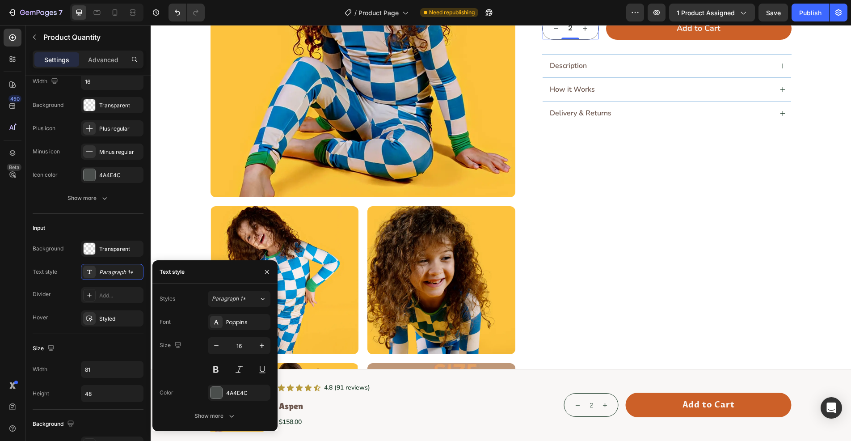
scroll to position [179, 0]
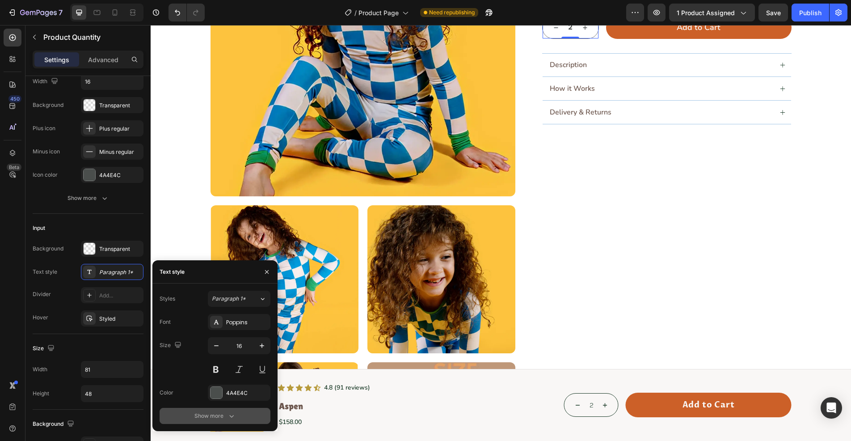
click at [234, 415] on icon "button" at bounding box center [231, 415] width 9 height 9
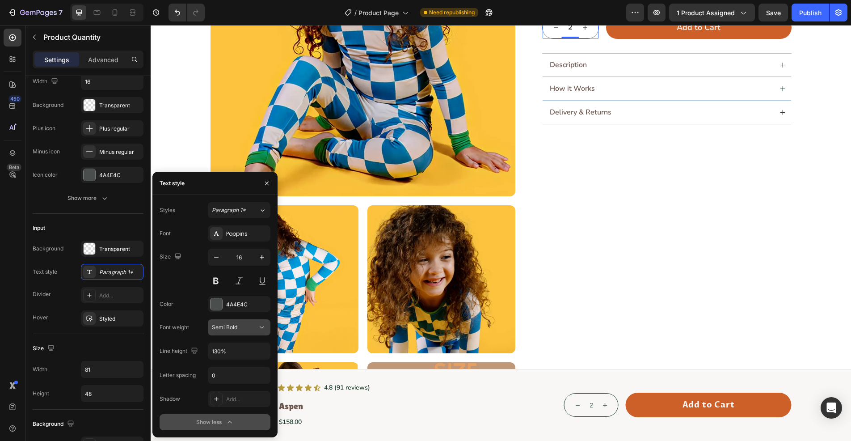
click at [231, 326] on span "Semi Bold" at bounding box center [224, 326] width 25 height 7
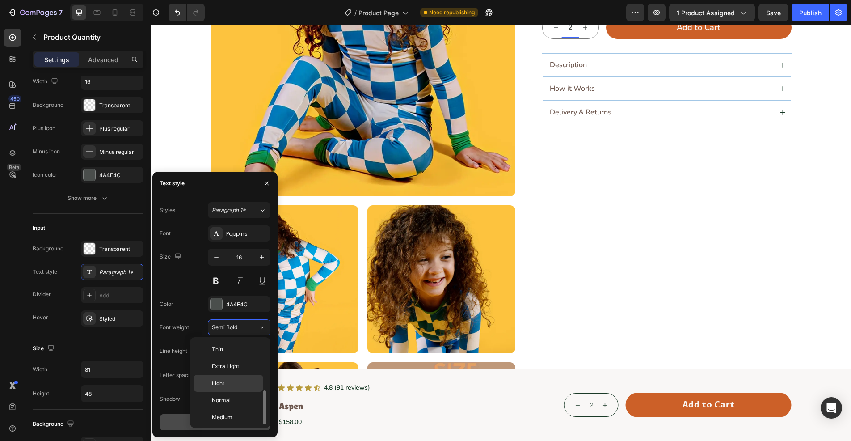
scroll to position [32, 0]
click at [236, 365] on p "Normal" at bounding box center [235, 368] width 47 height 8
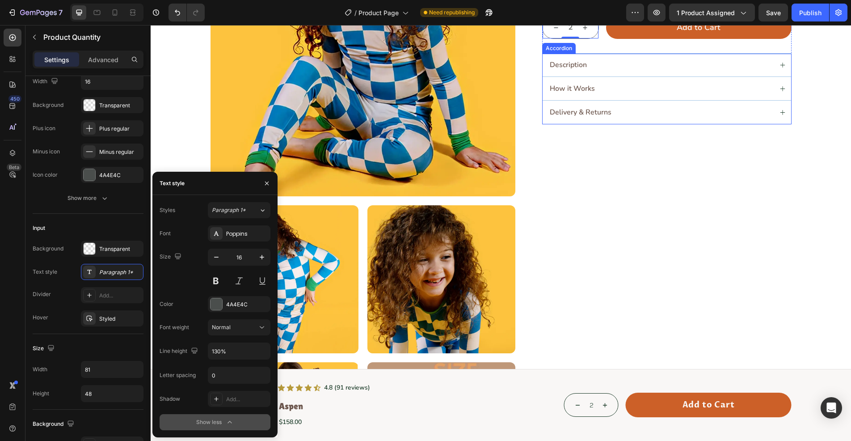
scroll to position [0, 0]
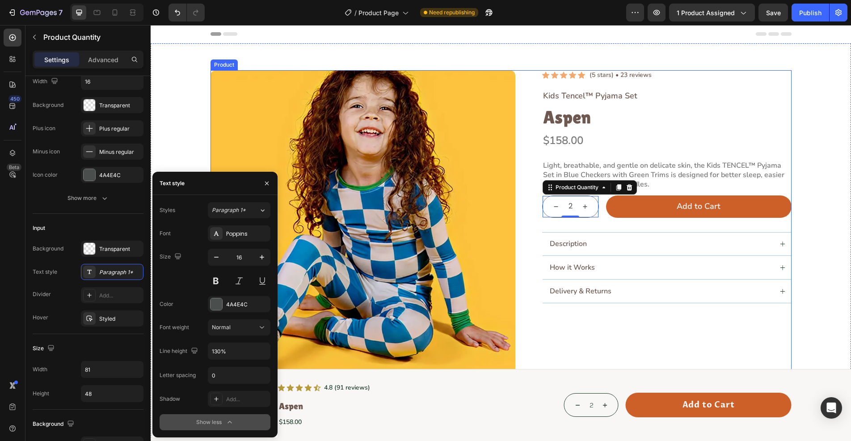
click at [534, 227] on div "Product Images Icon Icon Icon Icon Icon Icon List (5 stars) • 23 reviews Text B…" at bounding box center [500, 379] width 581 height 618
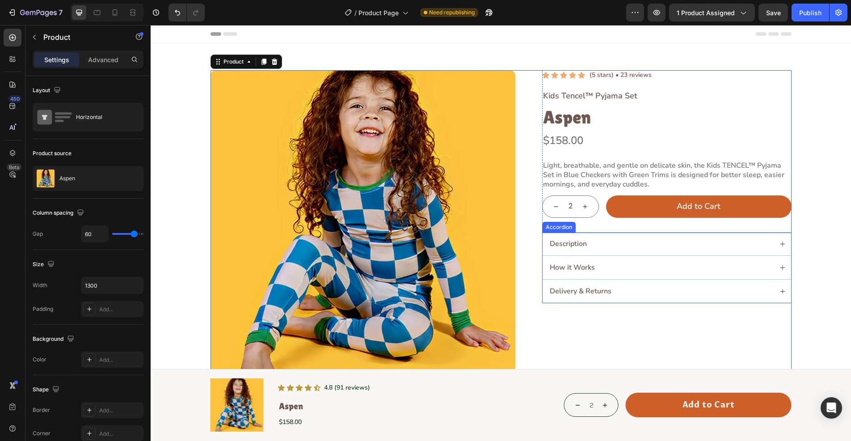
click at [780, 245] on icon at bounding box center [782, 243] width 5 height 5
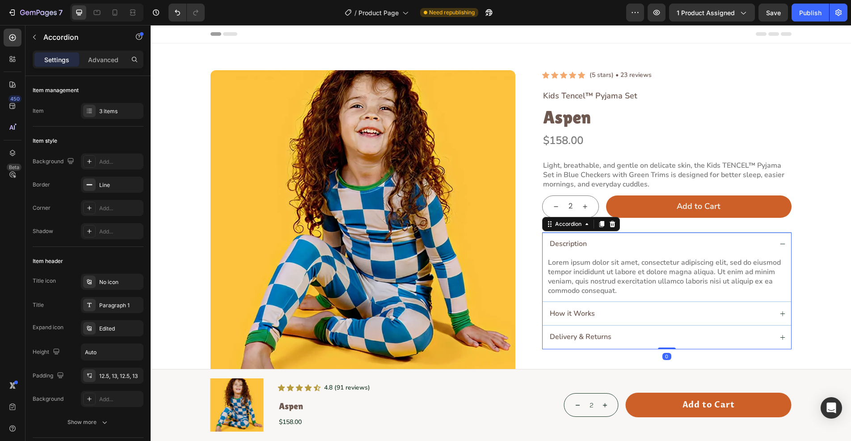
click at [780, 244] on icon at bounding box center [782, 243] width 5 height 5
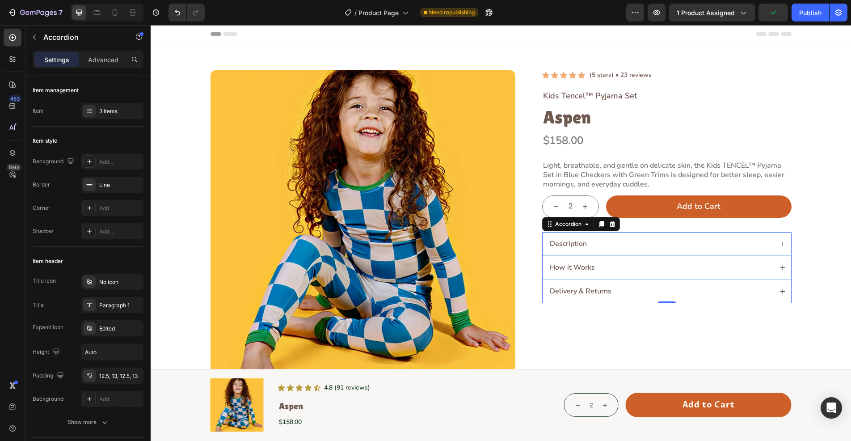
click at [780, 242] on icon at bounding box center [782, 243] width 5 height 5
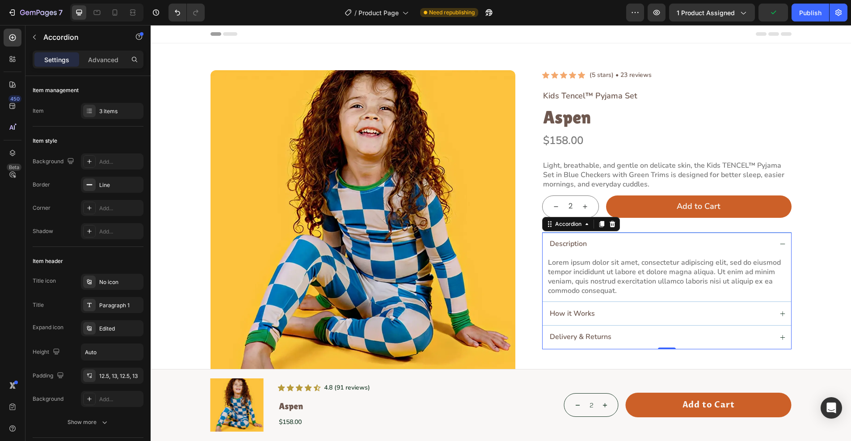
click at [781, 243] on div "Description" at bounding box center [666, 243] width 248 height 23
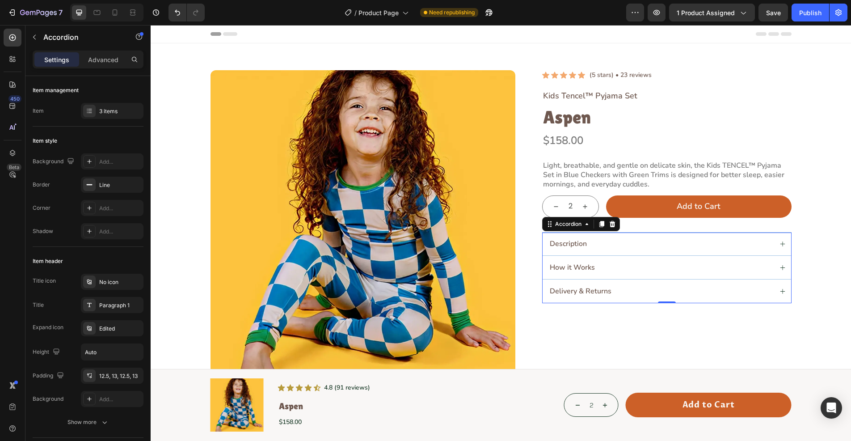
click at [780, 243] on icon at bounding box center [782, 243] width 5 height 5
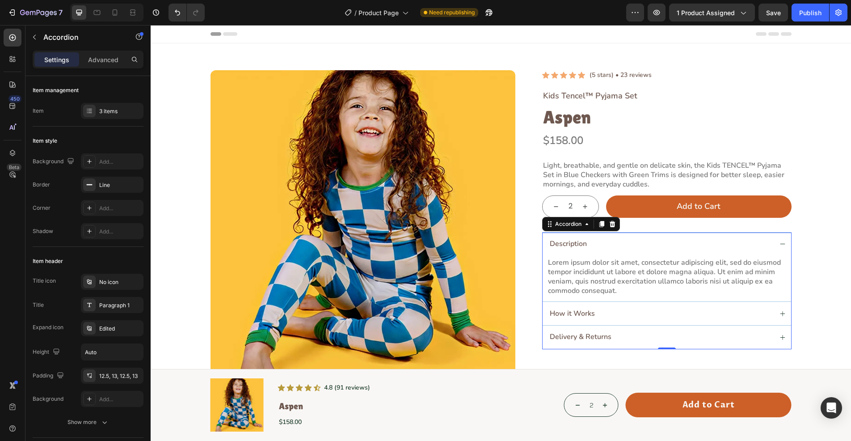
click at [780, 244] on icon at bounding box center [782, 244] width 5 height 0
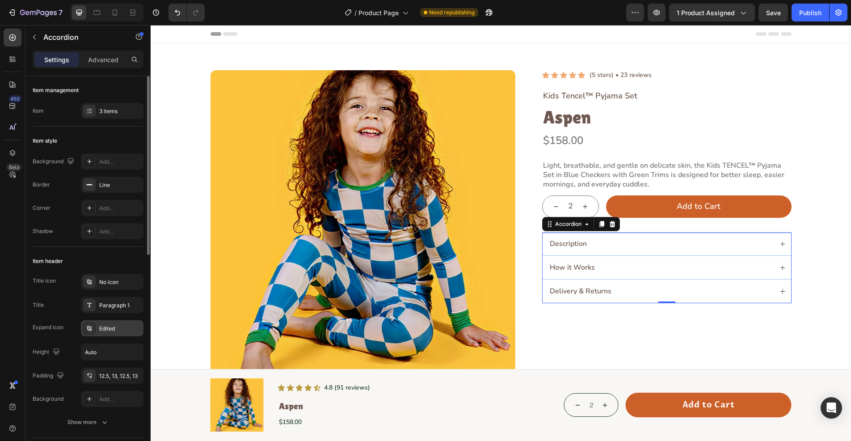
click at [89, 328] on icon at bounding box center [89, 327] width 7 height 7
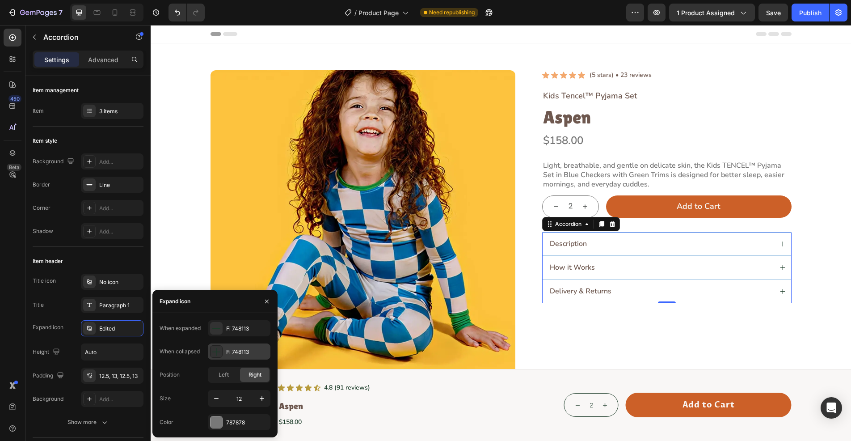
click at [215, 350] on icon at bounding box center [216, 351] width 9 height 9
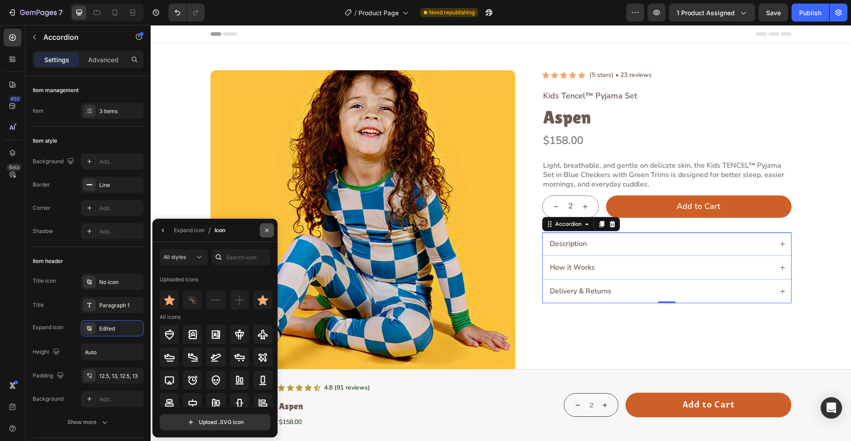
drag, startPoint x: 271, startPoint y: 227, endPoint x: 113, endPoint y: 202, distance: 159.2
click at [271, 227] on button "button" at bounding box center [267, 230] width 14 height 14
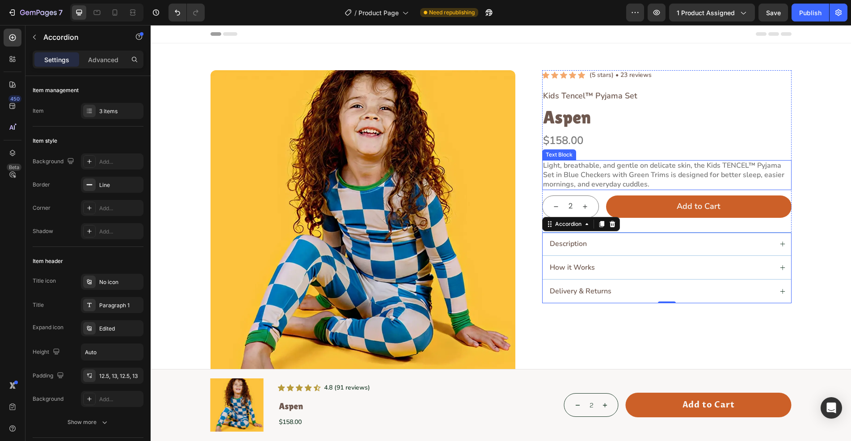
click at [611, 177] on p "Light, breathable, and gentle on delicate skin, the Kids TENCEL™ Pyjama Set in …" at bounding box center [667, 175] width 248 height 28
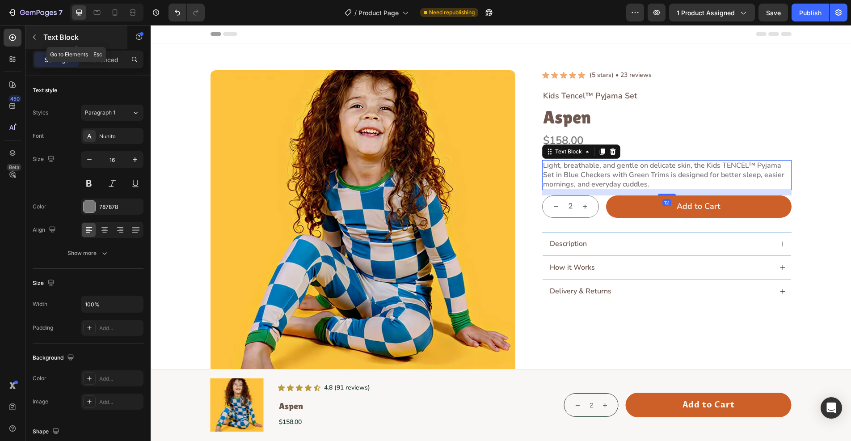
click at [34, 39] on icon "button" at bounding box center [34, 37] width 7 height 7
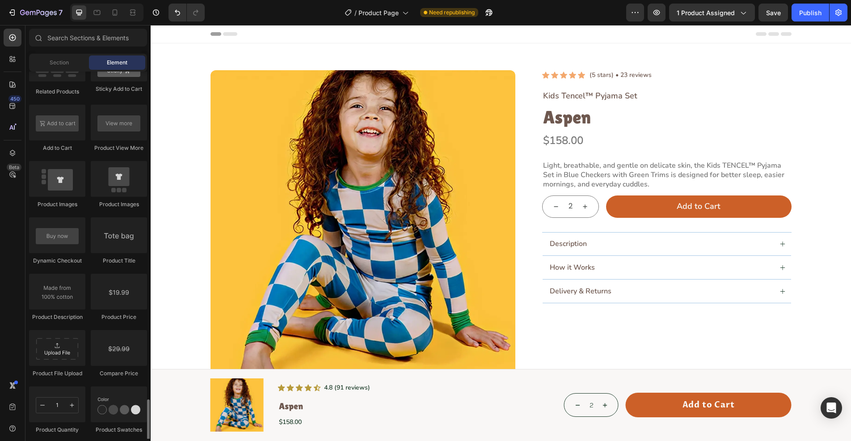
scroll to position [1519, 0]
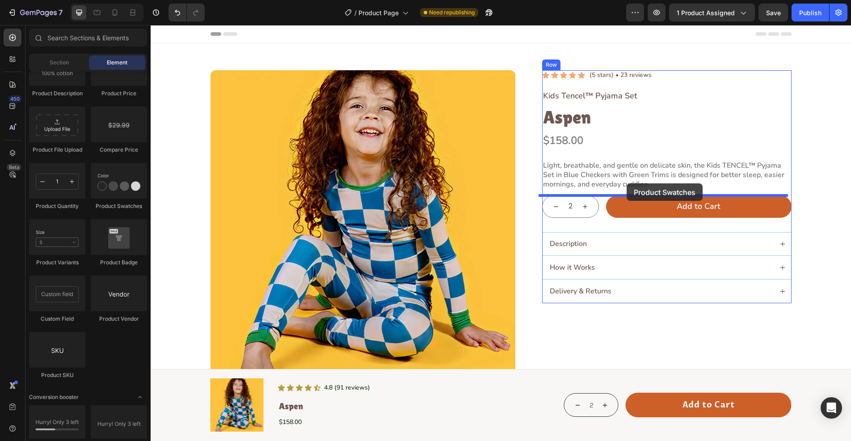
drag, startPoint x: 389, startPoint y: 180, endPoint x: 626, endPoint y: 184, distance: 237.7
type input "1"
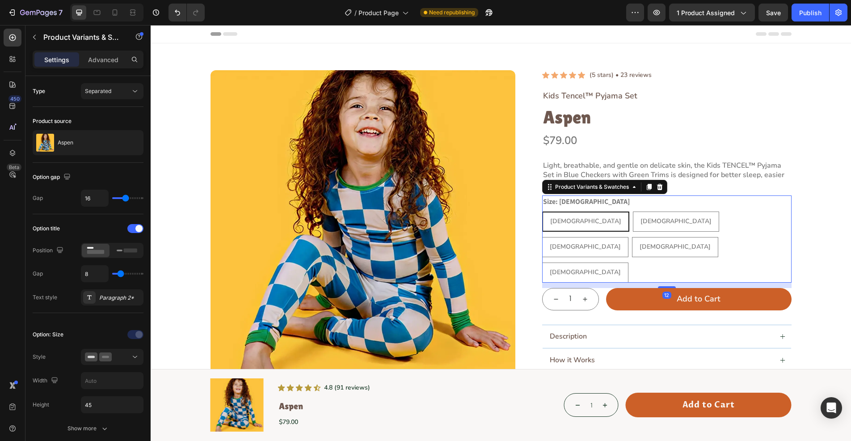
click at [561, 204] on legend "Size: [DEMOGRAPHIC_DATA]" at bounding box center [586, 201] width 88 height 13
click at [731, 220] on div "[DEMOGRAPHIC_DATA] [DEMOGRAPHIC_DATA] [DEMOGRAPHIC_DATA] [DEMOGRAPHIC_DATA] [DE…" at bounding box center [666, 246] width 249 height 71
click at [131, 229] on div at bounding box center [135, 228] width 16 height 9
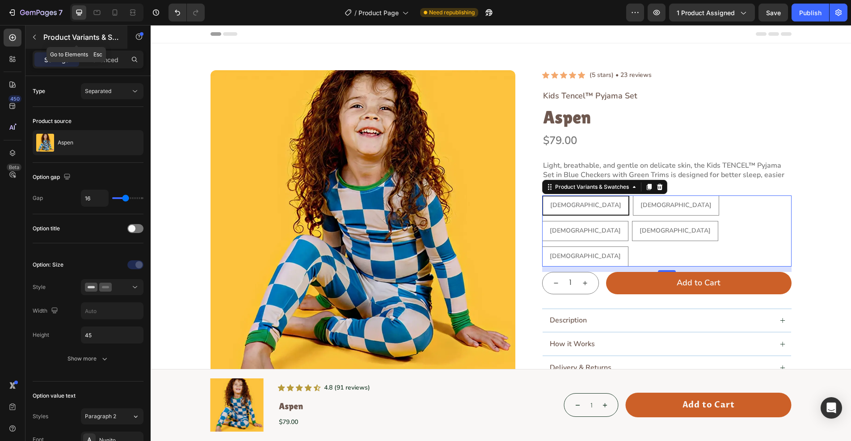
click at [33, 36] on icon "button" at bounding box center [34, 37] width 7 height 7
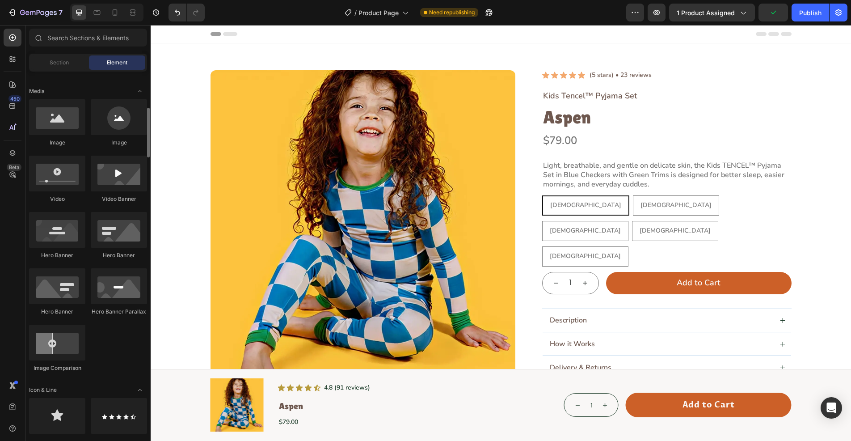
scroll to position [0, 0]
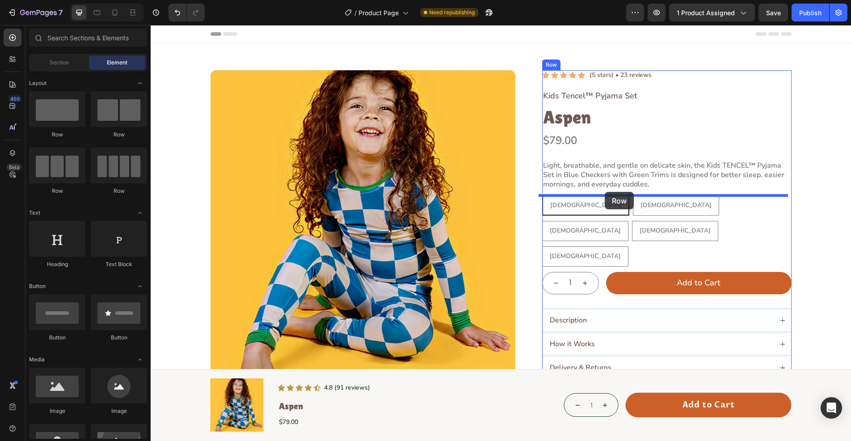
drag, startPoint x: 424, startPoint y: 131, endPoint x: 604, endPoint y: 192, distance: 190.4
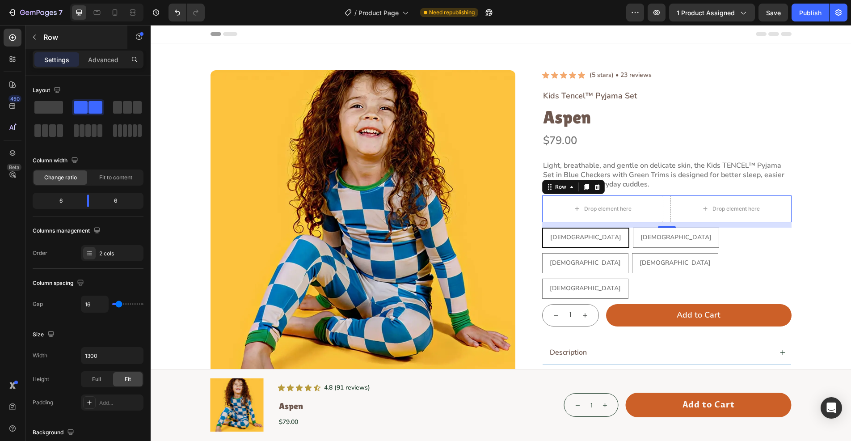
click at [29, 37] on button "button" at bounding box center [34, 37] width 14 height 14
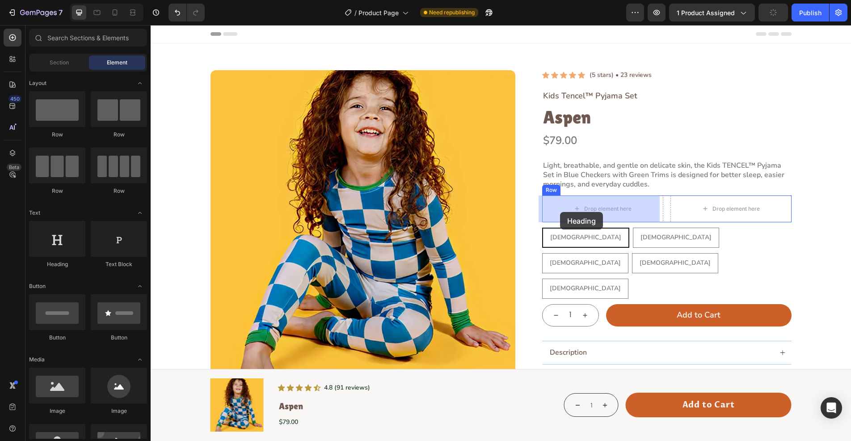
drag, startPoint x: 461, startPoint y: 214, endPoint x: 560, endPoint y: 212, distance: 98.8
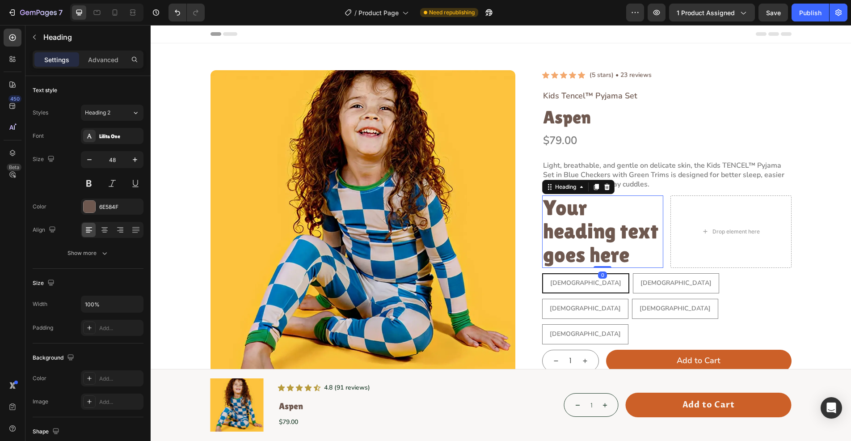
click at [562, 213] on h2 "Your heading text goes here" at bounding box center [602, 231] width 121 height 72
click at [562, 213] on p "Your heading text goes here" at bounding box center [602, 231] width 119 height 71
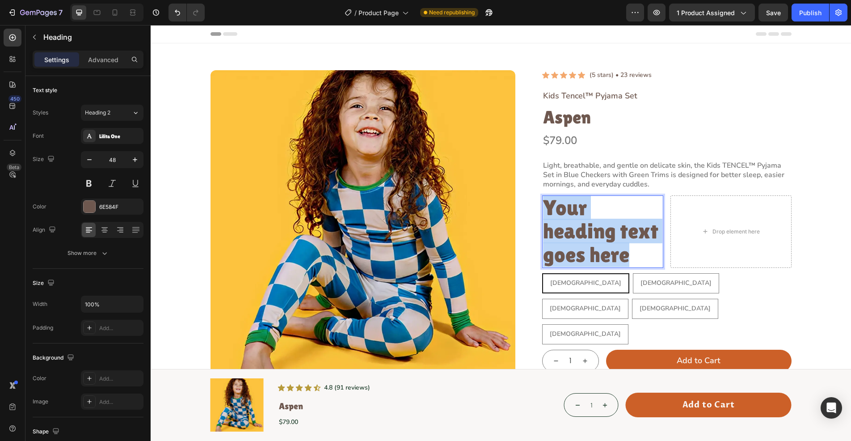
click at [562, 213] on p "Your heading text goes here" at bounding box center [602, 231] width 119 height 71
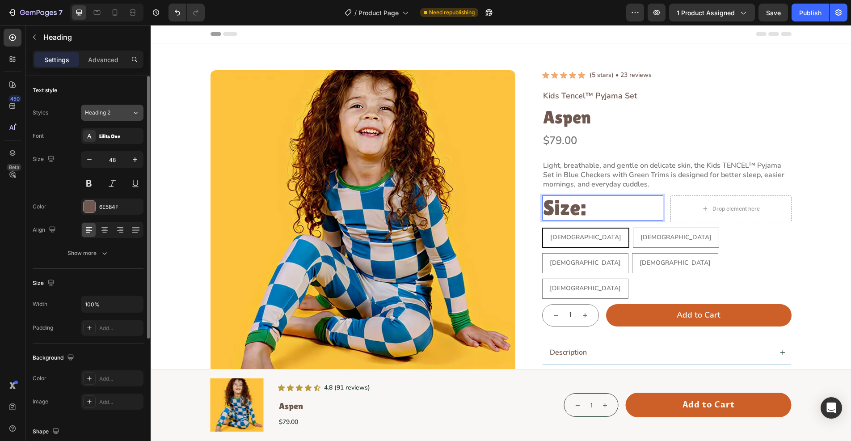
click at [109, 114] on span "Heading 2" at bounding box center [97, 113] width 25 height 8
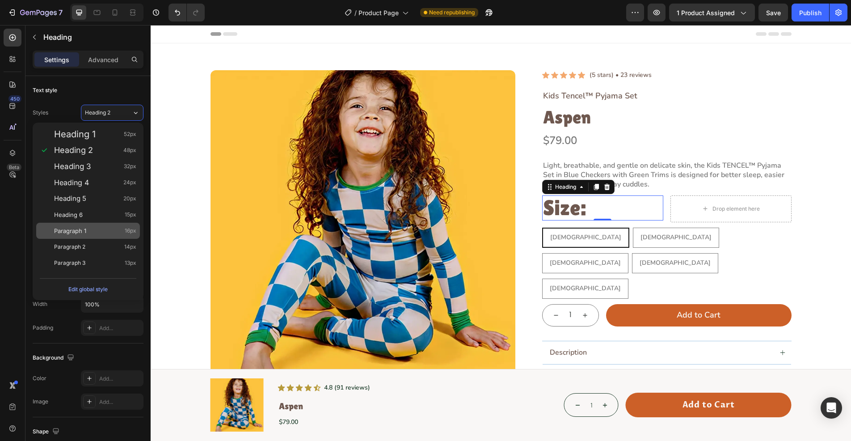
click at [113, 227] on div "Paragraph 1 16px" at bounding box center [95, 230] width 82 height 9
type input "16"
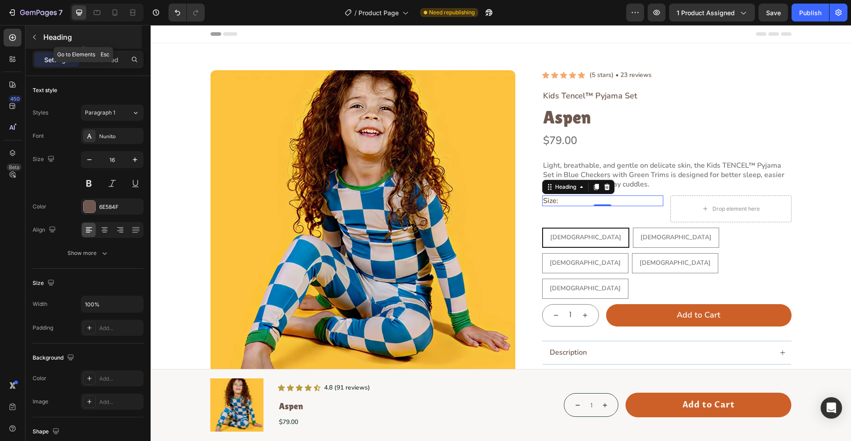
click at [32, 36] on icon "button" at bounding box center [34, 37] width 7 height 7
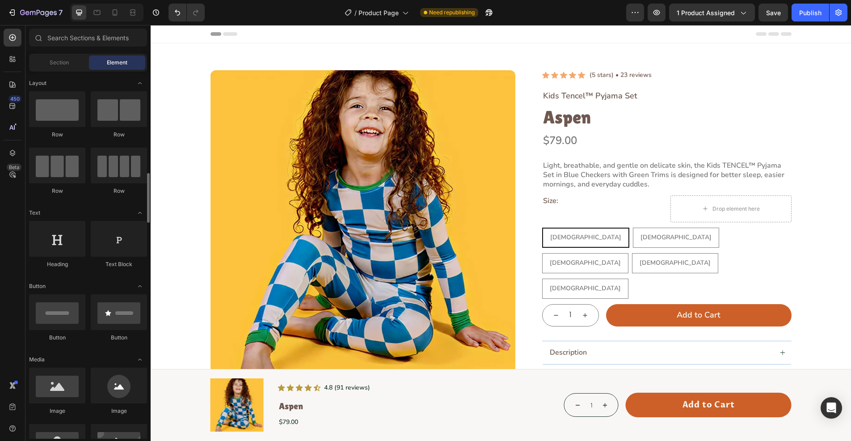
scroll to position [134, 0]
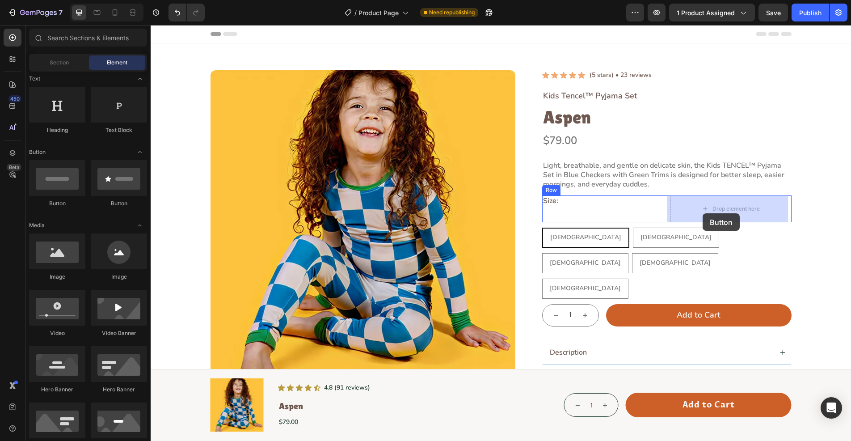
drag, startPoint x: 431, startPoint y: 190, endPoint x: 702, endPoint y: 213, distance: 272.6
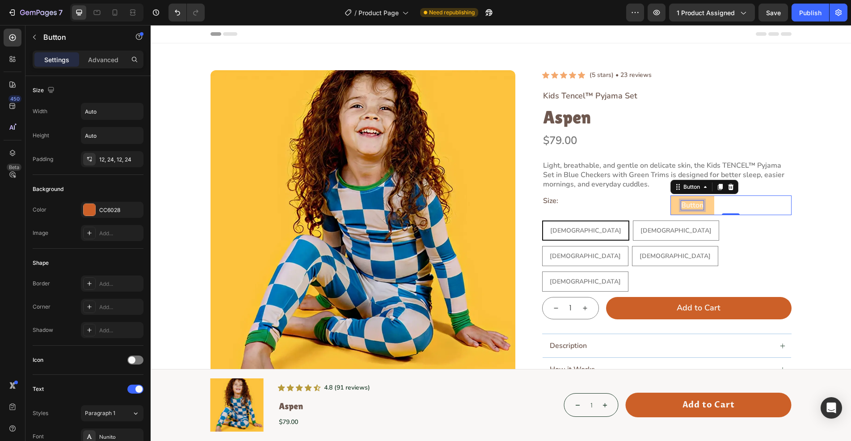
click at [694, 206] on p "Button" at bounding box center [692, 205] width 22 height 9
click at [718, 211] on button "Size Guide" at bounding box center [698, 205] width 56 height 20
click at [135, 158] on icon "button" at bounding box center [134, 159] width 4 height 4
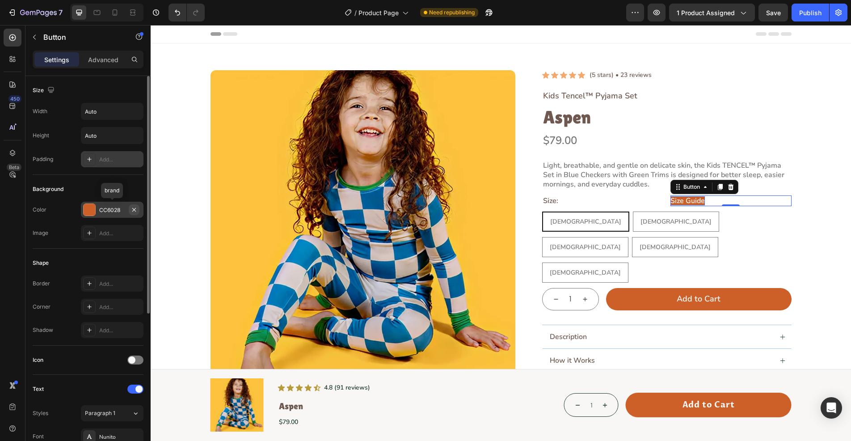
click at [132, 207] on icon "button" at bounding box center [133, 209] width 7 height 7
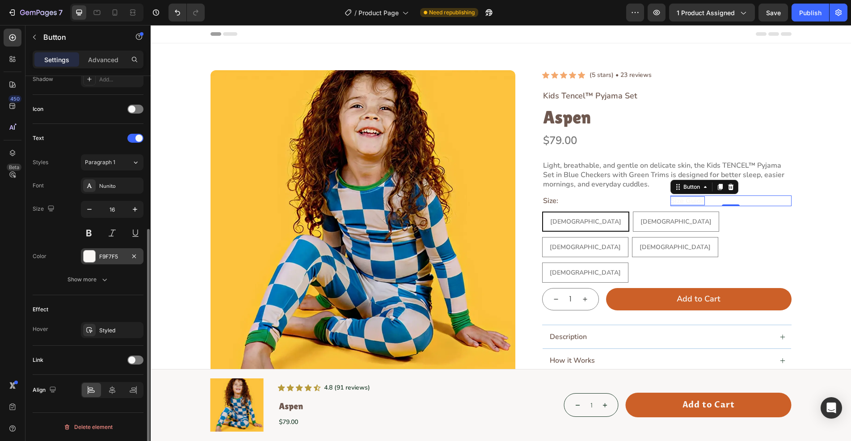
click at [88, 253] on div at bounding box center [90, 256] width 12 height 12
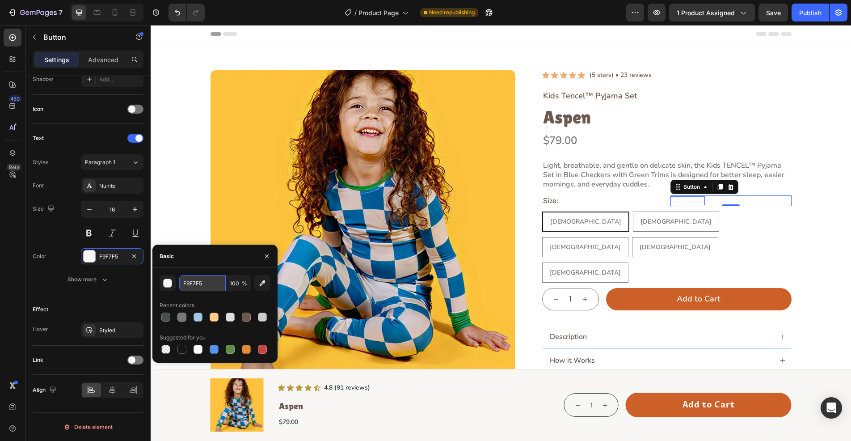
click at [218, 287] on input "F9F7F5" at bounding box center [202, 283] width 46 height 16
paste input "#CC6028"
type input "#CC6028"
drag, startPoint x: 53, startPoint y: 233, endPoint x: 58, endPoint y: 233, distance: 4.9
click at [53, 233] on div "Size 16" at bounding box center [88, 221] width 111 height 40
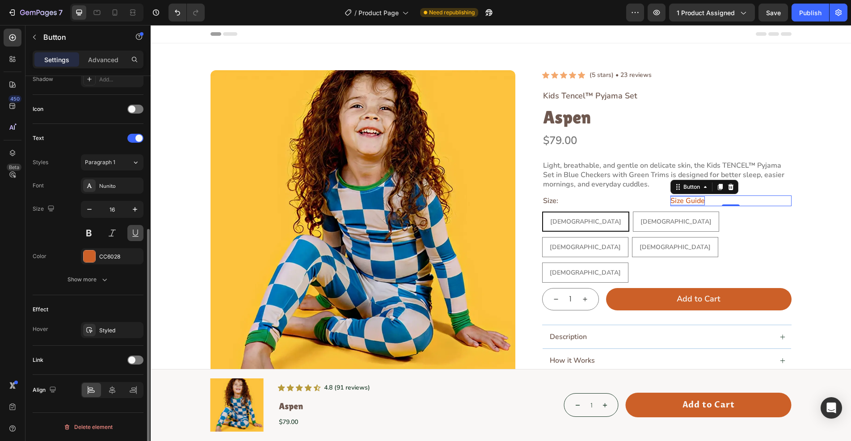
click at [132, 230] on button at bounding box center [135, 233] width 16 height 16
click at [110, 187] on div "Nunito" at bounding box center [120, 186] width 42 height 8
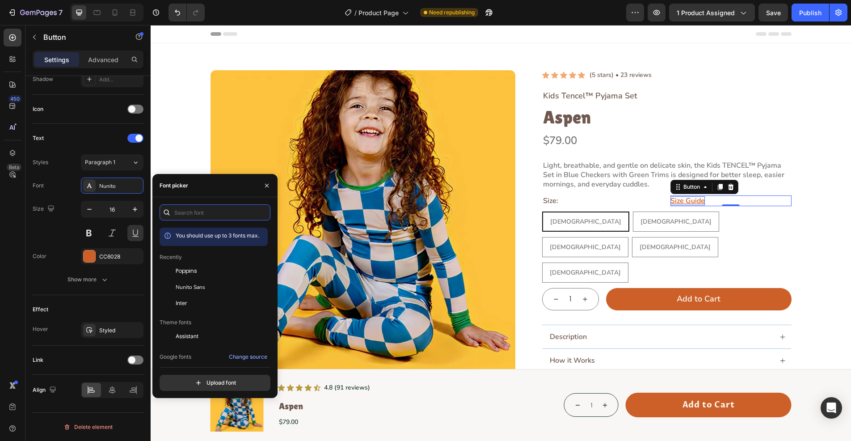
drag, startPoint x: 215, startPoint y: 217, endPoint x: 219, endPoint y: 220, distance: 5.1
click at [216, 218] on input "text" at bounding box center [214, 212] width 111 height 16
paste input "kumbh sans"
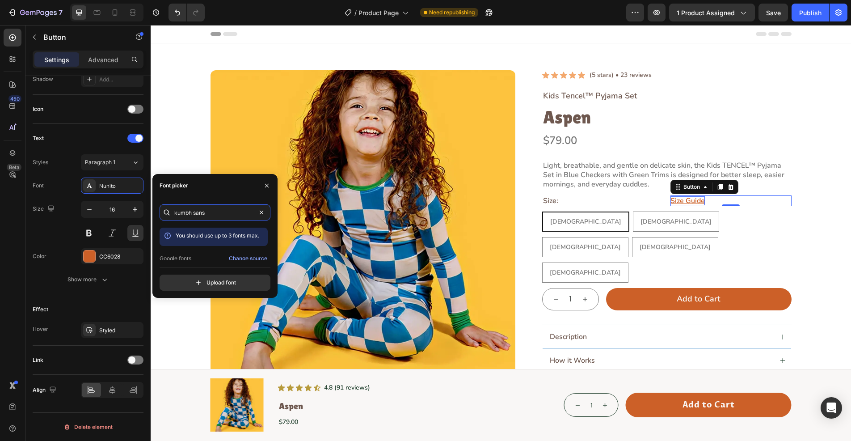
scroll to position [22, 0]
type input "kumbh sans"
click at [210, 253] on div "Kumbh Sans" at bounding box center [221, 252] width 90 height 8
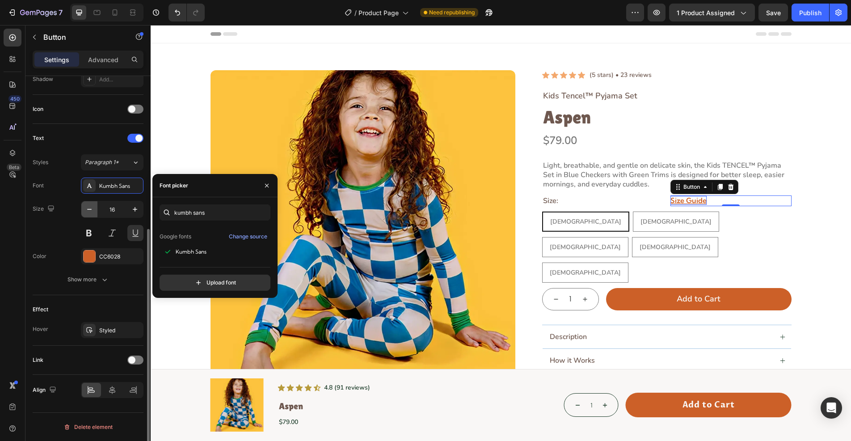
click at [89, 208] on icon "button" at bounding box center [89, 209] width 9 height 9
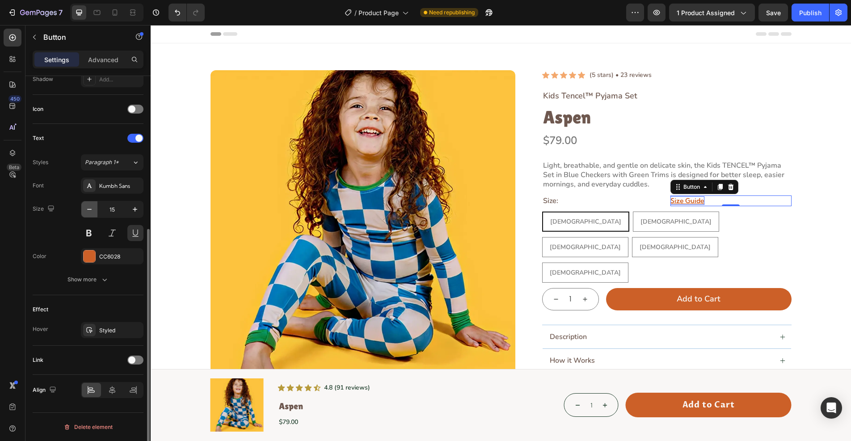
click at [89, 208] on icon "button" at bounding box center [89, 209] width 9 height 9
type input "14"
click at [113, 274] on button "Show more" at bounding box center [88, 279] width 111 height 16
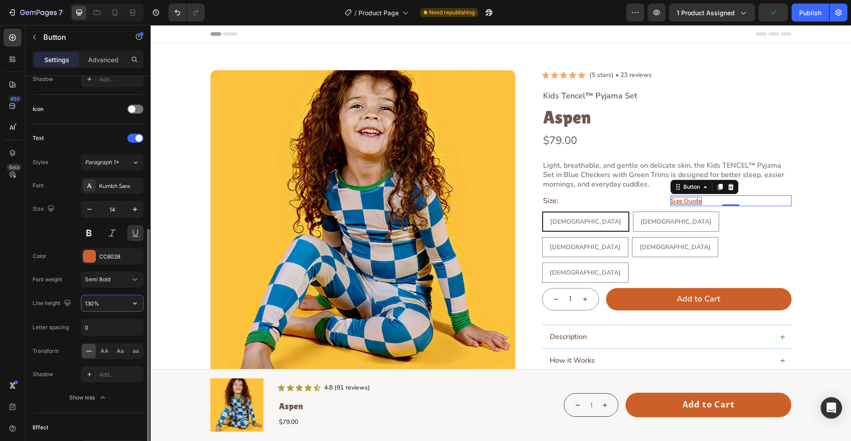
click at [92, 301] on input "130%" at bounding box center [112, 303] width 62 height 16
type input "155%"
click at [110, 330] on input "0" at bounding box center [112, 327] width 62 height 16
click at [134, 279] on icon at bounding box center [135, 279] width 4 height 2
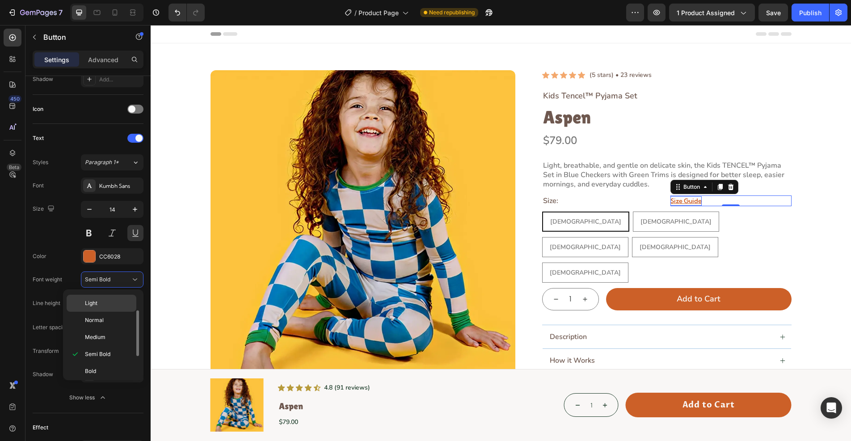
click at [112, 304] on p "Light" at bounding box center [108, 303] width 47 height 8
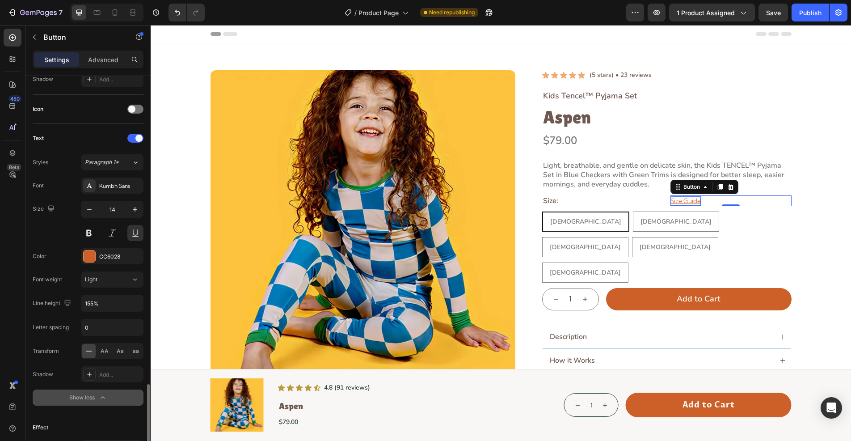
scroll to position [369, 0]
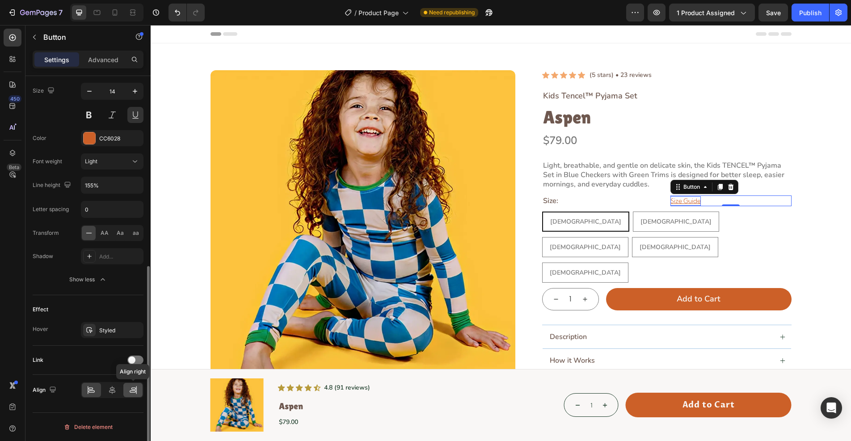
click at [129, 388] on icon at bounding box center [133, 389] width 9 height 9
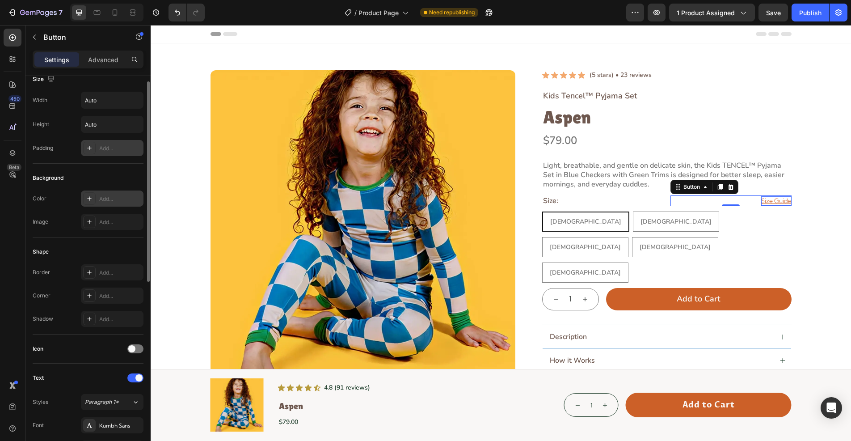
scroll to position [0, 0]
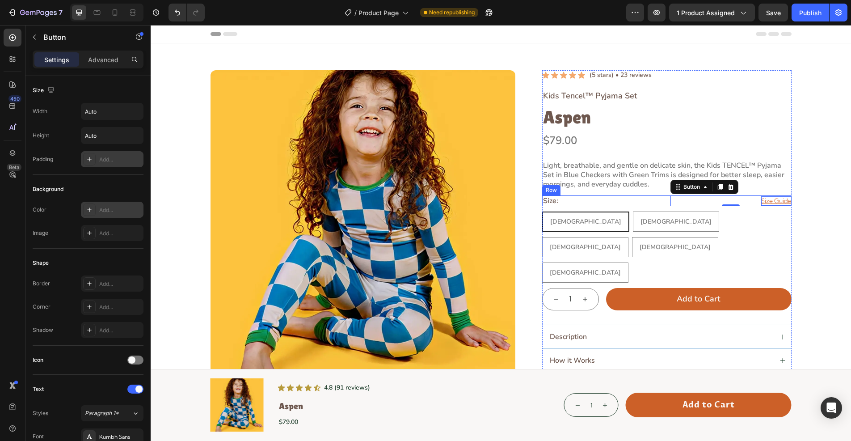
click at [661, 201] on div "Size: Heading Size Guide Button 0 Row" at bounding box center [666, 200] width 249 height 11
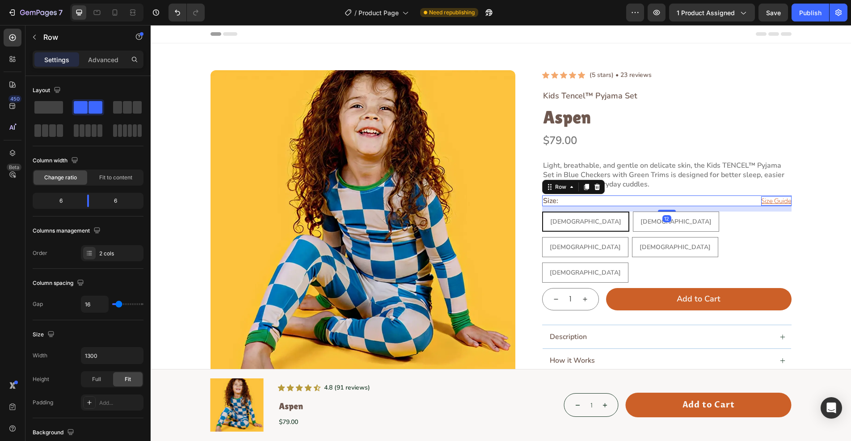
click at [663, 204] on div "Size: Heading Size Guide Button Row 12" at bounding box center [666, 200] width 249 height 11
click at [126, 178] on span "Fit to content" at bounding box center [115, 177] width 33 height 8
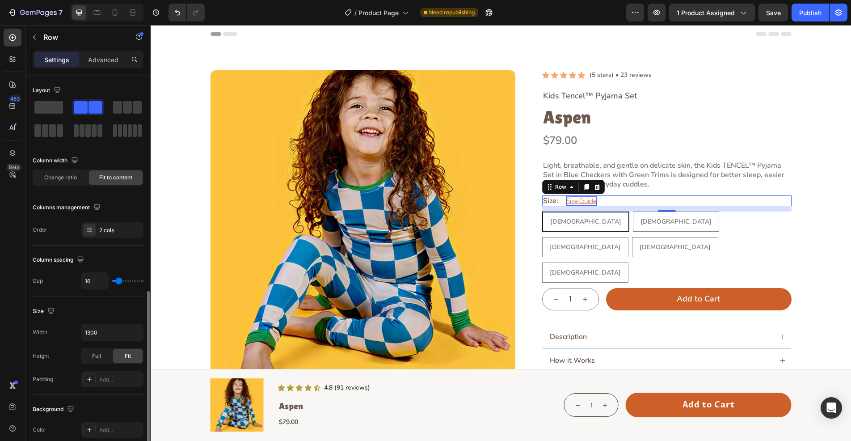
scroll to position [257, 0]
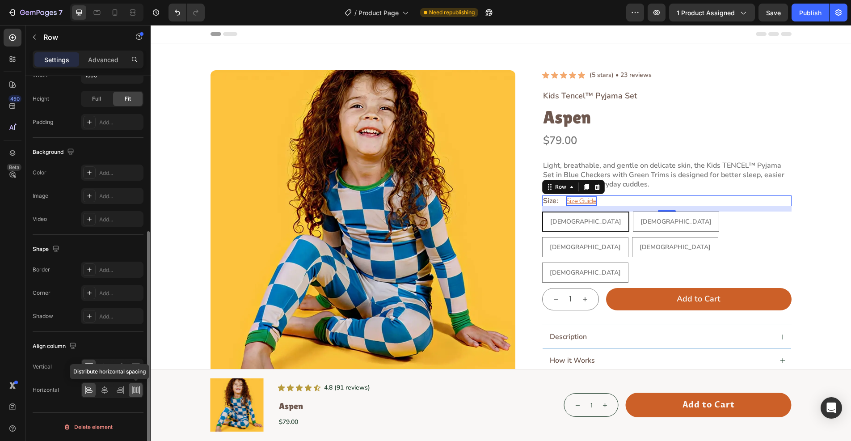
click at [136, 386] on icon at bounding box center [135, 389] width 9 height 9
click at [654, 199] on div "Size: Heading Size Guide Button Row 12" at bounding box center [666, 200] width 249 height 11
click at [97, 13] on icon at bounding box center [96, 12] width 9 height 9
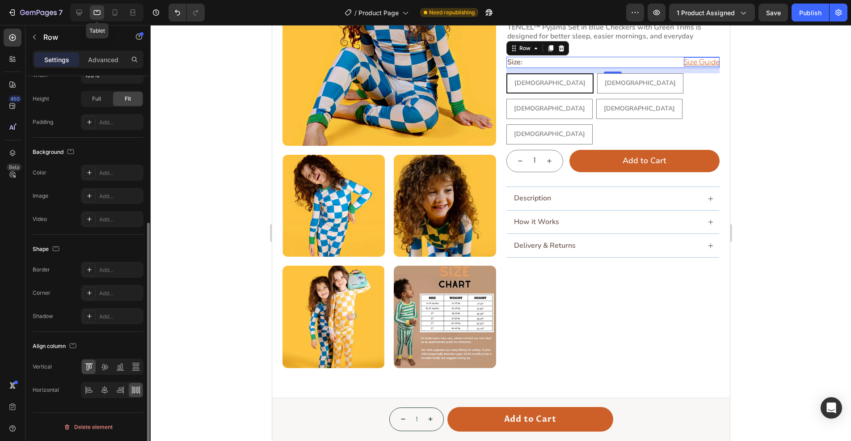
scroll to position [138, 0]
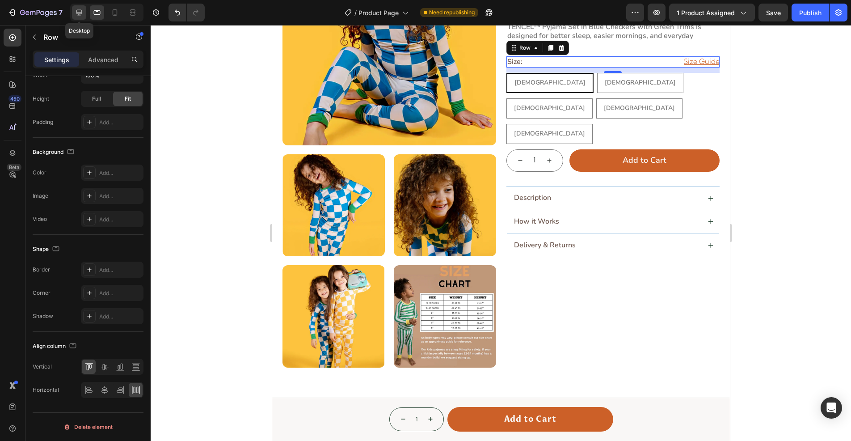
click at [73, 13] on div at bounding box center [79, 12] width 14 height 14
type input "1300"
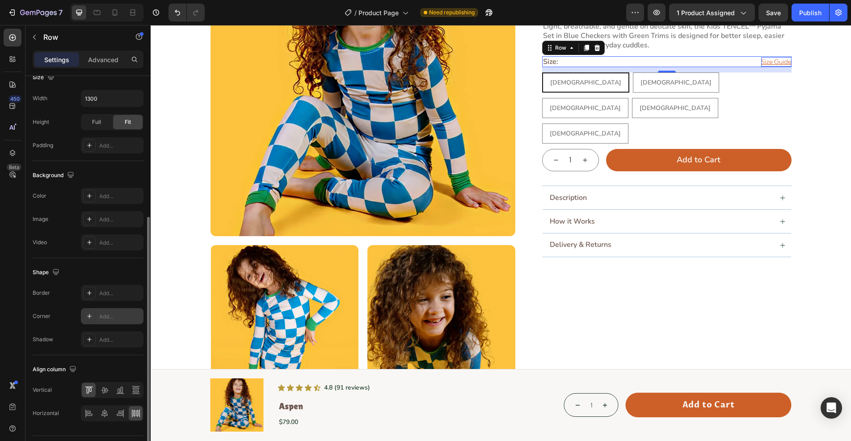
scroll to position [257, 0]
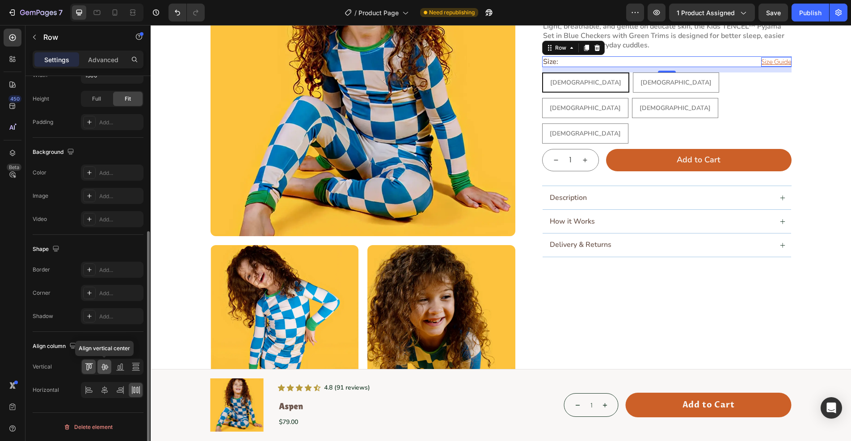
click at [105, 361] on div at bounding box center [104, 366] width 14 height 14
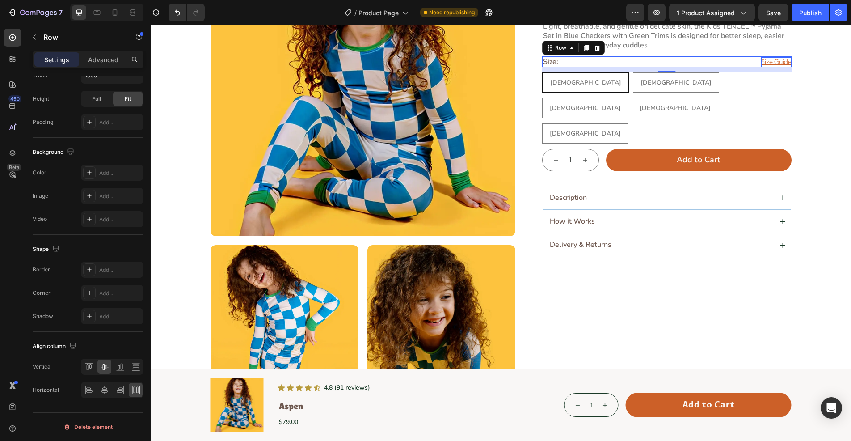
click at [778, 305] on div "Icon Icon Icon Icon Icon Icon List (5 stars) • 23 reviews Text Block Row Kids T…" at bounding box center [666, 240] width 249 height 618
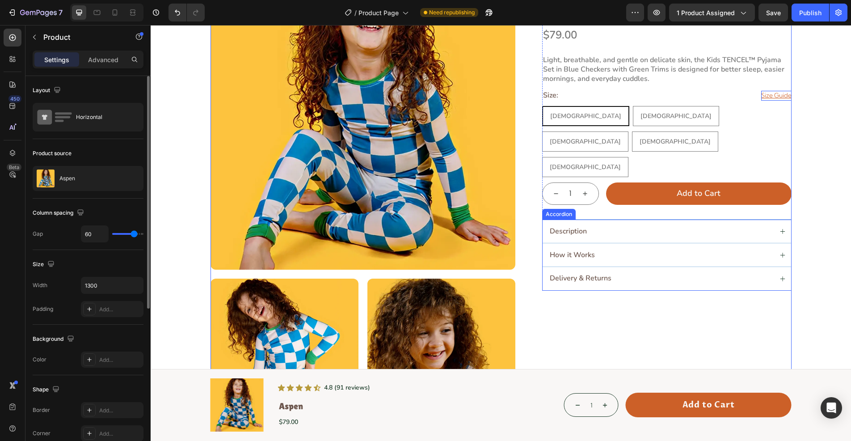
scroll to position [50, 0]
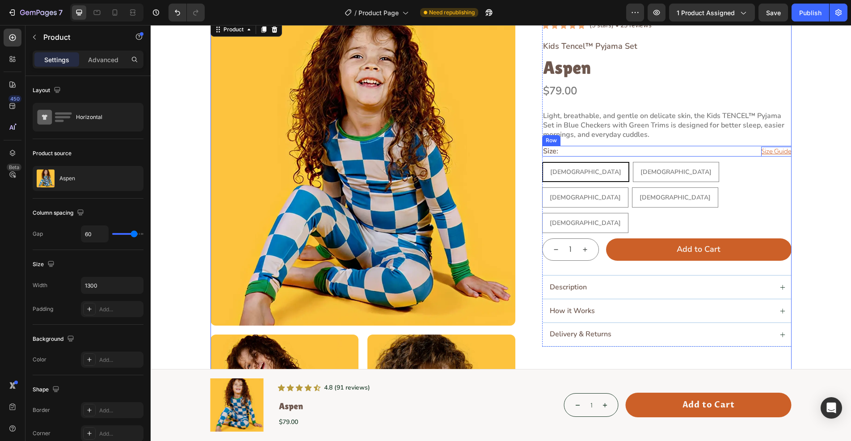
click at [646, 151] on div "Size: Heading Size Guide Button Row" at bounding box center [666, 151] width 249 height 11
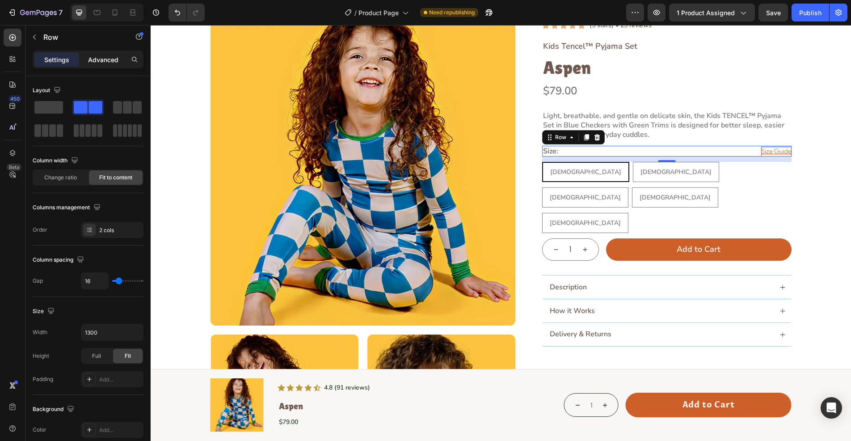
click at [95, 63] on p "Advanced" at bounding box center [103, 59] width 30 height 9
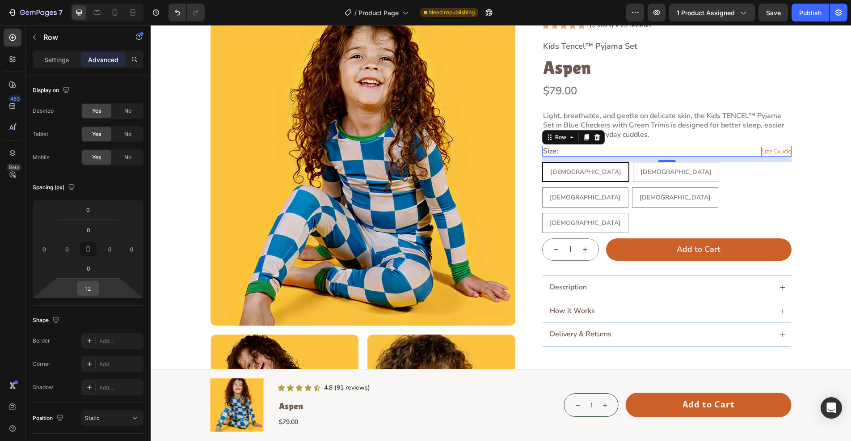
click at [88, 288] on input "12" at bounding box center [88, 287] width 18 height 13
click at [95, 290] on input "12" at bounding box center [88, 287] width 18 height 13
type input "10"
click at [117, 13] on icon at bounding box center [115, 12] width 5 height 6
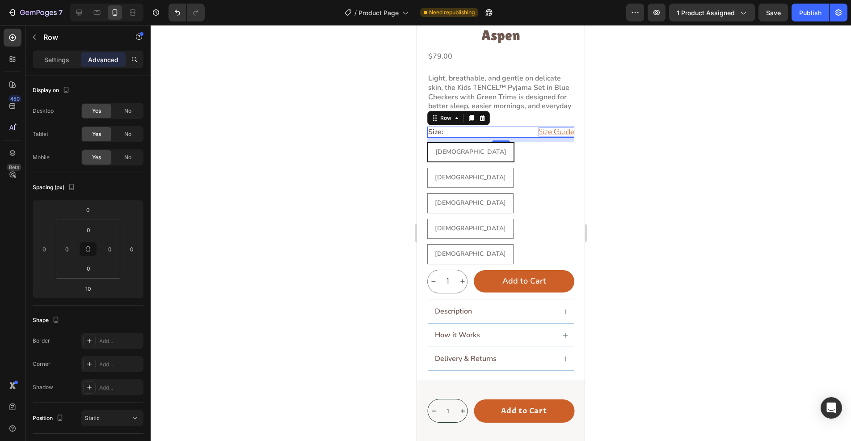
scroll to position [158, 0]
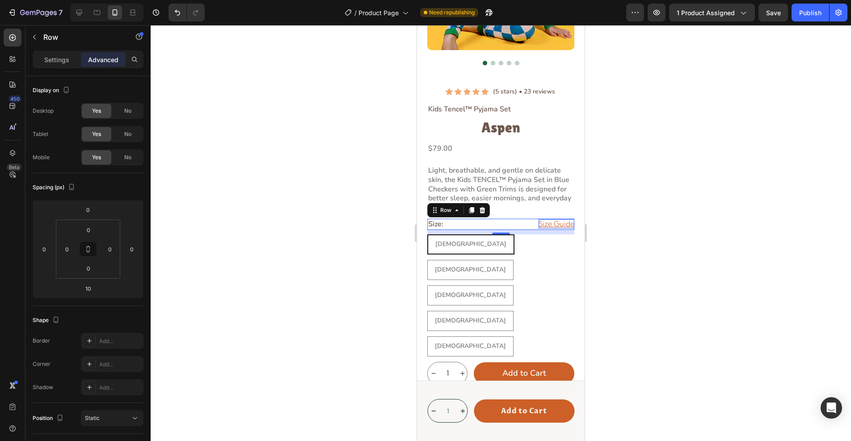
click at [504, 218] on div "Size: Heading Size Guide Button Row 10" at bounding box center [500, 223] width 147 height 11
click at [55, 56] on p "Settings" at bounding box center [56, 59] width 25 height 9
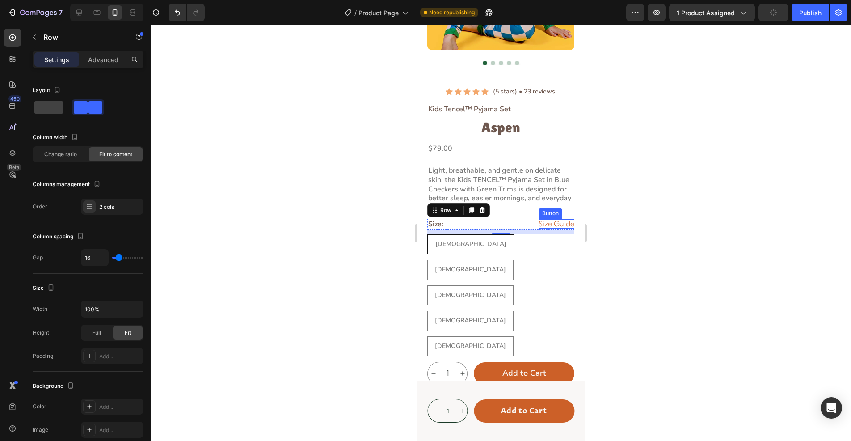
click at [541, 219] on p "Size Guide" at bounding box center [556, 223] width 36 height 9
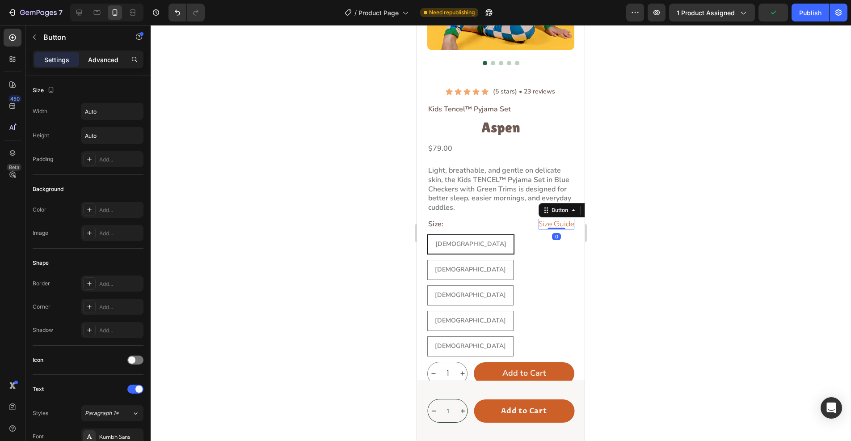
click at [92, 61] on p "Advanced" at bounding box center [103, 59] width 30 height 9
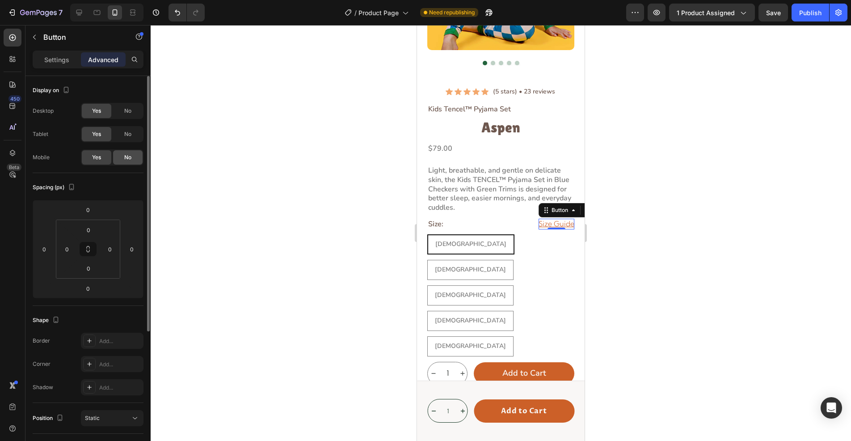
click at [131, 158] on span "No" at bounding box center [127, 157] width 7 height 8
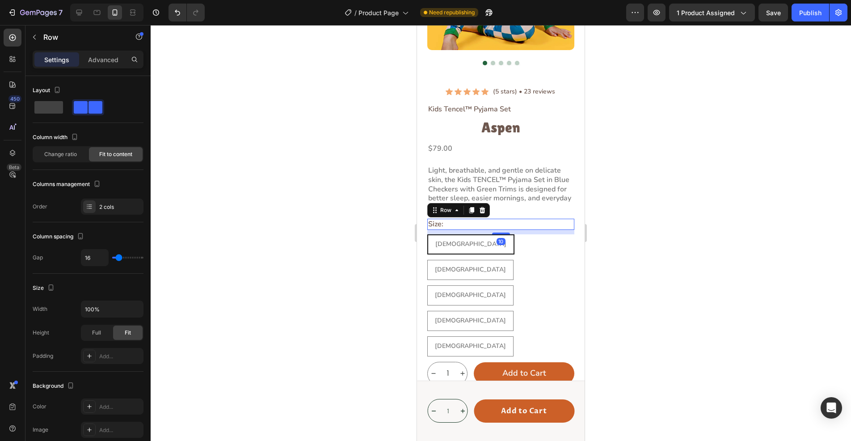
click at [484, 218] on div "Size: Heading Size Guide Button Row 10" at bounding box center [500, 223] width 147 height 11
click at [81, 11] on icon at bounding box center [79, 12] width 9 height 9
type input "1300"
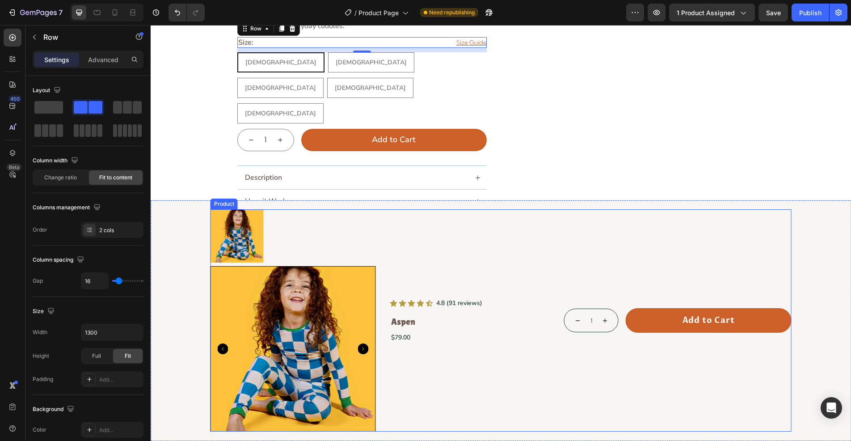
scroll to position [139, 0]
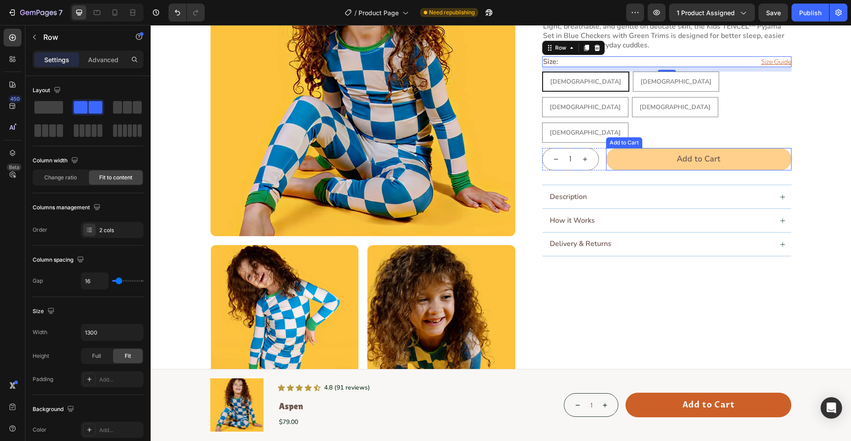
click at [638, 148] on button "Add to Cart" at bounding box center [698, 159] width 185 height 22
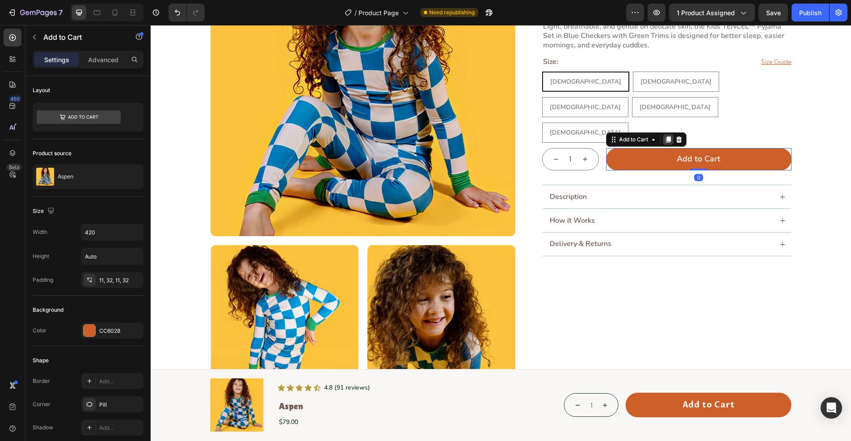
click at [663, 134] on div at bounding box center [668, 139] width 11 height 11
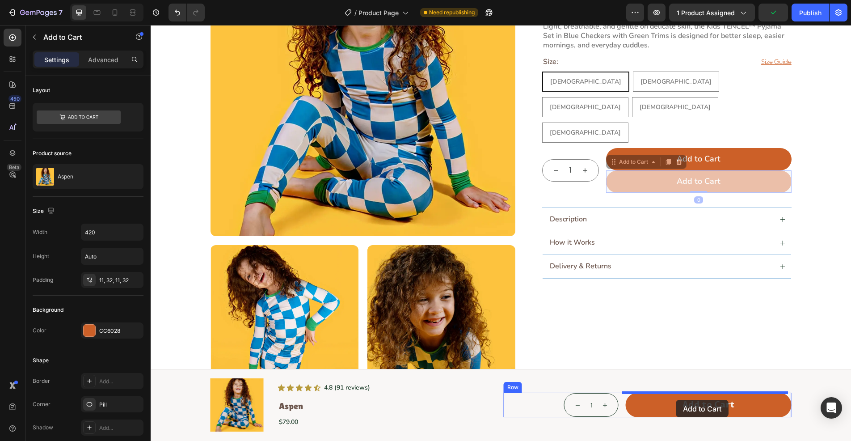
drag, startPoint x: 625, startPoint y: 116, endPoint x: 676, endPoint y: 399, distance: 287.7
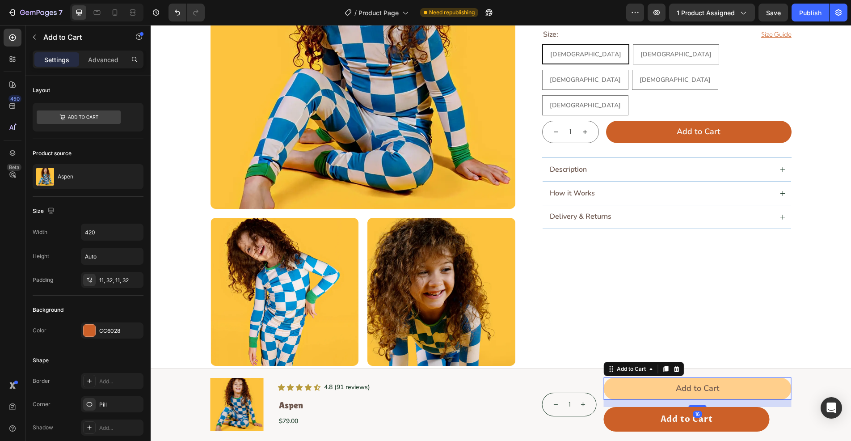
scroll to position [184, 0]
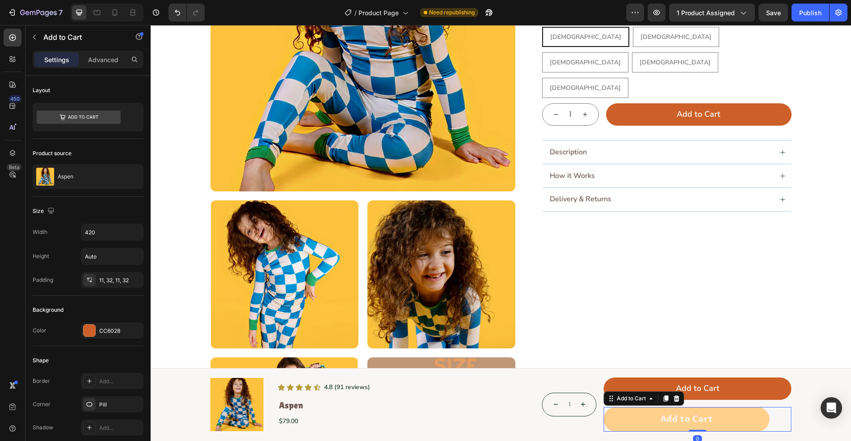
click at [632, 416] on button "Add to Cart" at bounding box center [687, 419] width 166 height 25
click at [673, 395] on icon at bounding box center [676, 397] width 7 height 7
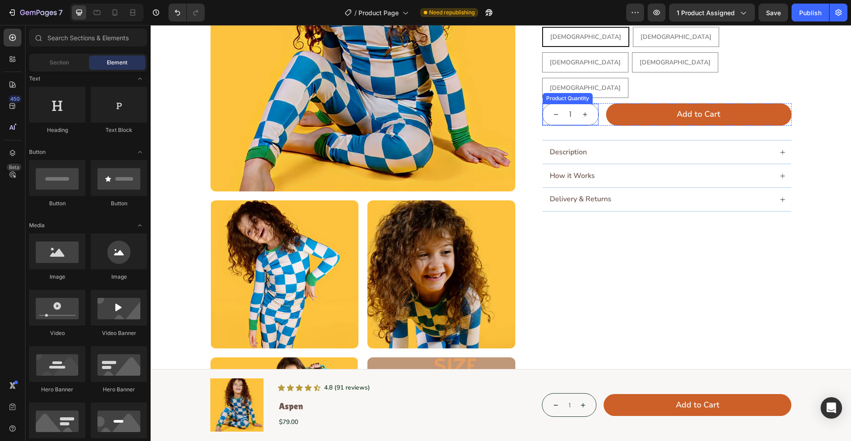
click at [586, 103] on div "1 Product Quantity" at bounding box center [570, 114] width 57 height 22
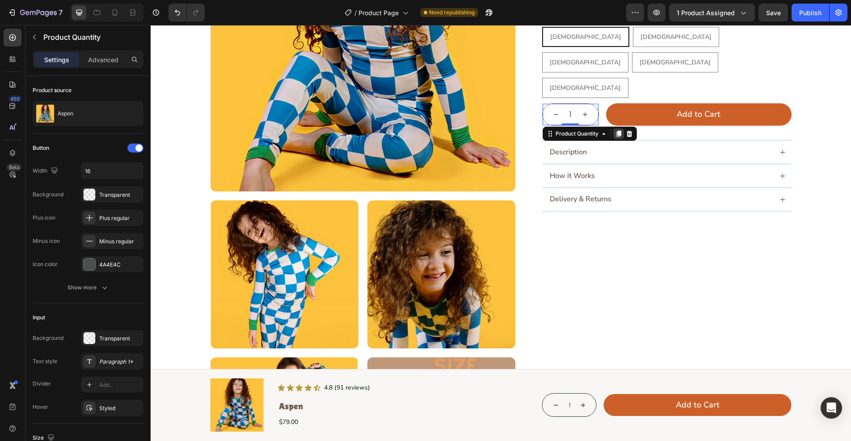
click at [615, 130] on icon at bounding box center [618, 133] width 7 height 7
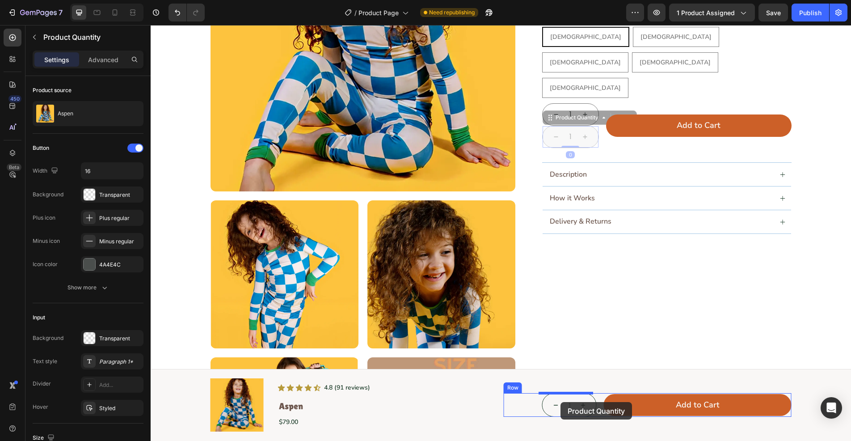
drag, startPoint x: 558, startPoint y: 70, endPoint x: 560, endPoint y: 403, distance: 332.4
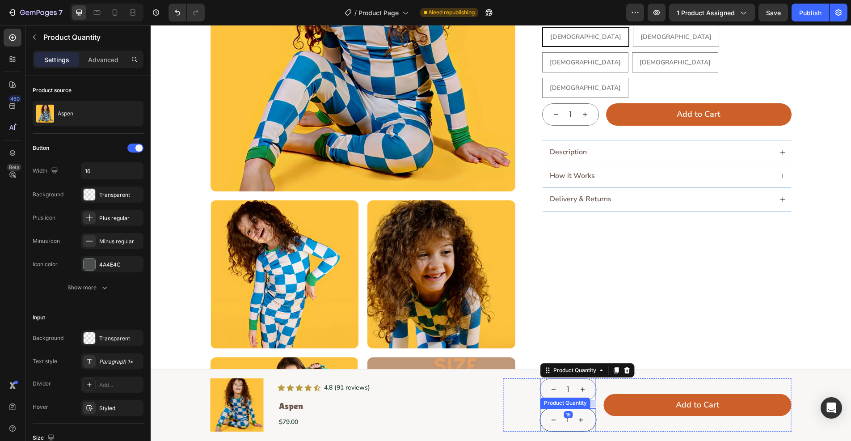
click at [584, 413] on div "1 Product Quantity" at bounding box center [568, 419] width 57 height 24
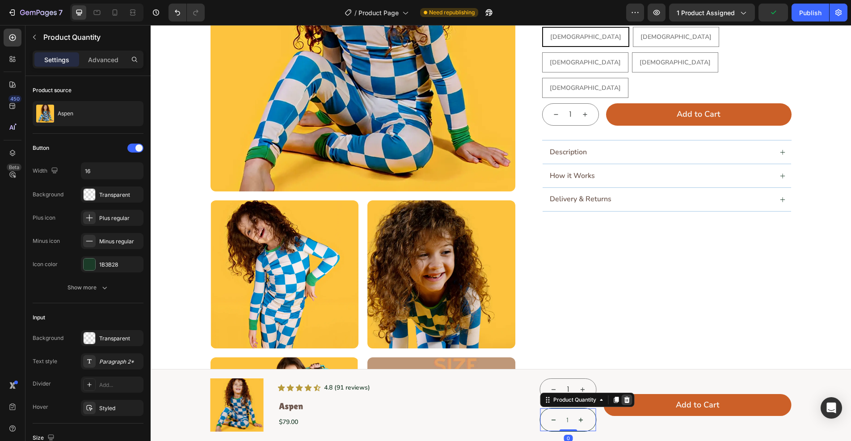
click at [624, 398] on icon at bounding box center [627, 399] width 6 height 6
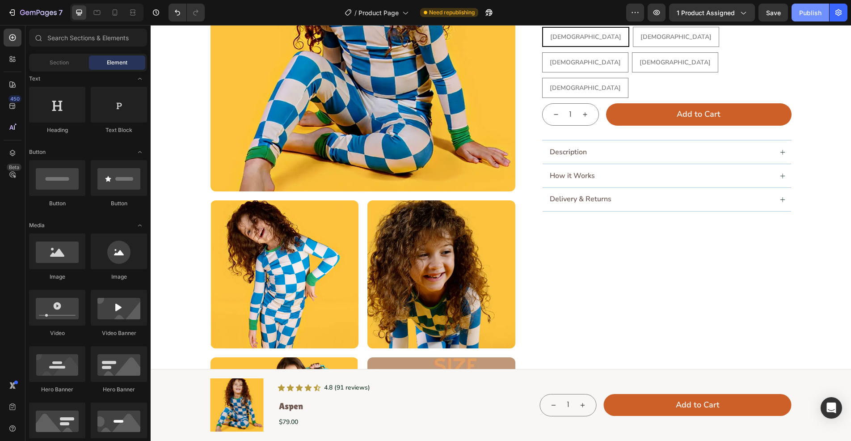
click at [805, 8] on div "Publish" at bounding box center [810, 12] width 22 height 9
click at [817, 220] on div "Product Images Icon Icon Icon Icon Icon Icon List (5 stars) • 23 reviews Text B…" at bounding box center [501, 196] width 680 height 618
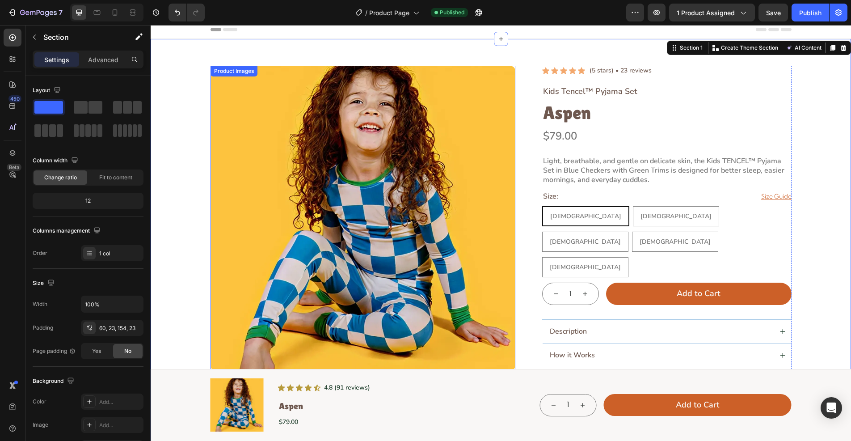
scroll to position [0, 0]
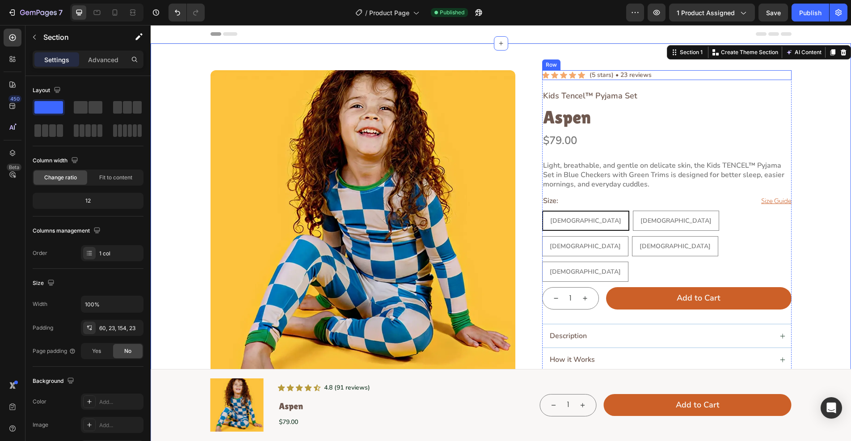
click at [659, 78] on div "Icon Icon Icon Icon Icon Icon List (5 stars) • 23 reviews Text [GEOGRAPHIC_DATA]" at bounding box center [666, 75] width 249 height 10
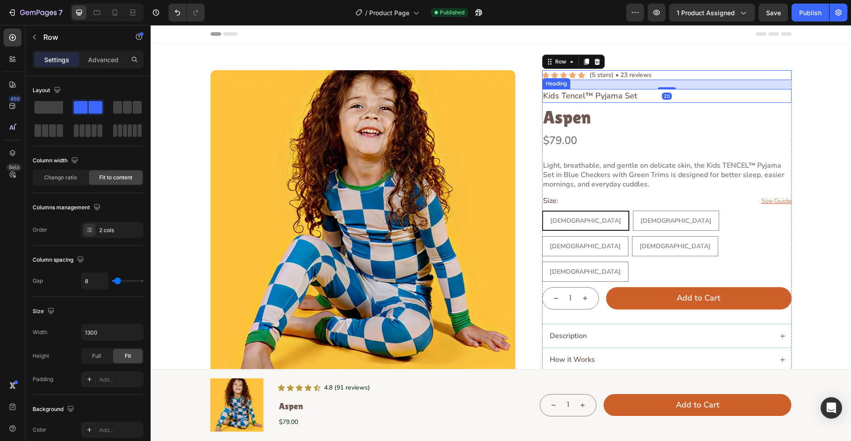
click at [630, 96] on h5 "Kids Tencel™ Pyjama Set" at bounding box center [666, 96] width 249 height 14
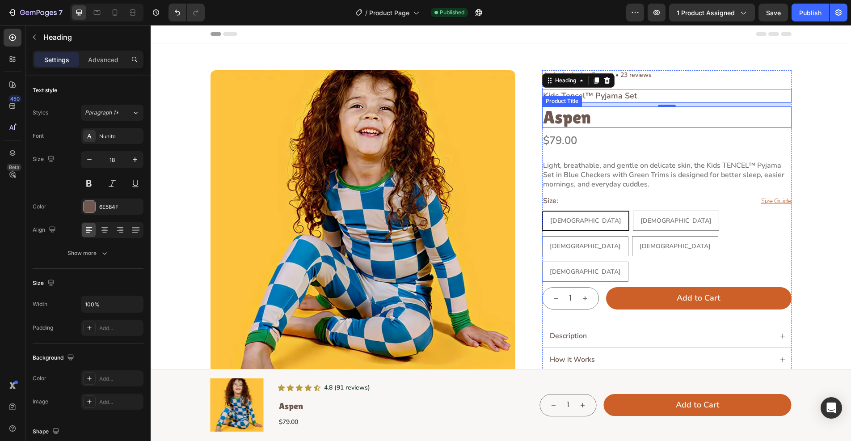
click at [597, 121] on h1 "Aspen" at bounding box center [666, 116] width 249 height 21
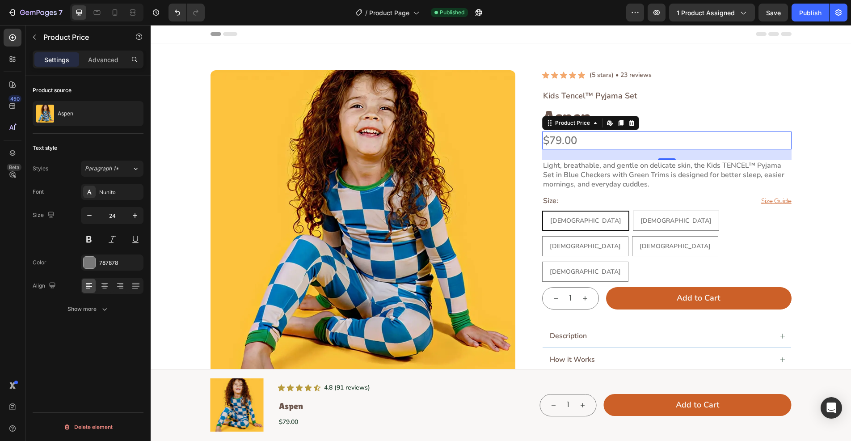
click at [587, 138] on div "$79.00" at bounding box center [666, 140] width 249 height 18
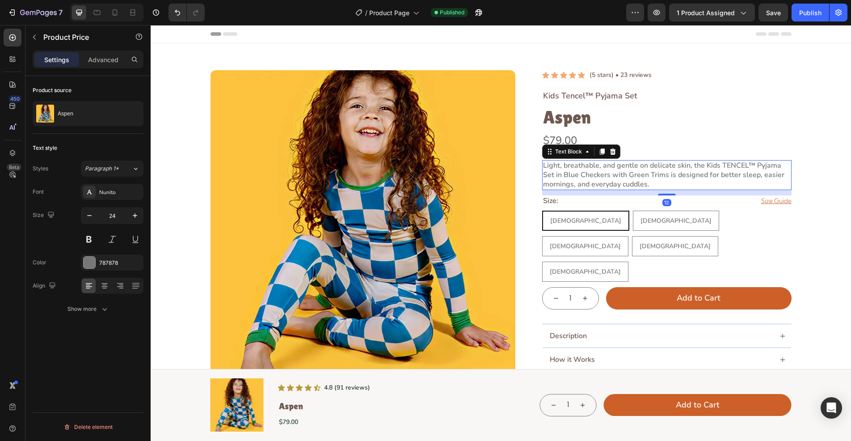
click at [567, 172] on p "Light, breathable, and gentle on delicate skin, the Kids TENCEL™ Pyjama Set in …" at bounding box center [667, 175] width 248 height 28
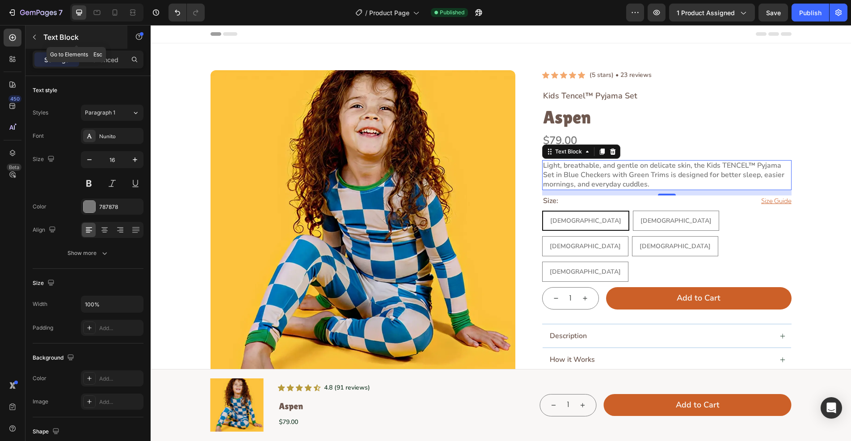
click at [31, 38] on icon "button" at bounding box center [34, 37] width 7 height 7
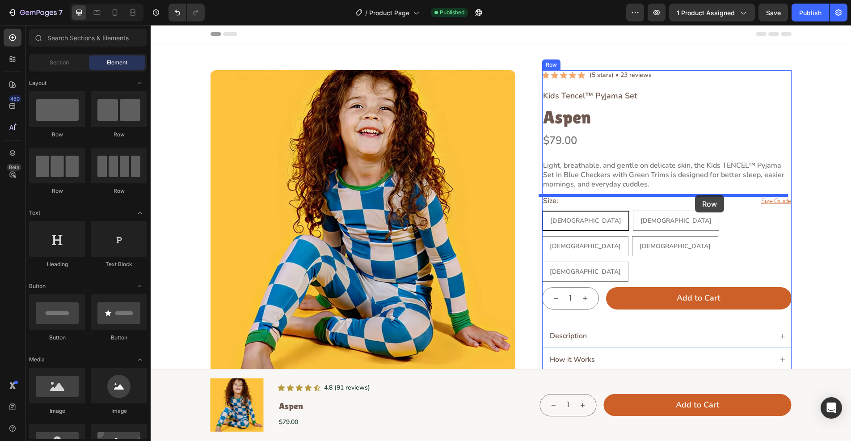
drag, startPoint x: 276, startPoint y: 135, endPoint x: 695, endPoint y: 195, distance: 423.3
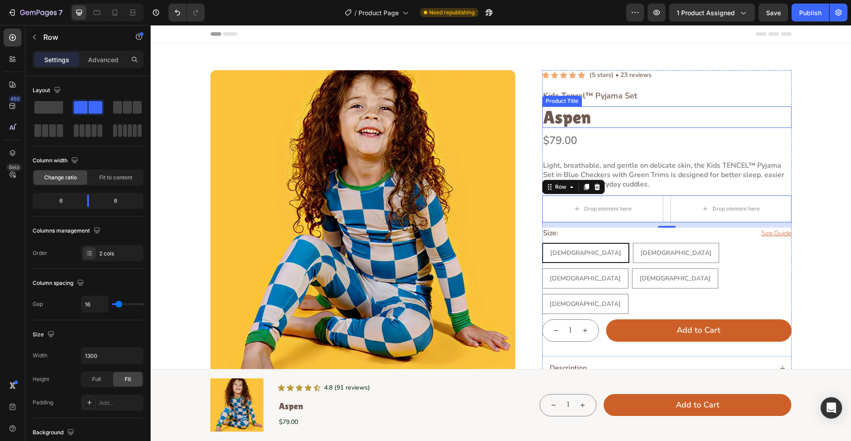
click at [779, 122] on h1 "Aspen" at bounding box center [666, 116] width 249 height 21
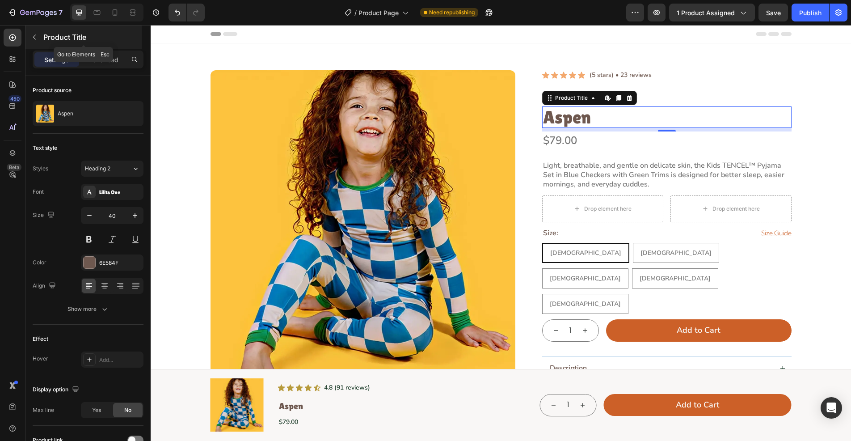
click at [33, 40] on button "button" at bounding box center [34, 37] width 14 height 14
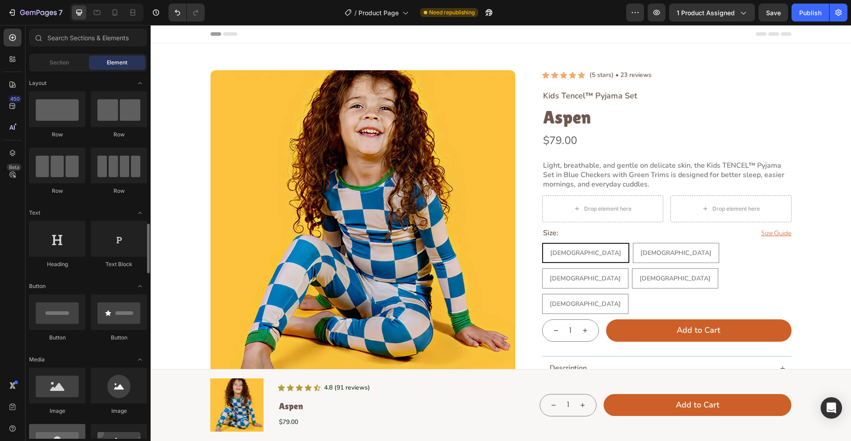
scroll to position [134, 0]
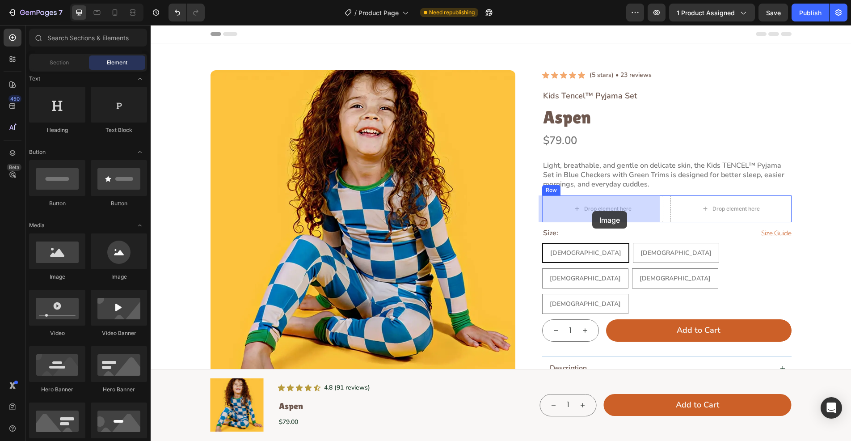
drag, startPoint x: 211, startPoint y: 271, endPoint x: 592, endPoint y: 211, distance: 385.8
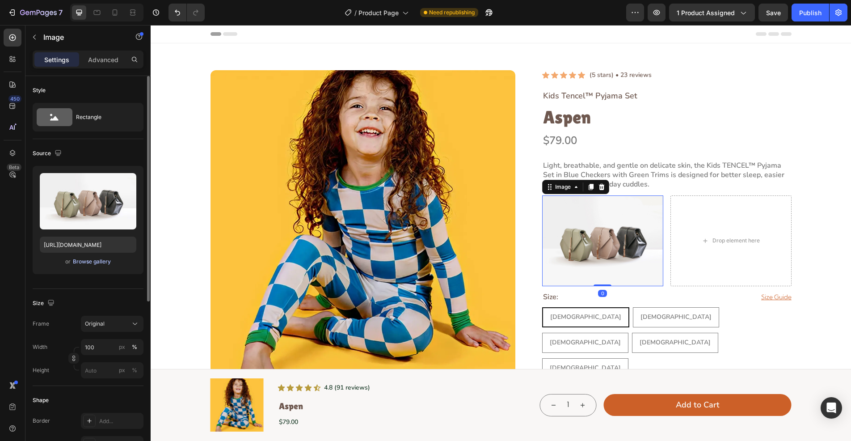
click at [84, 262] on div "Browse gallery" at bounding box center [92, 261] width 38 height 8
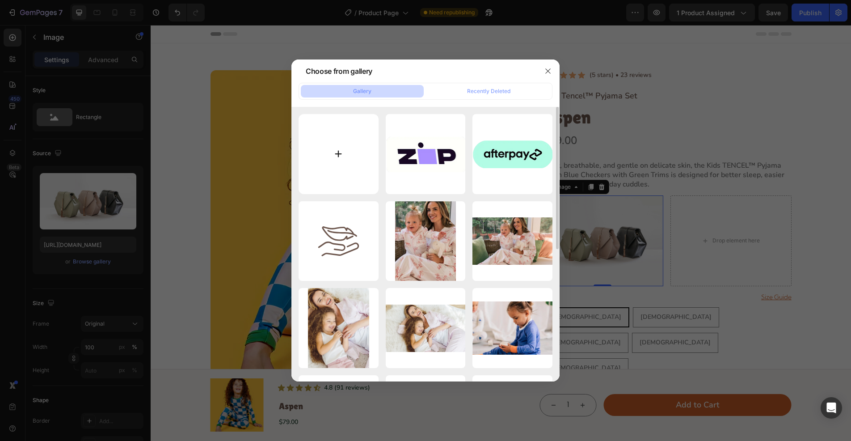
click at [344, 158] on input "file" at bounding box center [338, 154] width 80 height 80
type input "C:\fakepath\Icon.svg"
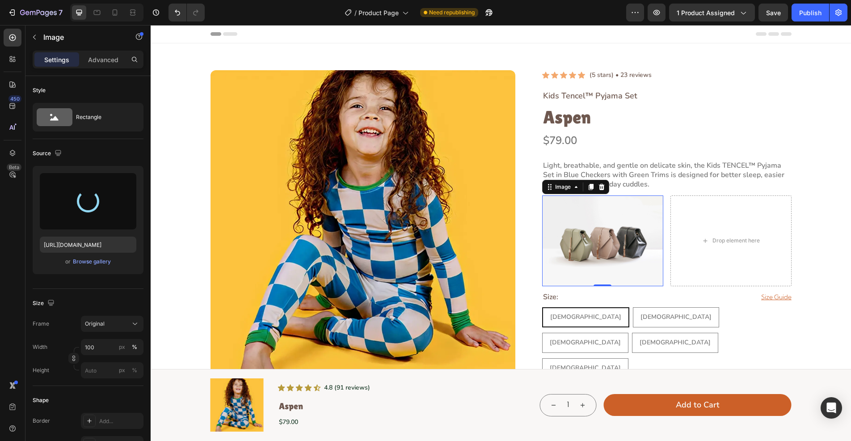
type input "[URL][DOMAIN_NAME]"
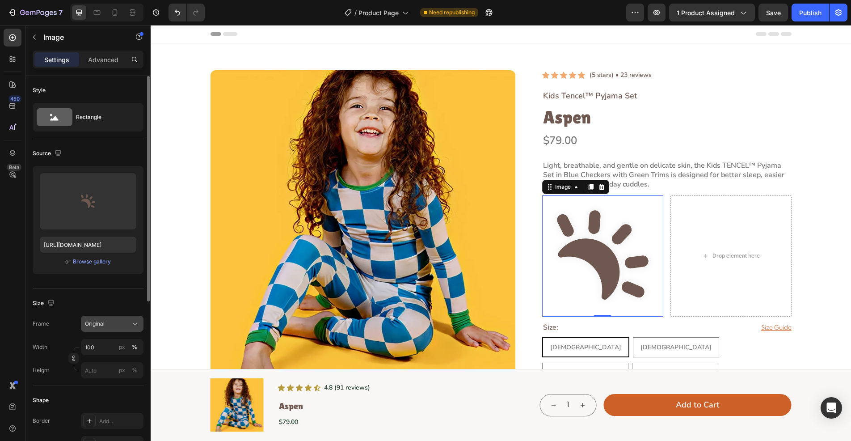
click at [133, 325] on icon at bounding box center [134, 323] width 9 height 9
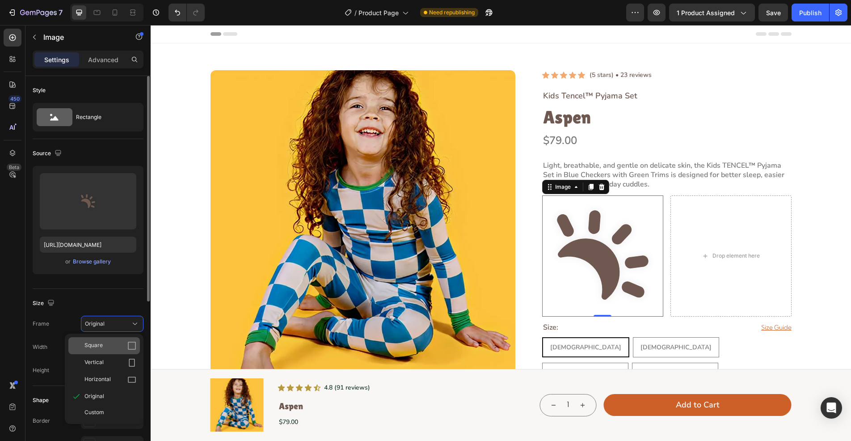
click at [129, 345] on icon at bounding box center [131, 345] width 9 height 9
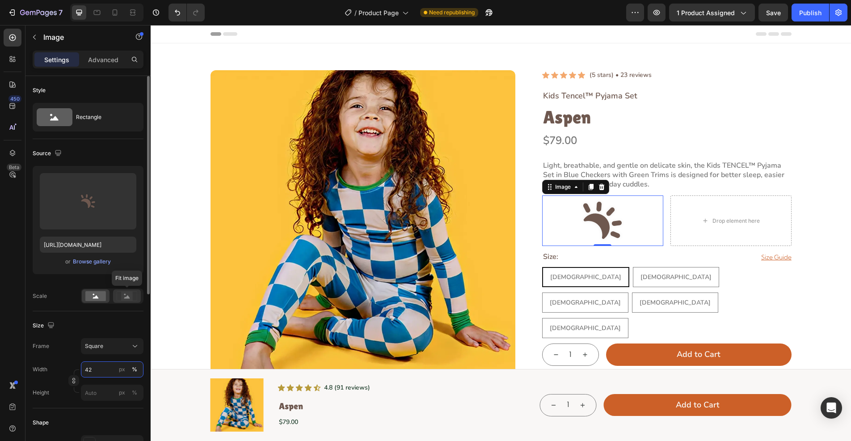
type input "42"
click at [127, 298] on icon at bounding box center [127, 296] width 6 height 3
click at [124, 366] on div "px" at bounding box center [122, 369] width 6 height 8
type input "42"
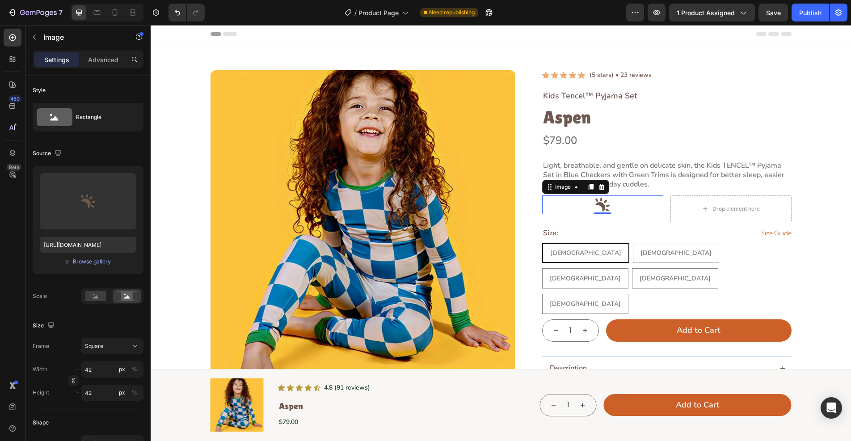
click at [660, 212] on div "Image 0 Drop element here Row" at bounding box center [666, 208] width 249 height 27
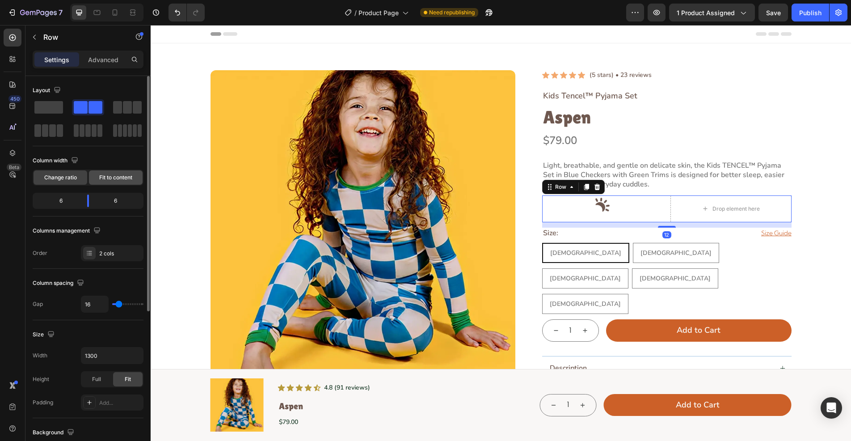
click at [109, 181] on span "Fit to content" at bounding box center [115, 177] width 33 height 8
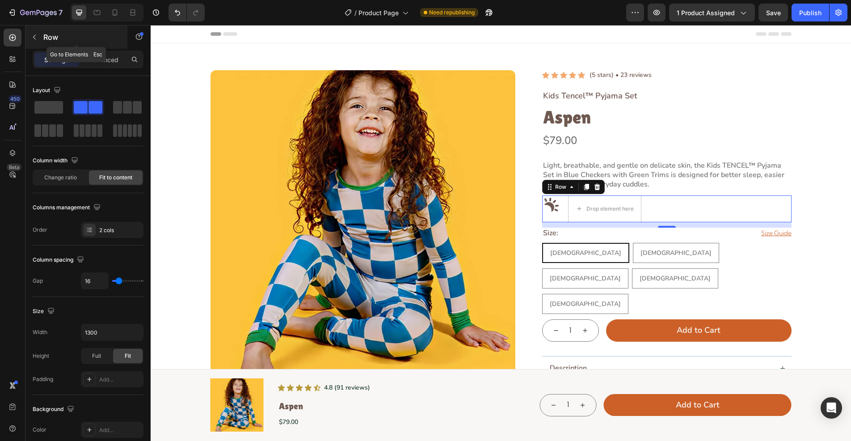
click at [33, 35] on icon "button" at bounding box center [34, 37] width 7 height 7
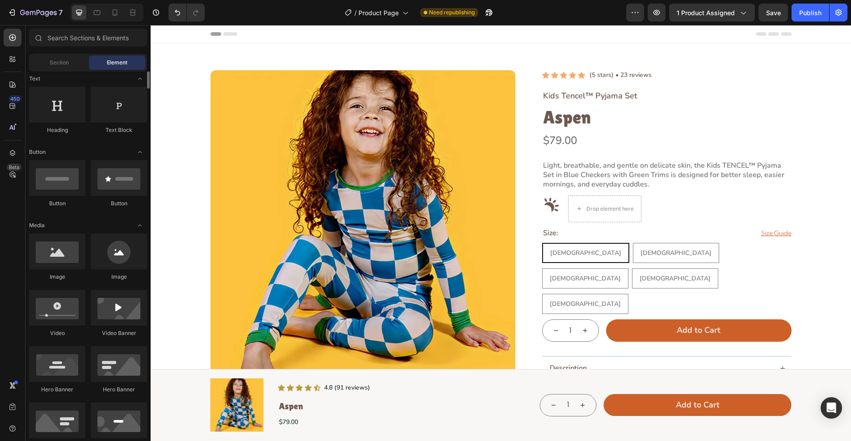
scroll to position [0, 0]
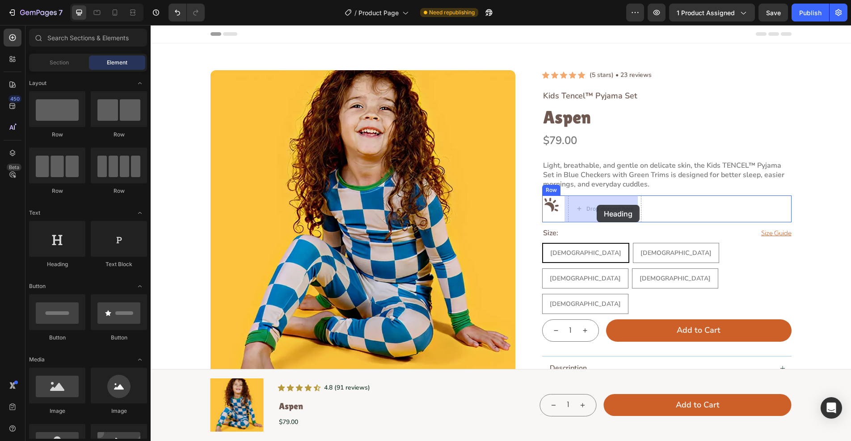
drag, startPoint x: 282, startPoint y: 272, endPoint x: 597, endPoint y: 205, distance: 322.0
